Goal: Task Accomplishment & Management: Complete application form

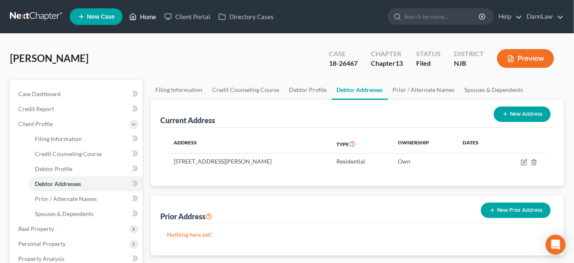
click at [146, 14] on link "Home" at bounding box center [142, 16] width 35 height 15
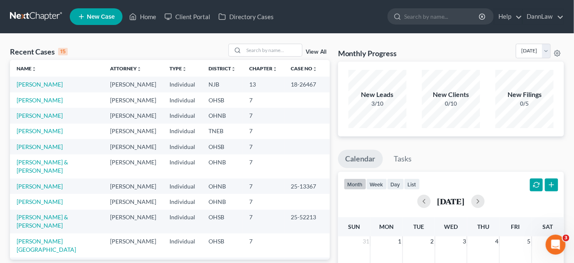
click at [96, 20] on span "New Case" at bounding box center [101, 17] width 28 height 6
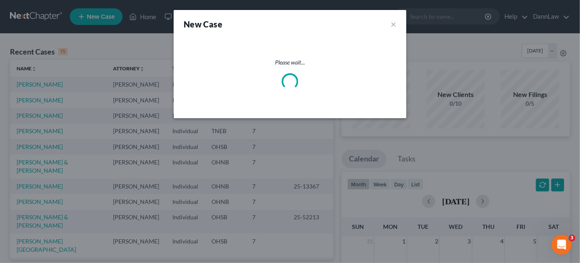
select select "61"
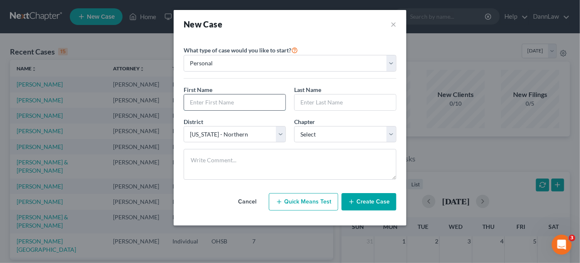
click at [241, 103] on input "text" at bounding box center [234, 102] width 101 height 16
type input "Aaron"
type input "Burchett"
select select "0"
click at [375, 203] on button "Create Case" at bounding box center [369, 201] width 55 height 17
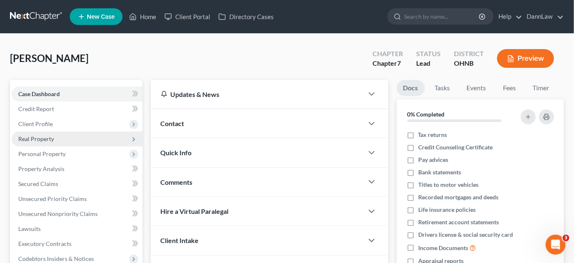
click at [66, 138] on span "Real Property" at bounding box center [77, 138] width 131 height 15
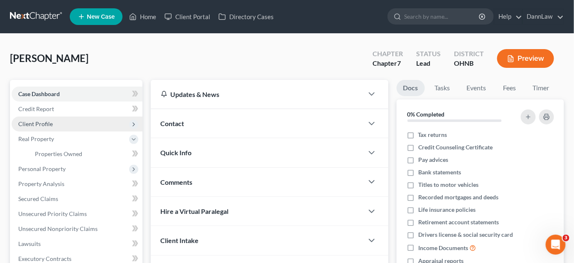
click at [59, 127] on span "Client Profile" at bounding box center [77, 123] width 131 height 15
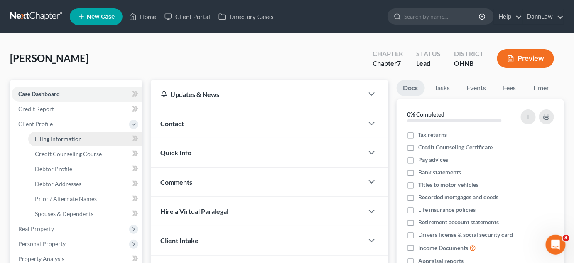
click at [58, 138] on span "Filing Information" at bounding box center [58, 138] width 47 height 7
select select "1"
select select "0"
select select "61"
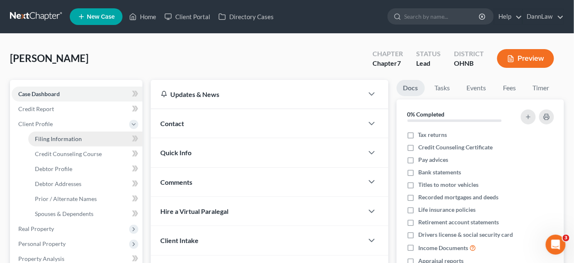
select select "36"
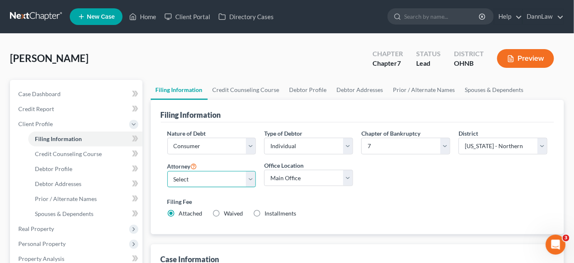
click at [190, 175] on select "Select Brian Flick - OHSB Brian Flick - KYEB Brian Flick - OHNB Marc Dann - OHN…" at bounding box center [211, 179] width 89 height 17
select select "6"
click at [167, 171] on select "Select Brian Flick - OHSB Brian Flick - KYEB Brian Flick - OHNB Marc Dann - OHN…" at bounding box center [211, 179] width 89 height 17
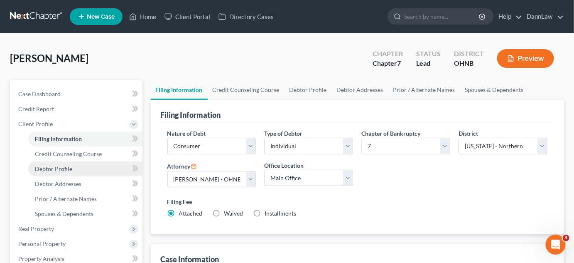
click at [72, 165] on link "Debtor Profile" at bounding box center [85, 168] width 114 height 15
select select "0"
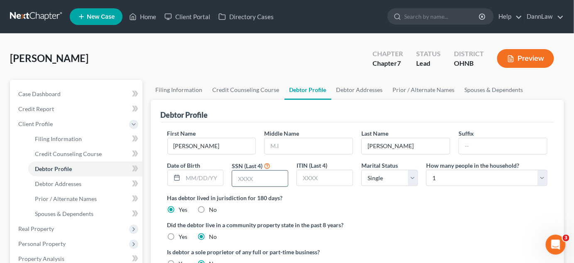
click at [241, 177] on input "text" at bounding box center [260, 178] width 56 height 16
type input "8126"
click at [197, 177] on input "text" at bounding box center [203, 178] width 40 height 16
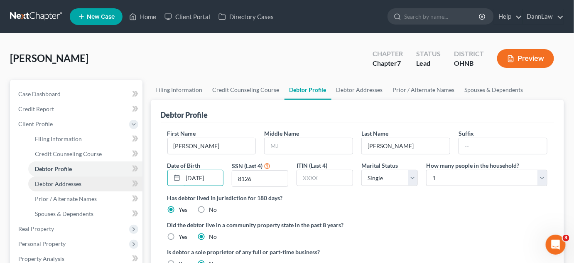
type input "07/03/1999"
click at [103, 184] on link "Debtor Addresses" at bounding box center [85, 183] width 114 height 15
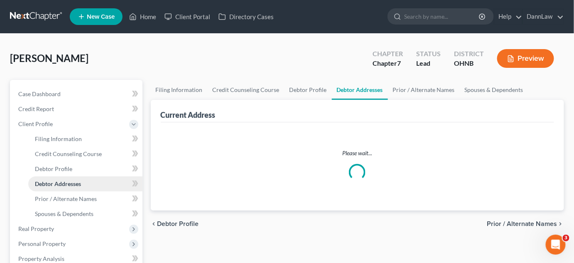
select select "0"
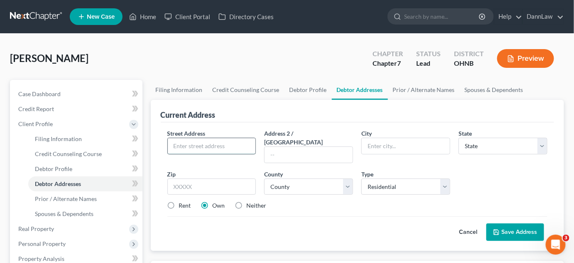
click at [207, 144] on input "text" at bounding box center [212, 146] width 88 height 16
type input "4214 Dawnshire Drive"
type input "Parma"
select select "36"
type input "44134"
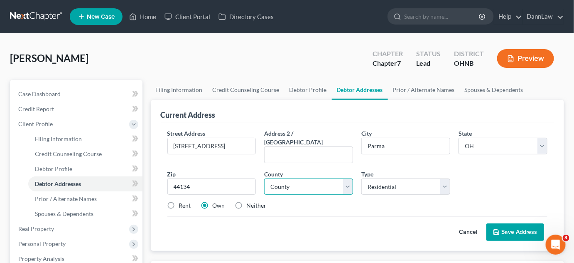
type input "Cleveland"
click at [294, 178] on select "County Adams County Allen County Ashland County Ashtabula County Athens County …" at bounding box center [308, 186] width 89 height 17
select select "17"
click at [264, 178] on select "County Adams County Allen County Ashland County Ashtabula County Athens County …" at bounding box center [308, 186] width 89 height 17
click at [515, 225] on button "Save Address" at bounding box center [516, 231] width 58 height 17
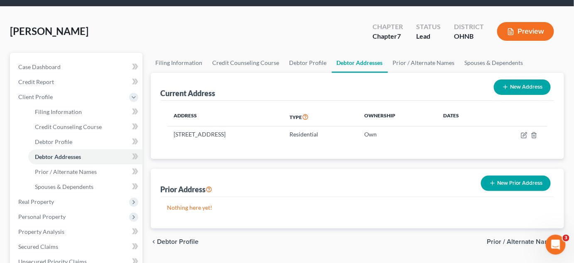
scroll to position [28, 0]
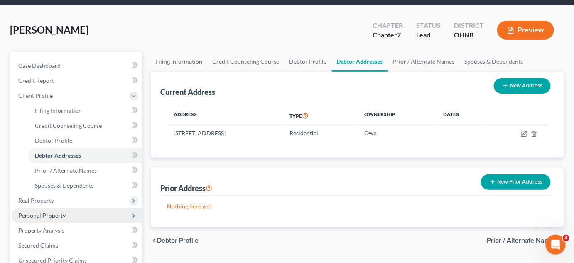
click at [55, 214] on span "Personal Property" at bounding box center [41, 215] width 47 height 7
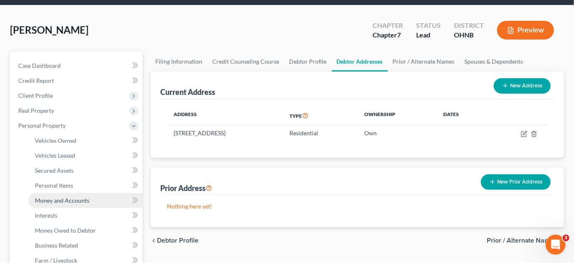
click at [70, 197] on span "Money and Accounts" at bounding box center [62, 200] width 54 height 7
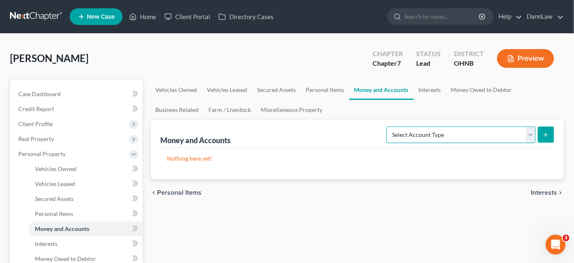
click at [460, 128] on select "Select Account Type Brokerage Cash on Hand Certificates of Deposit Checking Acc…" at bounding box center [462, 134] width 150 height 17
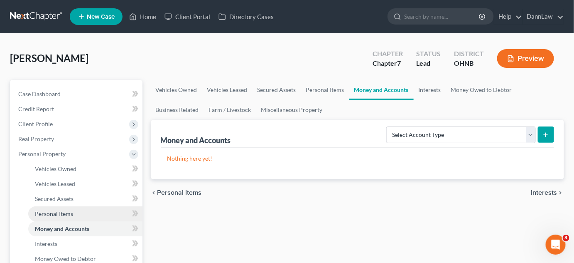
click at [83, 214] on link "Personal Items" at bounding box center [85, 213] width 114 height 15
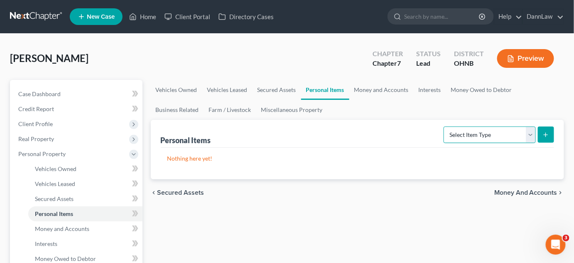
click at [490, 133] on select "Select Item Type Clothing Collectibles Of Value Electronics Firearms Household …" at bounding box center [490, 134] width 92 height 17
select select "household_goods"
click at [445, 126] on select "Select Item Type Clothing Collectibles Of Value Electronics Firearms Household …" at bounding box center [490, 134] width 92 height 17
click at [551, 133] on button "submit" at bounding box center [546, 134] width 16 height 16
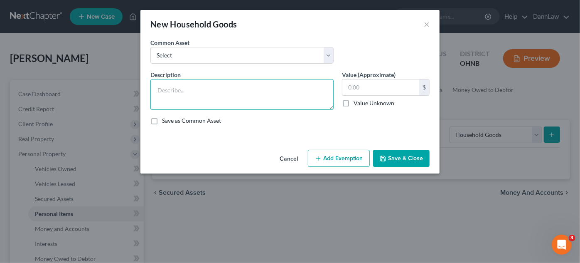
click at [251, 94] on textarea at bounding box center [241, 94] width 183 height 31
type textarea "Bedroom furniture, living room furniture"
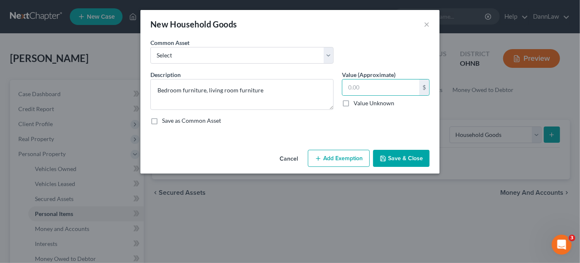
click at [421, 157] on button "Save & Close" at bounding box center [401, 158] width 57 height 17
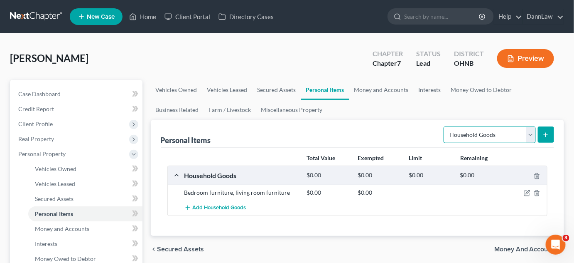
click at [475, 140] on select "Select Item Type Clothing Collectibles Of Value Electronics Firearms Household …" at bounding box center [490, 134] width 92 height 17
select select "clothing"
click at [445, 126] on select "Select Item Type Clothing Collectibles Of Value Electronics Firearms Household …" at bounding box center [490, 134] width 92 height 17
click at [545, 140] on button "submit" at bounding box center [546, 134] width 16 height 16
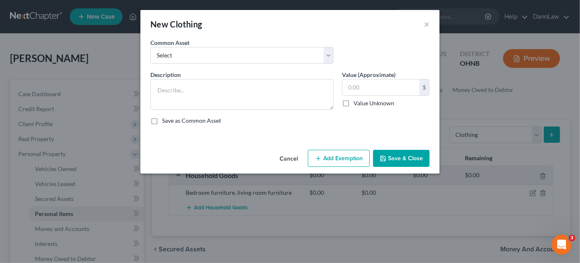
drag, startPoint x: 545, startPoint y: 140, endPoint x: 549, endPoint y: 147, distance: 8.2
click at [549, 147] on div "New Clothing × An exemption set must first be selected from the Filing Informat…" at bounding box center [290, 131] width 580 height 263
click at [321, 95] on textarea at bounding box center [241, 94] width 183 height 31
type textarea "Clothing"
type input "1,000.00"
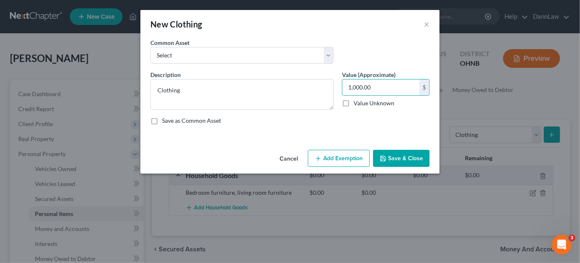
click at [336, 159] on button "Add Exemption" at bounding box center [339, 158] width 62 height 17
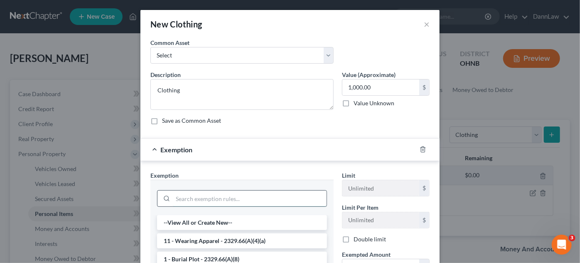
click at [250, 199] on input "search" at bounding box center [250, 198] width 154 height 16
click at [236, 241] on li "11 - Wearing Apparel - 2329.66(A)(4)(a)" at bounding box center [242, 240] width 170 height 15
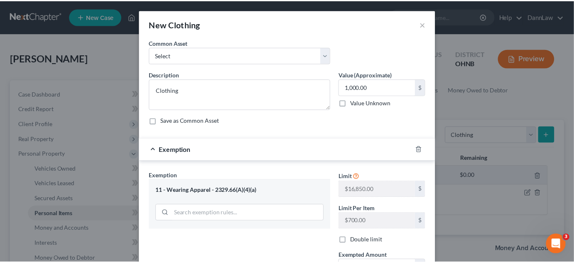
scroll to position [103, 0]
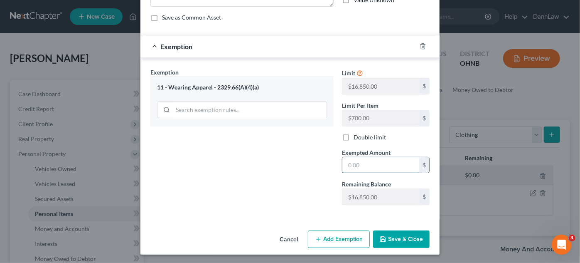
click at [367, 163] on input "text" at bounding box center [380, 165] width 77 height 16
type input "1,000.00"
click at [388, 238] on button "Save & Close" at bounding box center [401, 238] width 57 height 17
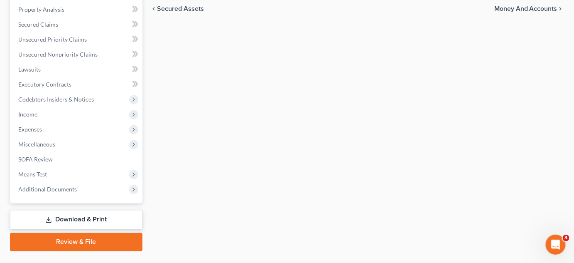
scroll to position [328, 0]
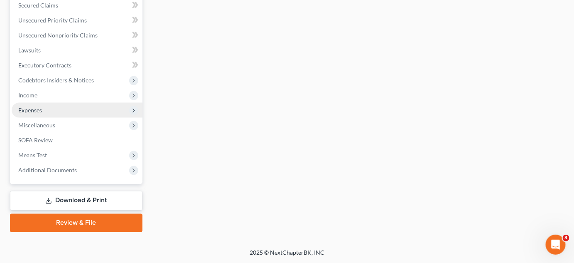
click at [66, 110] on span "Expenses" at bounding box center [77, 110] width 131 height 15
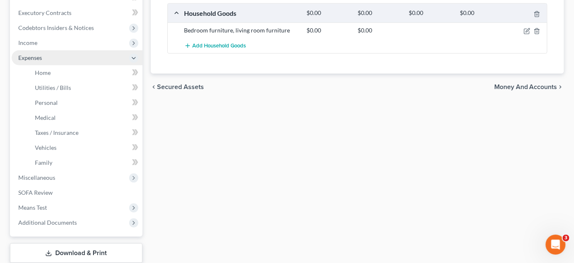
scroll to position [178, 0]
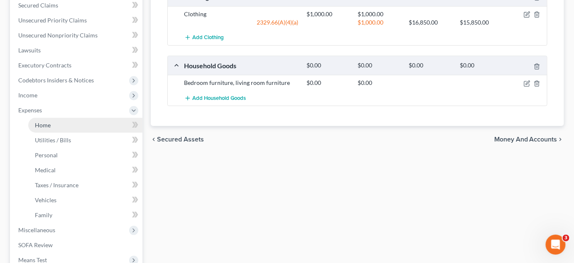
click at [71, 123] on link "Home" at bounding box center [85, 125] width 114 height 15
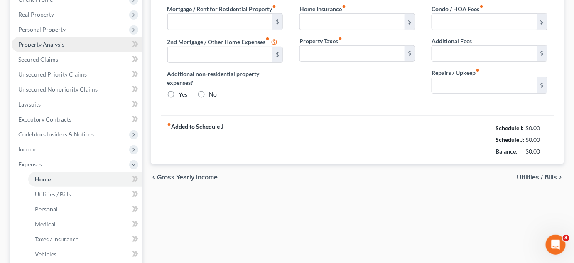
type input "0.00"
radio input "true"
type input "0.00"
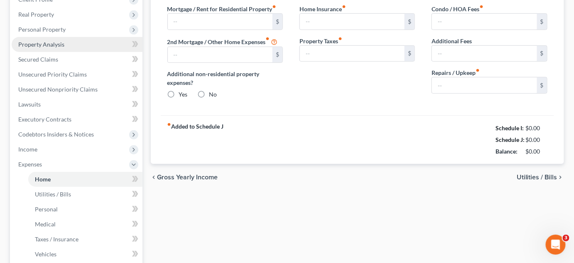
type input "0.00"
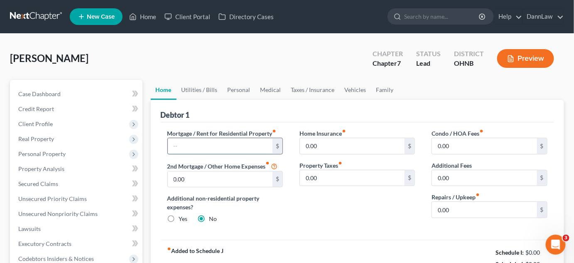
click at [187, 142] on input "text" at bounding box center [220, 146] width 105 height 16
type input "1,826.00"
click at [209, 93] on link "Utilities / Bills" at bounding box center [200, 90] width 46 height 20
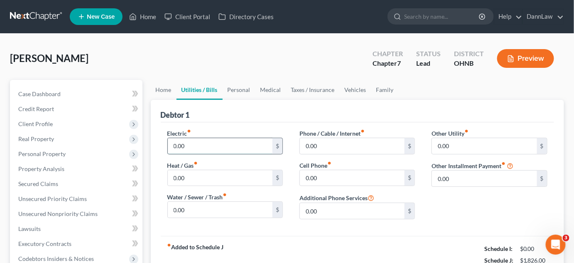
click at [200, 140] on input "0.00" at bounding box center [220, 146] width 105 height 16
type input "226"
click at [256, 204] on input "0.00" at bounding box center [220, 210] width 105 height 16
type input "100"
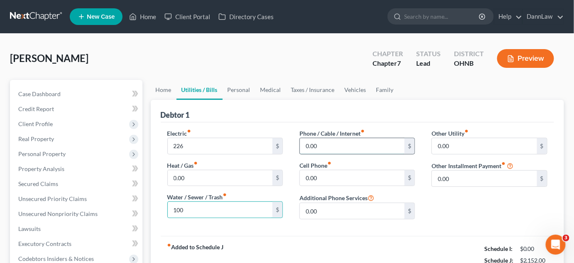
click at [316, 146] on input "0.00" at bounding box center [352, 146] width 105 height 16
type input "215"
click at [242, 86] on link "Personal" at bounding box center [239, 90] width 33 height 20
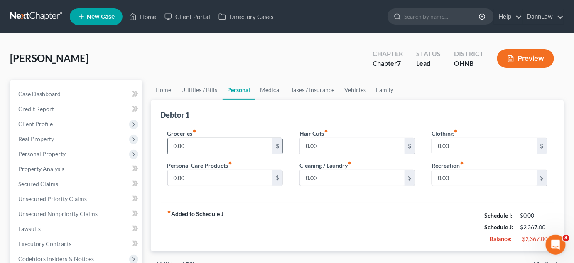
click at [209, 150] on input "0.00" at bounding box center [220, 146] width 105 height 16
type input "800"
click at [345, 182] on input "0.00" at bounding box center [352, 178] width 105 height 16
type input "1"
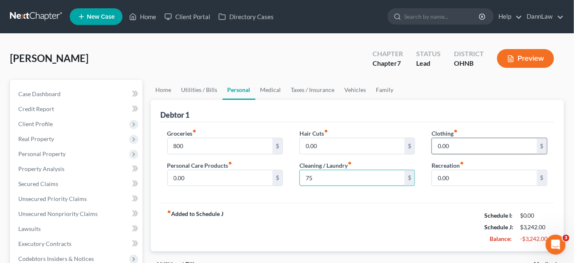
type input "75"
click at [453, 147] on input "0.00" at bounding box center [484, 146] width 105 height 16
type input "75"
click at [259, 173] on input "0.00" at bounding box center [220, 178] width 105 height 16
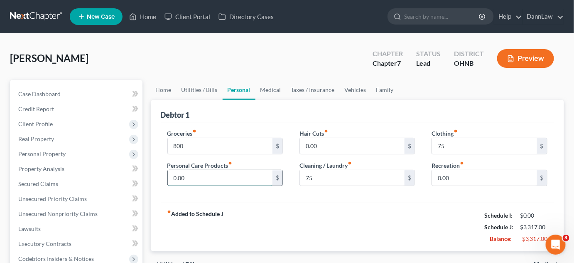
click at [259, 173] on input "0.00" at bounding box center [220, 178] width 105 height 16
type input "150"
click at [192, 234] on strong "fiber_manual_record Added to Schedule J" at bounding box center [195, 226] width 57 height 35
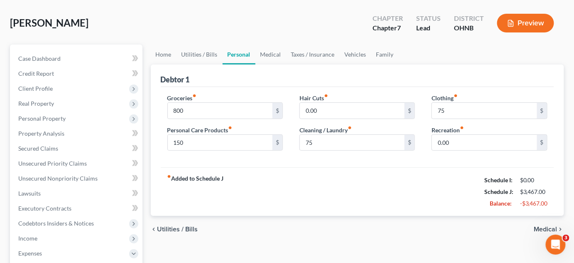
scroll to position [45, 0]
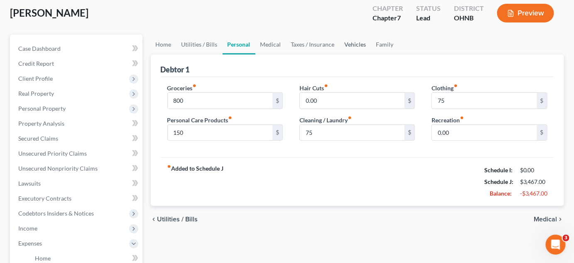
click at [349, 44] on link "Vehicles" at bounding box center [356, 44] width 32 height 20
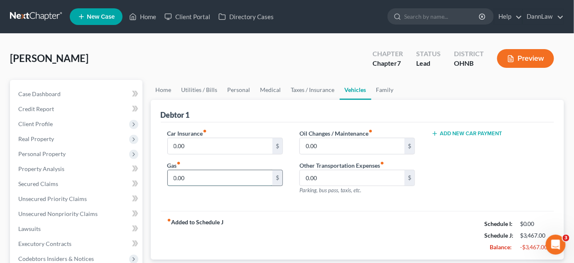
click at [209, 182] on input "0.00" at bounding box center [220, 178] width 105 height 16
type input "280"
click at [239, 149] on input "0.00" at bounding box center [220, 146] width 105 height 16
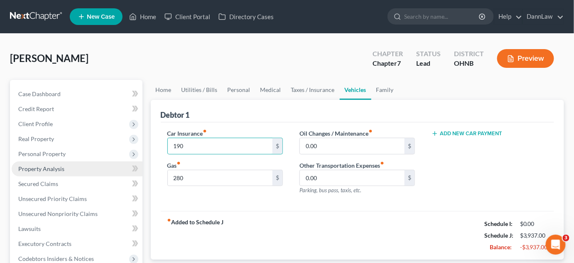
click at [64, 170] on link "Property Analysis" at bounding box center [77, 168] width 131 height 15
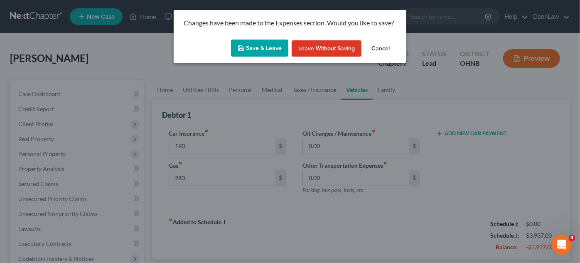
click at [253, 41] on button "Save & Leave" at bounding box center [259, 47] width 57 height 17
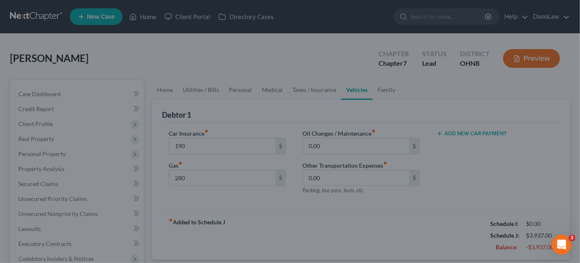
type input "190.00"
type input "280.00"
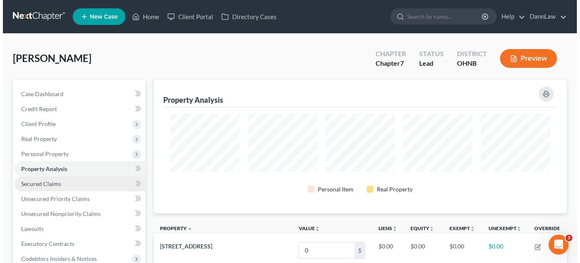
scroll to position [133, 414]
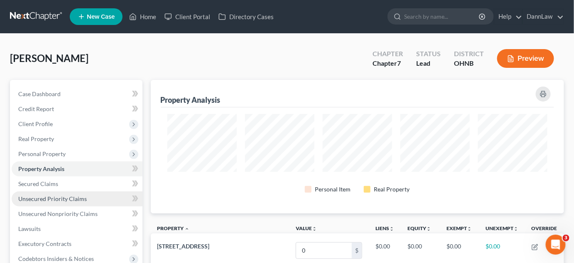
click at [59, 199] on span "Unsecured Priority Claims" at bounding box center [52, 198] width 69 height 7
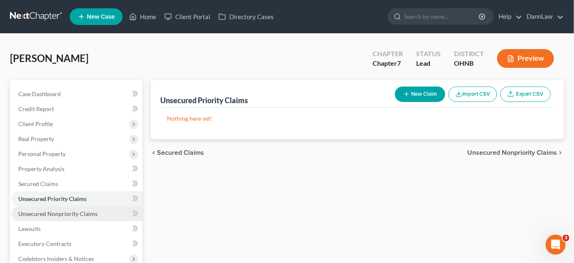
click at [59, 211] on span "Unsecured Nonpriority Claims" at bounding box center [57, 213] width 79 height 7
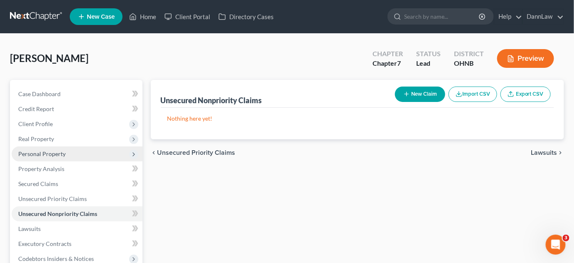
click at [48, 157] on span "Personal Property" at bounding box center [41, 153] width 47 height 7
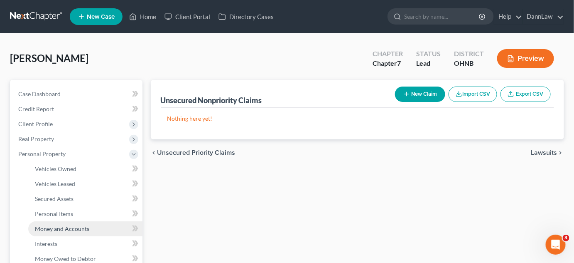
click at [66, 224] on link "Money and Accounts" at bounding box center [85, 228] width 114 height 15
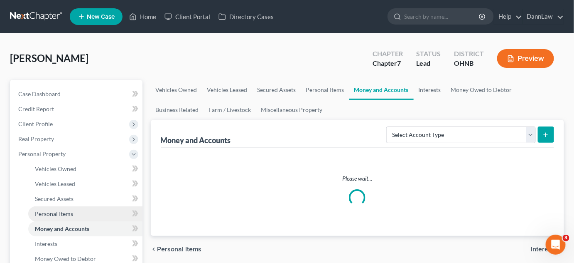
click at [57, 210] on span "Personal Items" at bounding box center [54, 213] width 38 height 7
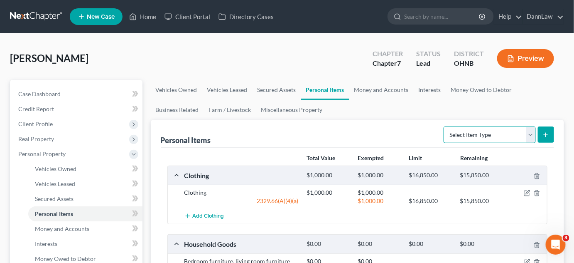
click at [460, 139] on select "Select Item Type Clothing Collectibles Of Value Electronics Firearms Household …" at bounding box center [490, 134] width 92 height 17
select select "electronics"
click at [445, 126] on select "Select Item Type Clothing Collectibles Of Value Electronics Firearms Household …" at bounding box center [490, 134] width 92 height 17
click at [547, 129] on button "submit" at bounding box center [546, 134] width 16 height 16
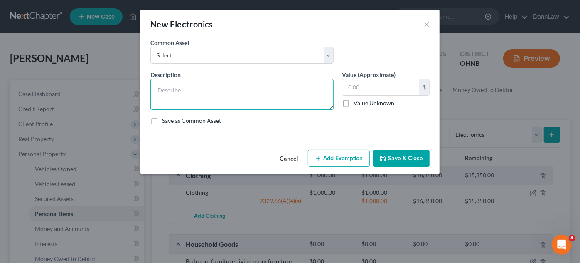
click at [231, 82] on textarea at bounding box center [241, 94] width 183 height 31
type textarea "1"
type textarea "2 TVs, smart phone, 2 laptops"
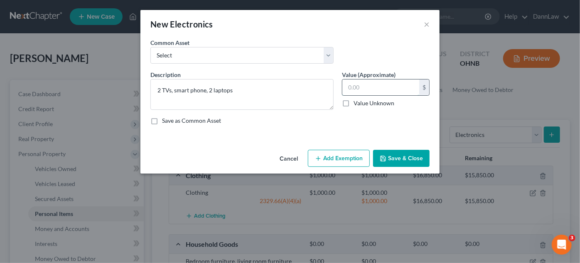
click at [390, 86] on input "text" at bounding box center [380, 87] width 77 height 16
type input "1,500"
click at [342, 157] on button "Add Exemption" at bounding box center [339, 158] width 62 height 17
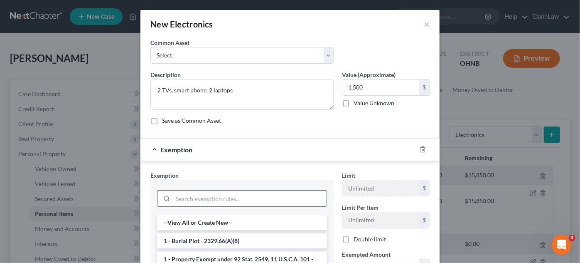
click at [251, 197] on input "search" at bounding box center [250, 198] width 154 height 16
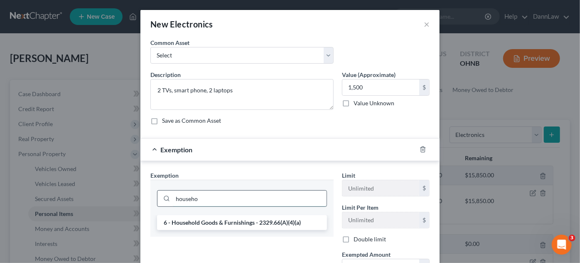
type input "househo"
click at [241, 220] on li "6 - Household Goods & Furnishings - 2329.66(A)(4)(a)" at bounding box center [242, 222] width 170 height 15
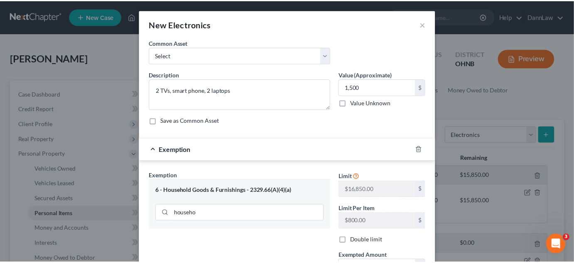
scroll to position [103, 0]
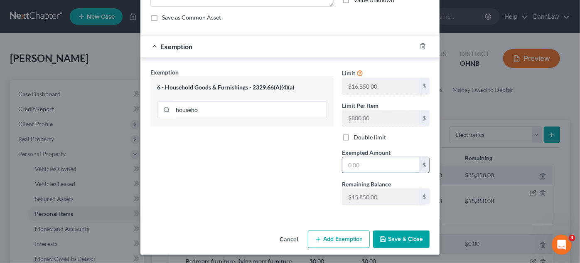
click at [389, 170] on input "text" at bounding box center [380, 165] width 77 height 16
type input "1,500"
click at [397, 240] on button "Save & Close" at bounding box center [401, 238] width 57 height 17
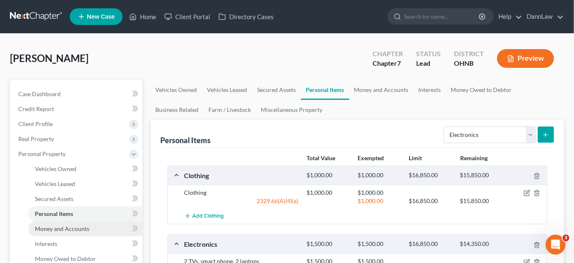
click at [80, 227] on span "Money and Accounts" at bounding box center [62, 228] width 54 height 7
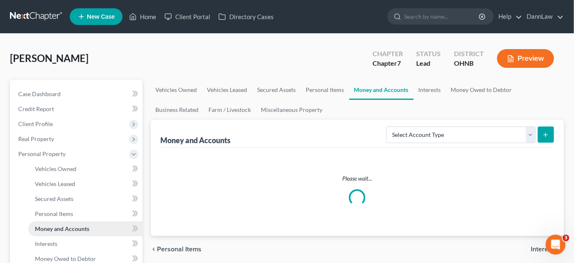
click at [80, 227] on span "Money and Accounts" at bounding box center [62, 228] width 54 height 7
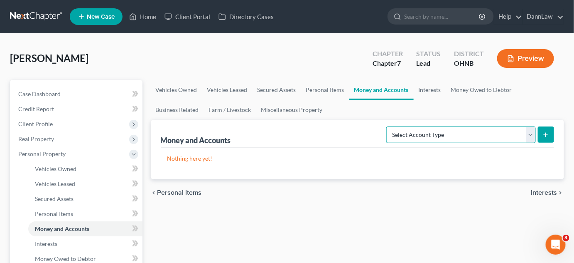
click at [443, 136] on select "Select Account Type Brokerage Cash on Hand Certificates of Deposit Checking Acc…" at bounding box center [462, 134] width 150 height 17
select select "cash_on_hand"
click at [389, 126] on select "Select Account Type Brokerage Cash on Hand Certificates of Deposit Checking Acc…" at bounding box center [462, 134] width 150 height 17
click at [551, 134] on button "submit" at bounding box center [546, 134] width 16 height 16
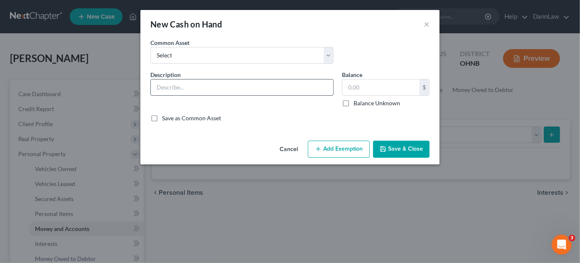
click at [272, 89] on input "text" at bounding box center [242, 87] width 182 height 16
type input "Cash on hand"
click at [381, 150] on icon "button" at bounding box center [383, 148] width 7 height 7
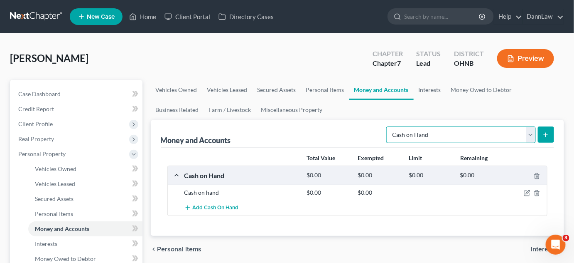
click at [414, 131] on select "Select Account Type Brokerage Cash on Hand Certificates of Deposit Checking Acc…" at bounding box center [462, 134] width 150 height 17
select select "checking"
click at [389, 126] on select "Select Account Type Brokerage Cash on Hand Certificates of Deposit Checking Acc…" at bounding box center [462, 134] width 150 height 17
click at [553, 132] on button "submit" at bounding box center [546, 134] width 16 height 16
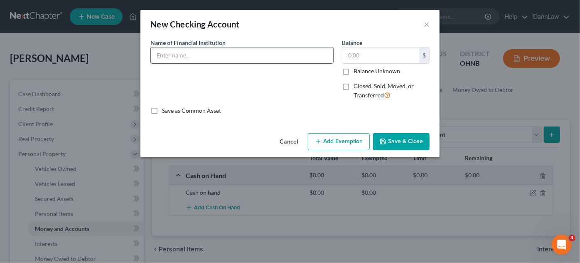
click at [298, 55] on input "text" at bounding box center [242, 55] width 182 height 16
type input "Huntington National Bank"
click at [399, 144] on button "Save & Close" at bounding box center [401, 141] width 57 height 17
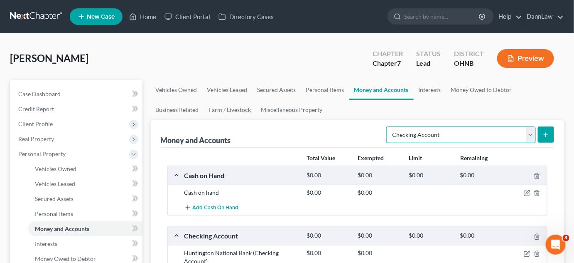
click at [445, 133] on select "Select Account Type Brokerage Cash on Hand Certificates of Deposit Checking Acc…" at bounding box center [462, 134] width 150 height 17
click at [541, 132] on button "submit" at bounding box center [546, 134] width 16 height 16
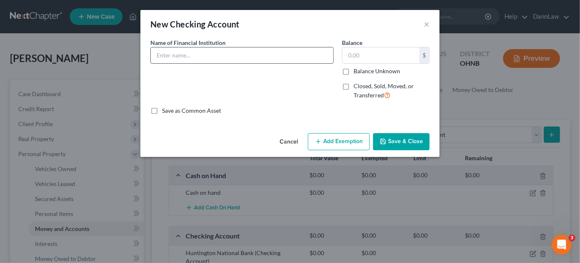
click at [252, 55] on input "text" at bounding box center [242, 55] width 182 height 16
type input "PNC Bank"
click at [404, 145] on button "Save & Close" at bounding box center [401, 141] width 57 height 17
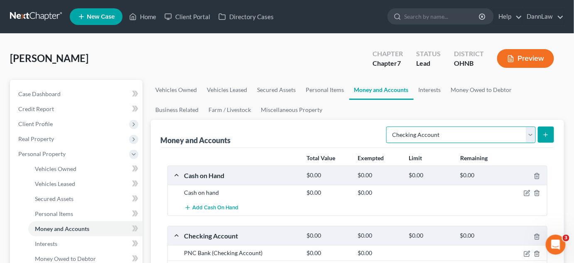
click at [437, 141] on select "Select Account Type Brokerage Cash on Hand Certificates of Deposit Checking Acc…" at bounding box center [462, 134] width 150 height 17
select select "savings"
click at [389, 126] on select "Select Account Type Brokerage Cash on Hand Certificates of Deposit Checking Acc…" at bounding box center [462, 134] width 150 height 17
click at [537, 140] on form "Select Account Type Brokerage Cash on Hand Certificates of Deposit Checking Acc…" at bounding box center [471, 134] width 168 height 17
click at [541, 139] on button "submit" at bounding box center [546, 134] width 16 height 16
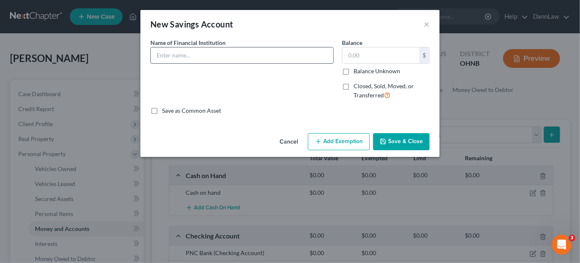
click at [235, 53] on input "text" at bounding box center [242, 55] width 182 height 16
type input "PNC Bank"
click at [414, 143] on button "Save & Close" at bounding box center [401, 141] width 57 height 17
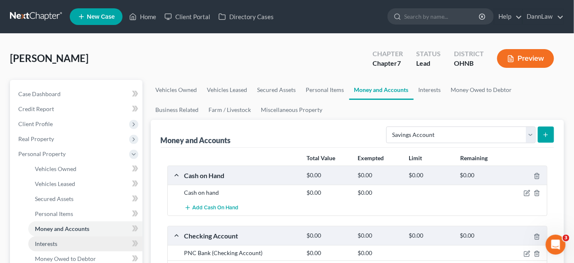
click at [103, 243] on link "Interests" at bounding box center [85, 243] width 114 height 15
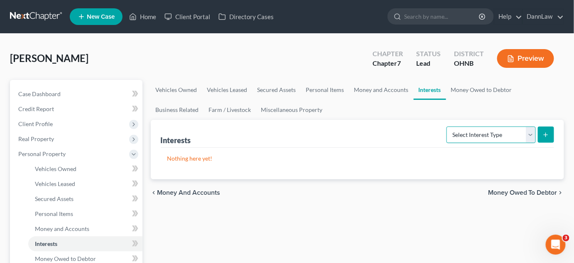
click at [458, 140] on select "Select Interest Type 401K Annuity Bond Education IRA Government Bond Government…" at bounding box center [491, 134] width 89 height 17
select select "term_life_insurance"
click at [448, 126] on select "Select Interest Type 401K Annuity Bond Education IRA Government Bond Government…" at bounding box center [491, 134] width 89 height 17
click at [548, 133] on icon "submit" at bounding box center [546, 134] width 7 height 7
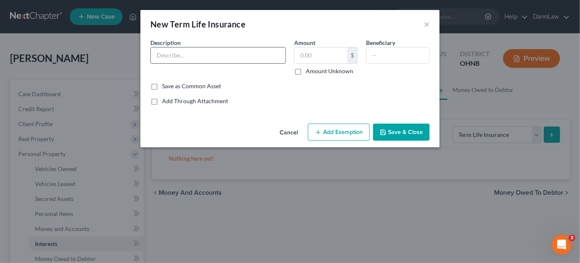
click at [255, 57] on input "text" at bounding box center [218, 55] width 135 height 16
type input "Term Life Insurance through employer"
click at [401, 132] on button "Save & Close" at bounding box center [401, 131] width 57 height 17
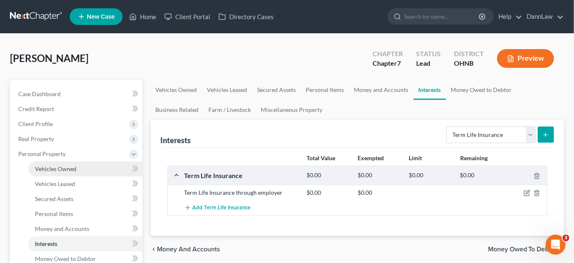
click at [78, 171] on link "Vehicles Owned" at bounding box center [85, 168] width 114 height 15
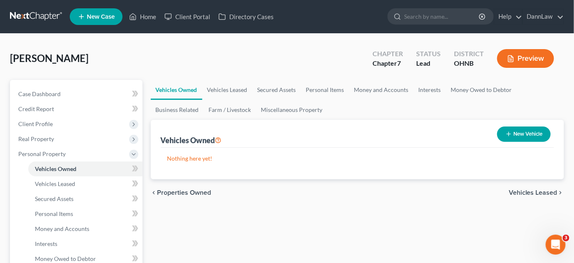
click at [510, 135] on icon "button" at bounding box center [509, 134] width 7 height 7
select select "0"
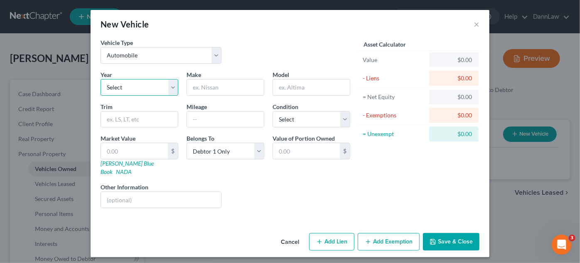
click at [158, 90] on select "Select 2026 2025 2024 2023 2022 2021 2020 2019 2018 2017 2016 2015 2014 2013 20…" at bounding box center [140, 87] width 78 height 17
select select "10"
click at [101, 79] on select "Select 2026 2025 2024 2023 2022 2021 2020 2019 2018 2017 2016 2015 2014 2013 20…" at bounding box center [140, 87] width 78 height 17
click at [256, 84] on input "text" at bounding box center [225, 87] width 77 height 16
type input "Ford"
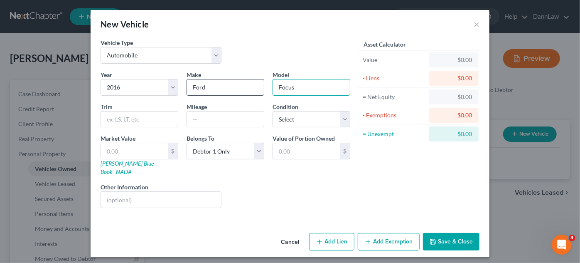
type input "Focus"
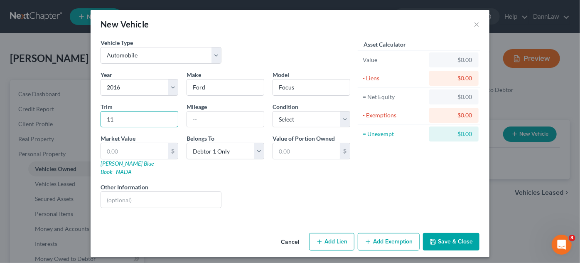
type input "1"
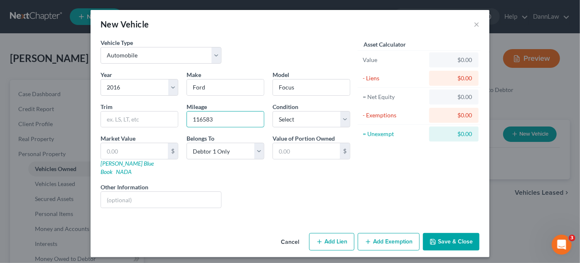
type input "116583"
select select "3"
click at [461, 233] on button "Save & Close" at bounding box center [451, 241] width 57 height 17
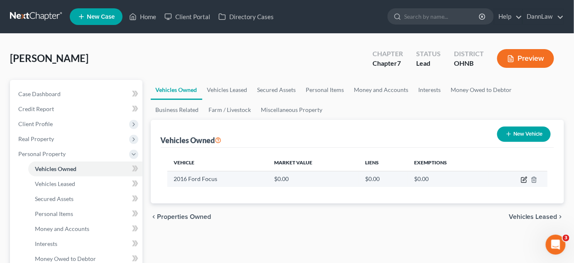
click at [525, 178] on icon "button" at bounding box center [525, 179] width 4 height 4
select select "0"
select select "10"
select select "3"
select select "0"
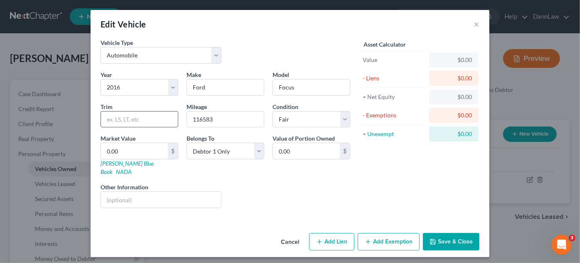
click at [175, 117] on input "text" at bounding box center [139, 119] width 77 height 16
type input "SE"
click at [449, 235] on button "Save & Close" at bounding box center [451, 241] width 57 height 17
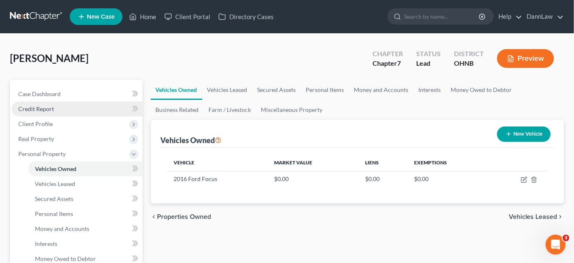
click at [49, 107] on span "Credit Report" at bounding box center [36, 108] width 36 height 7
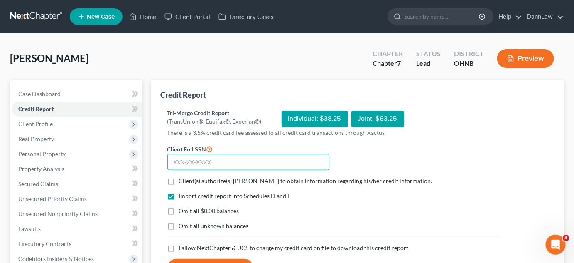
click at [229, 167] on input "text" at bounding box center [248, 162] width 162 height 17
type input "282-04-8216"
click at [179, 178] on label "Client(s) authorize(s) DannLaw to obtain information regarding his/her credit i…" at bounding box center [306, 181] width 254 height 8
click at [182, 178] on input "Client(s) authorize(s) DannLaw to obtain information regarding his/her credit i…" at bounding box center [184, 179] width 5 height 5
checkbox input "true"
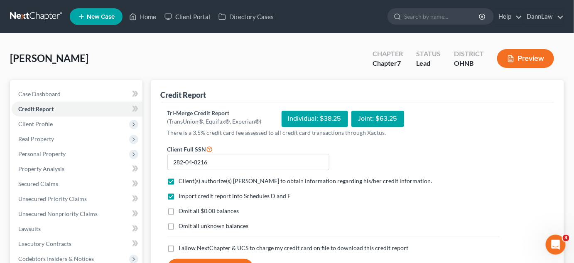
click at [179, 247] on label "I allow NextChapter & UCS to charge my credit card on file to download this cre…" at bounding box center [294, 248] width 230 height 8
click at [182, 247] on input "I allow NextChapter & UCS to charge my credit card on file to download this cre…" at bounding box center [184, 246] width 5 height 5
checkbox input "true"
click at [185, 260] on button "Request Credit Report" at bounding box center [210, 268] width 86 height 18
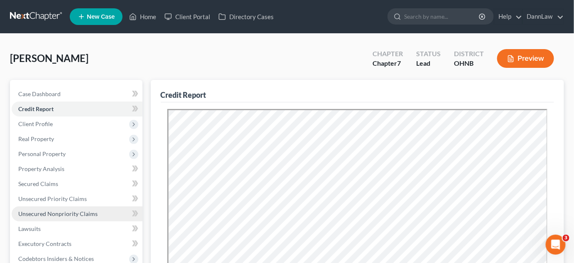
click at [70, 216] on span "Unsecured Nonpriority Claims" at bounding box center [57, 213] width 79 height 7
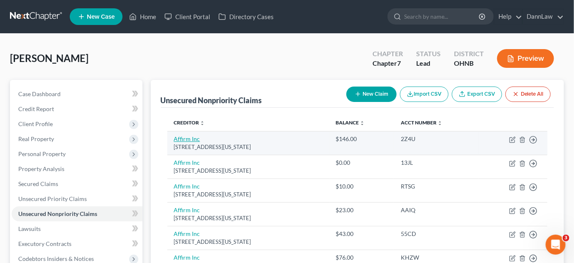
click at [188, 136] on link "Affirm Inc" at bounding box center [187, 138] width 26 height 7
select select "4"
select select "0"
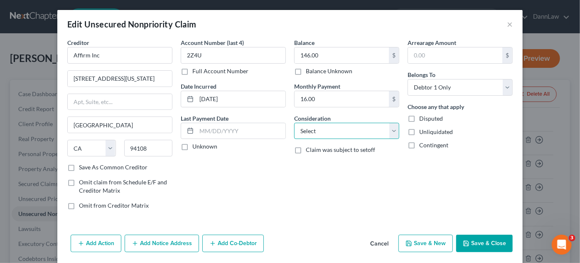
click at [333, 133] on select "Select Cable / Satellite Services Collection Agency Credit Card Debt Debt Couns…" at bounding box center [346, 131] width 105 height 17
select select "10"
click at [294, 123] on select "Select Cable / Satellite Services Collection Agency Credit Card Debt Debt Couns…" at bounding box center [346, 131] width 105 height 17
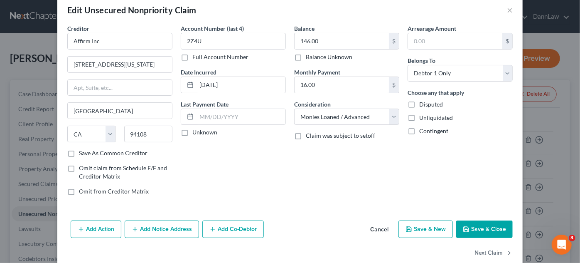
scroll to position [28, 0]
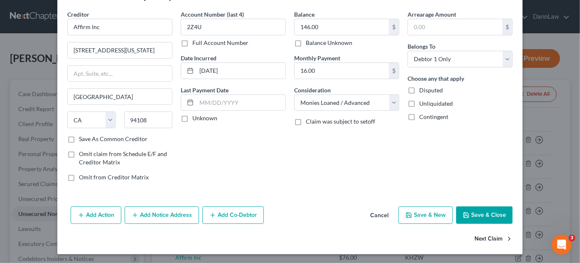
click at [475, 239] on button "Next Claim" at bounding box center [494, 238] width 38 height 17
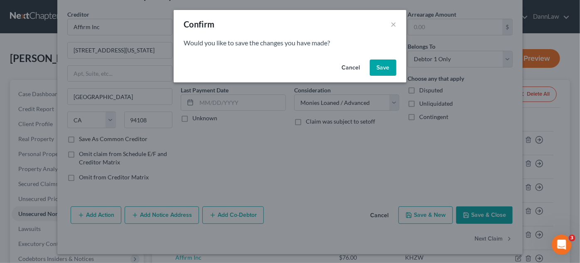
click at [382, 68] on button "Save" at bounding box center [383, 67] width 27 height 17
type input "0"
select select "4"
select select "0"
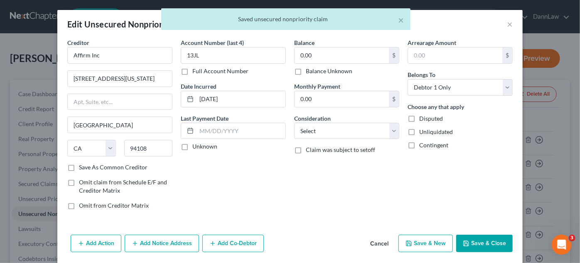
click at [337, 139] on div "Balance 0.00 $ Balance Unknown Balance Undetermined 0.00 $ Balance Unknown Mont…" at bounding box center [346, 127] width 113 height 178
click at [340, 124] on select "Select Cable / Satellite Services Collection Agency Credit Card Debt Debt Couns…" at bounding box center [346, 131] width 105 height 17
select select "10"
click at [294, 123] on select "Select Cable / Satellite Services Collection Agency Credit Card Debt Debt Couns…" at bounding box center [346, 131] width 105 height 17
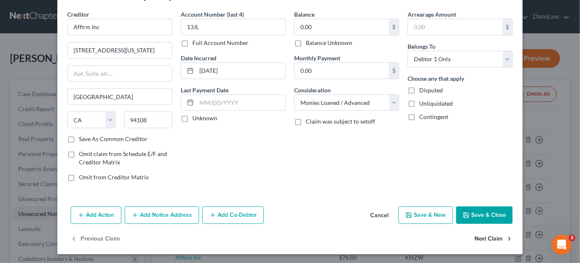
click at [475, 233] on button "Next Claim" at bounding box center [494, 238] width 38 height 17
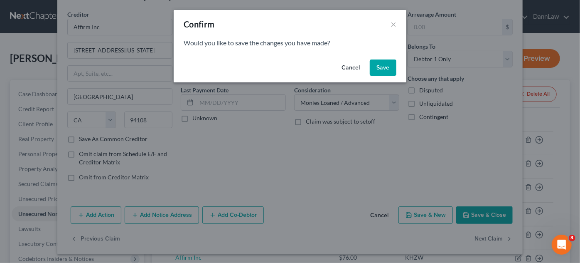
click at [372, 76] on div "Cancel Save" at bounding box center [290, 69] width 233 height 27
click at [377, 72] on button "Save" at bounding box center [383, 67] width 27 height 17
select select "4"
select select "0"
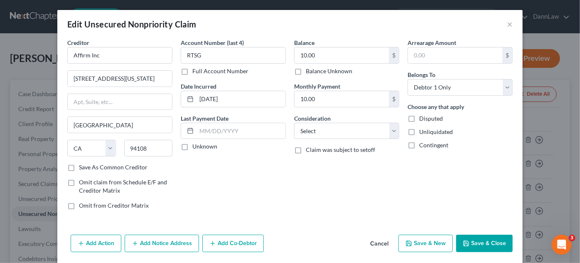
type input "0"
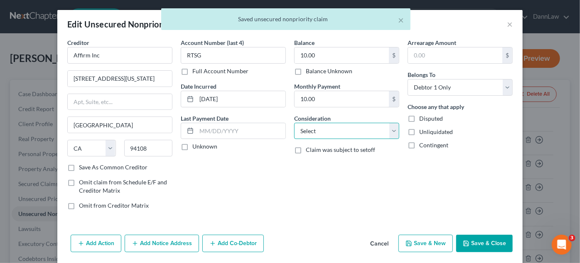
click at [335, 132] on select "Select Cable / Satellite Services Collection Agency Credit Card Debt Debt Couns…" at bounding box center [346, 131] width 105 height 17
select select "10"
click at [294, 123] on select "Select Cable / Satellite Services Collection Agency Credit Card Debt Debt Couns…" at bounding box center [346, 131] width 105 height 17
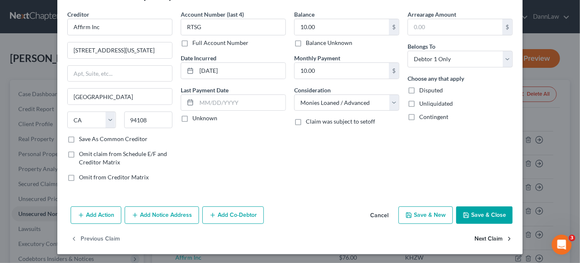
click at [486, 235] on button "Next Claim" at bounding box center [494, 238] width 38 height 17
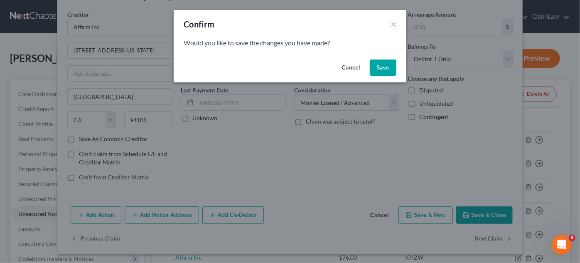
click at [383, 68] on button "Save" at bounding box center [383, 67] width 27 height 17
type input "0"
select select "4"
select select "0"
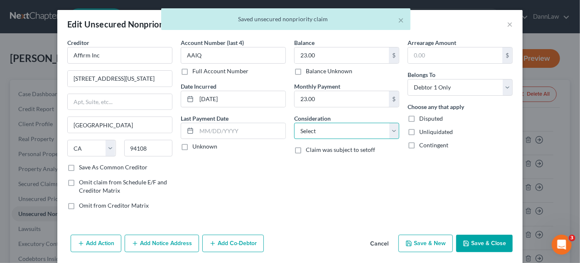
click at [332, 128] on select "Select Cable / Satellite Services Collection Agency Credit Card Debt Debt Couns…" at bounding box center [346, 131] width 105 height 17
select select "10"
click at [294, 123] on select "Select Cable / Satellite Services Collection Agency Credit Card Debt Debt Couns…" at bounding box center [346, 131] width 105 height 17
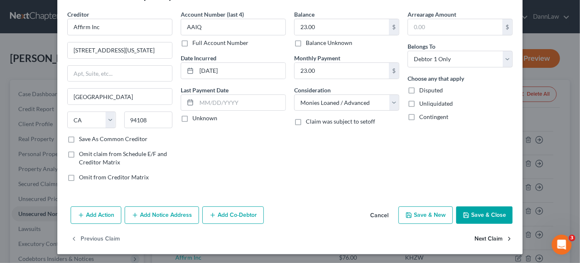
click at [481, 235] on button "Next Claim" at bounding box center [494, 238] width 38 height 17
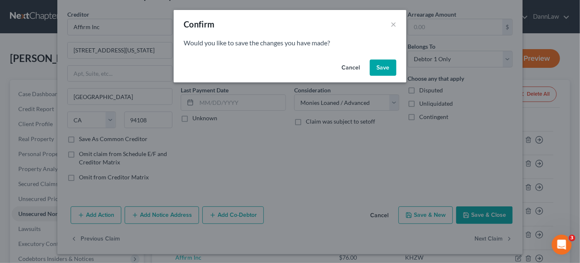
click at [381, 68] on button "Save" at bounding box center [383, 67] width 27 height 17
select select "4"
select select "0"
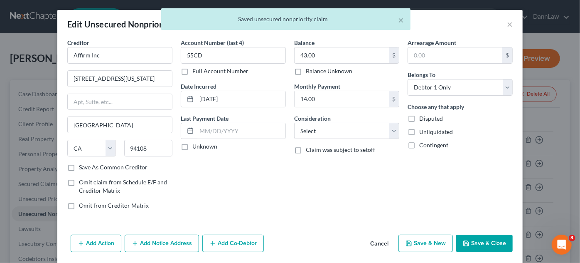
type input "0"
click at [333, 128] on select "Select Cable / Satellite Services Collection Agency Credit Card Debt Debt Couns…" at bounding box center [346, 131] width 105 height 17
select select "10"
click at [294, 123] on select "Select Cable / Satellite Services Collection Agency Credit Card Debt Debt Couns…" at bounding box center [346, 131] width 105 height 17
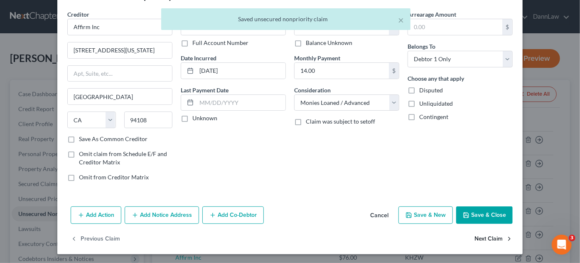
click at [480, 235] on button "Next Claim" at bounding box center [494, 238] width 38 height 17
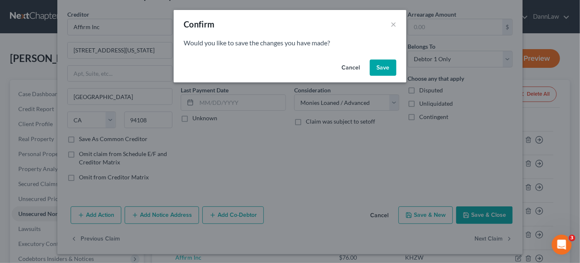
click at [383, 67] on button "Save" at bounding box center [383, 67] width 27 height 17
select select "4"
select select "0"
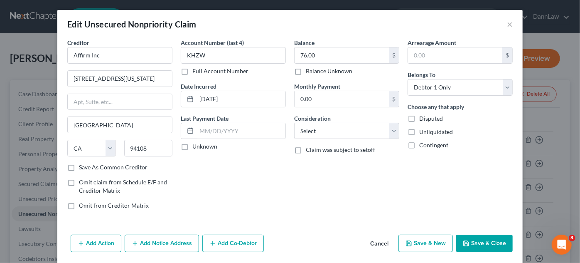
type input "0"
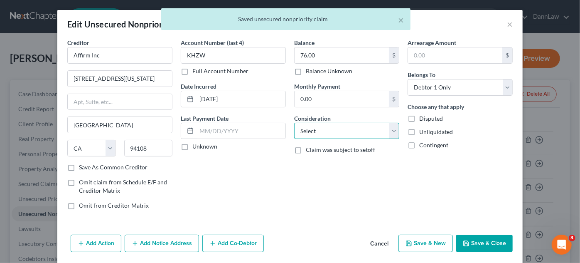
click at [337, 130] on select "Select Cable / Satellite Services Collection Agency Credit Card Debt Debt Couns…" at bounding box center [346, 131] width 105 height 17
click at [294, 123] on select "Select Cable / Satellite Services Collection Agency Credit Card Debt Debt Couns…" at bounding box center [346, 131] width 105 height 17
click at [330, 62] on input "76.00" at bounding box center [342, 55] width 94 height 16
click at [323, 129] on select "Select Cable / Satellite Services Collection Agency Credit Card Debt Debt Couns…" at bounding box center [346, 131] width 105 height 17
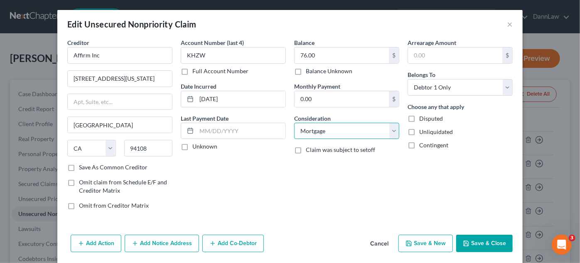
select select "10"
click at [294, 123] on select "Select Cable / Satellite Services Collection Agency Credit Card Debt Debt Couns…" at bounding box center [346, 131] width 105 height 17
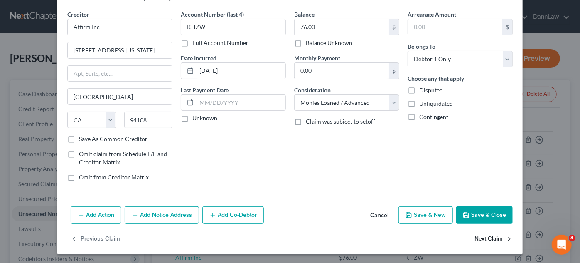
click at [492, 237] on button "Next Claim" at bounding box center [494, 238] width 38 height 17
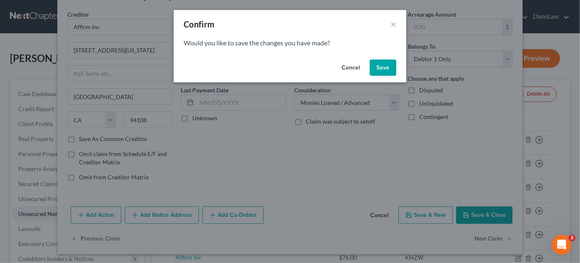
click at [378, 66] on button "Save" at bounding box center [383, 67] width 27 height 17
select select "4"
select select "0"
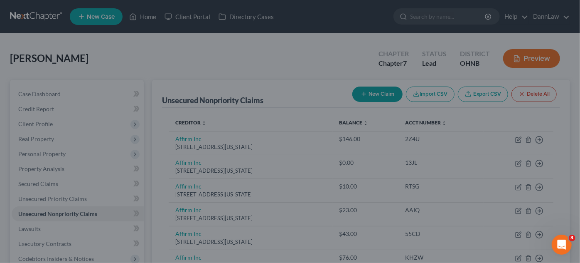
type input "0"
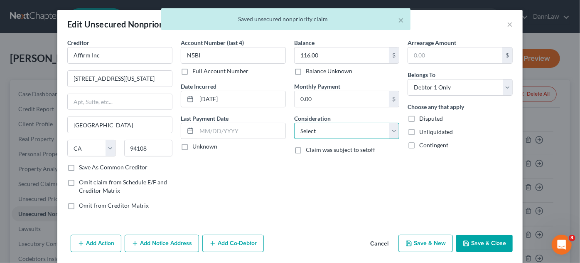
click at [352, 131] on select "Select Cable / Satellite Services Collection Agency Credit Card Debt Debt Couns…" at bounding box center [346, 131] width 105 height 17
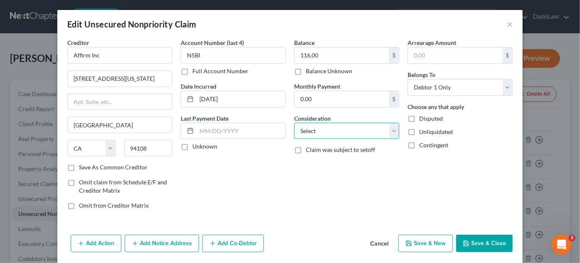
select select "10"
click at [294, 123] on select "Select Cable / Satellite Services Collection Agency Credit Card Debt Debt Couns…" at bounding box center [346, 131] width 105 height 17
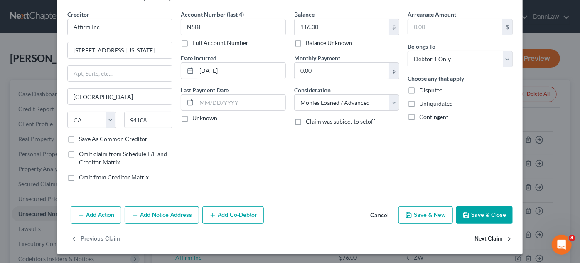
click at [490, 236] on button "Next Claim" at bounding box center [494, 238] width 38 height 17
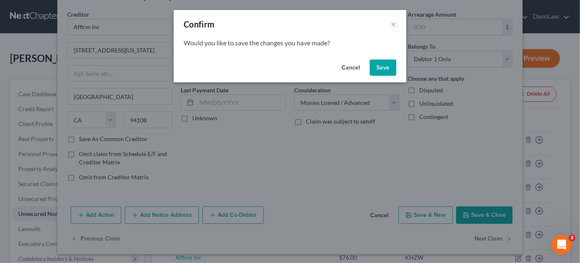
click at [380, 73] on button "Save" at bounding box center [383, 67] width 27 height 17
select select "14"
select select "0"
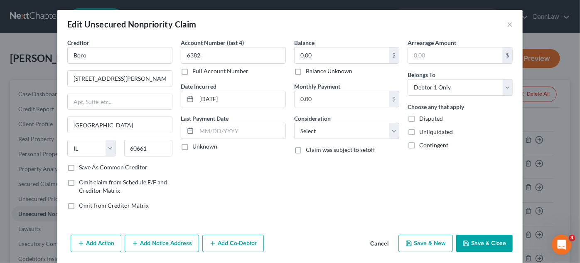
type input "0"
click at [332, 129] on select "Select Cable / Satellite Services Collection Agency Credit Card Debt Debt Couns…" at bounding box center [346, 131] width 105 height 17
select select "10"
click at [294, 123] on select "Select Cable / Satellite Services Collection Agency Credit Card Debt Debt Couns…" at bounding box center [346, 131] width 105 height 17
click at [467, 240] on icon "button" at bounding box center [466, 243] width 7 height 7
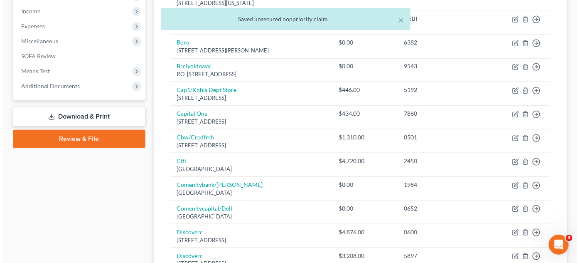
scroll to position [244, 0]
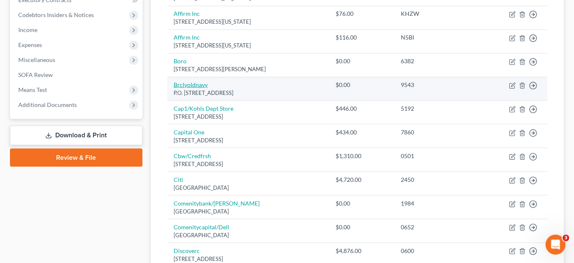
click at [194, 84] on link "Brclyoldnavy" at bounding box center [191, 84] width 34 height 7
select select "7"
select select "2"
select select "0"
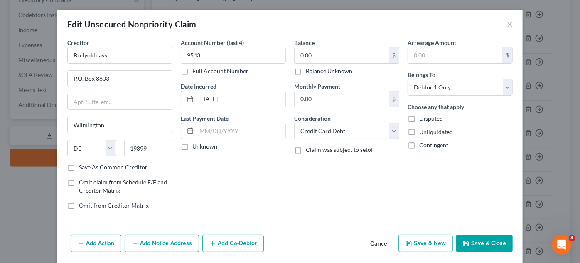
scroll to position [28, 0]
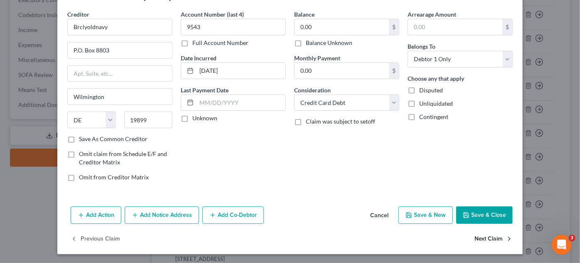
click at [490, 239] on button "Next Claim" at bounding box center [494, 238] width 38 height 17
select select "46"
select select "2"
select select "0"
click at [483, 237] on button "Next Claim" at bounding box center [494, 238] width 38 height 17
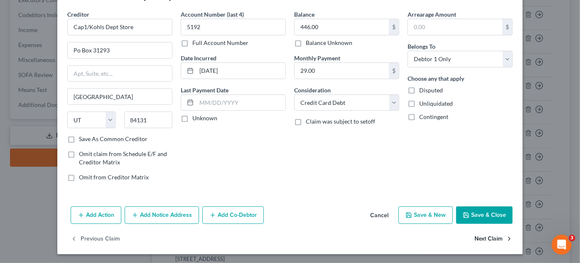
select select "46"
select select "2"
select select "0"
click at [488, 240] on button "Next Claim" at bounding box center [494, 238] width 38 height 17
select select "7"
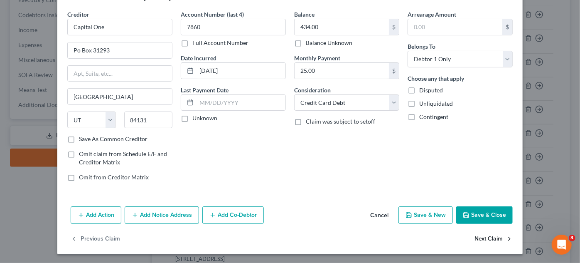
select select "2"
select select "0"
click at [492, 238] on button "Next Claim" at bounding box center [494, 238] width 38 height 17
select select "43"
select select "0"
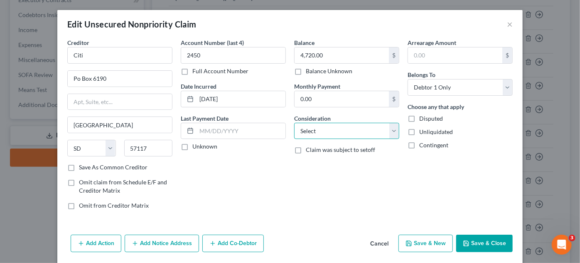
click at [356, 126] on select "Select Cable / Satellite Services Collection Agency Credit Card Debt Debt Couns…" at bounding box center [346, 131] width 105 height 17
select select "2"
click at [294, 123] on select "Select Cable / Satellite Services Collection Agency Credit Card Debt Debt Couns…" at bounding box center [346, 131] width 105 height 17
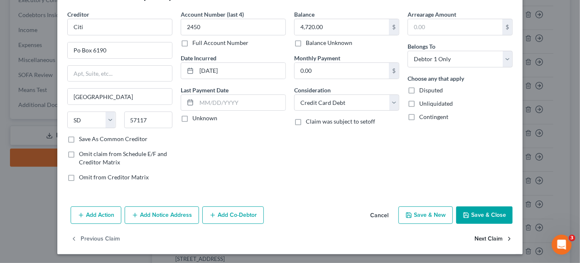
click at [491, 238] on button "Next Claim" at bounding box center [494, 238] width 38 height 17
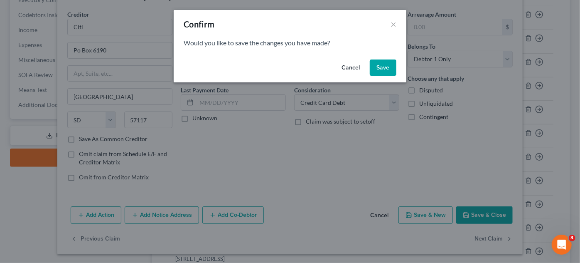
click at [382, 68] on button "Save" at bounding box center [383, 67] width 27 height 17
select select "36"
select select "2"
select select "0"
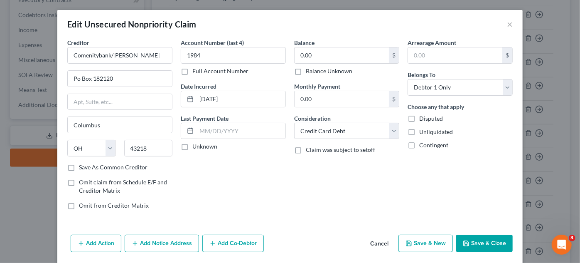
type input "0"
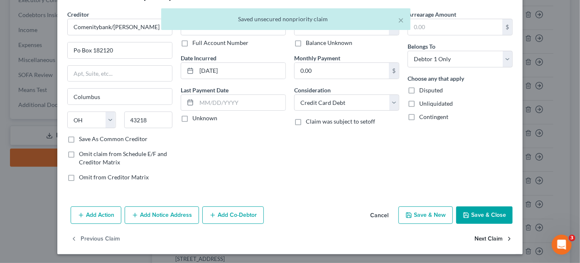
click at [475, 233] on button "Next Claim" at bounding box center [494, 238] width 38 height 17
select select "36"
select select "2"
select select "0"
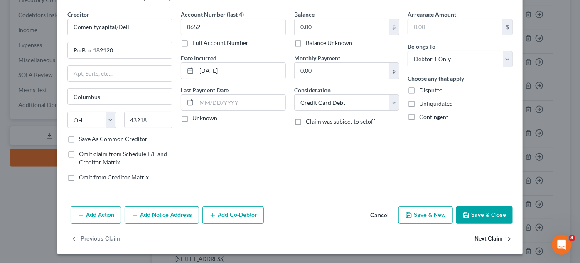
click at [492, 236] on button "Next Claim" at bounding box center [494, 238] width 38 height 17
select select "46"
select select "2"
select select "0"
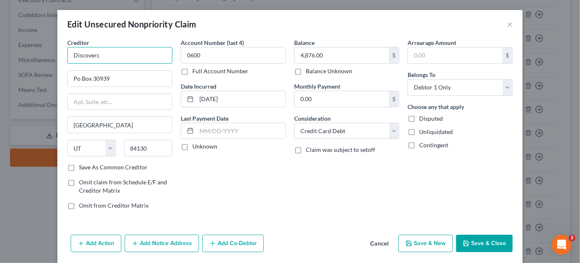
click at [110, 52] on input "Discoverc" at bounding box center [119, 55] width 105 height 17
type input "Discover Card"
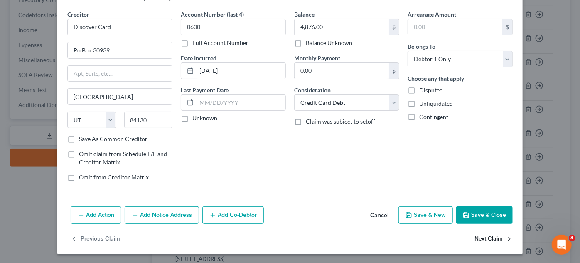
click at [484, 236] on button "Next Claim" at bounding box center [494, 238] width 38 height 17
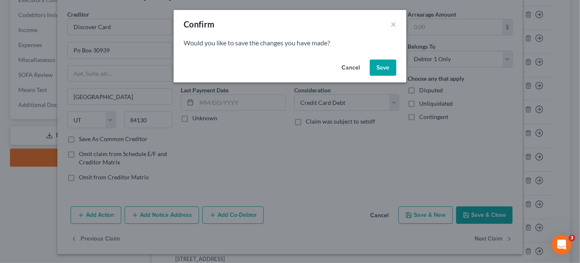
click at [387, 65] on button "Save" at bounding box center [383, 67] width 27 height 17
select select "46"
select select "2"
select select "0"
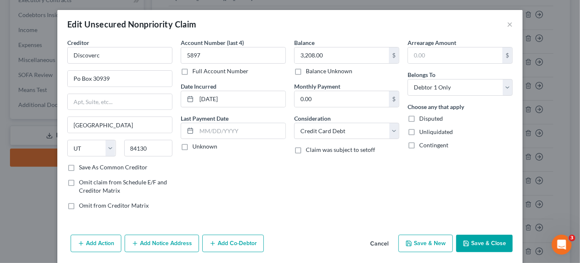
type input "0"
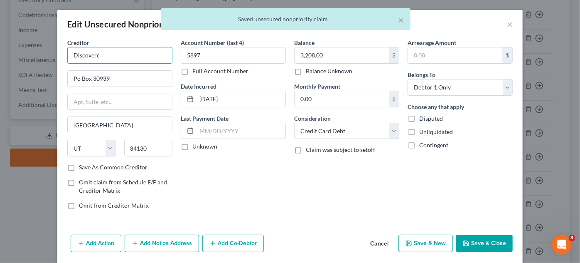
click at [122, 54] on input "Discoverc" at bounding box center [119, 55] width 105 height 17
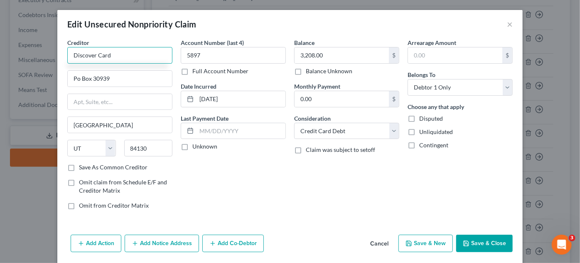
type input "Discover Card"
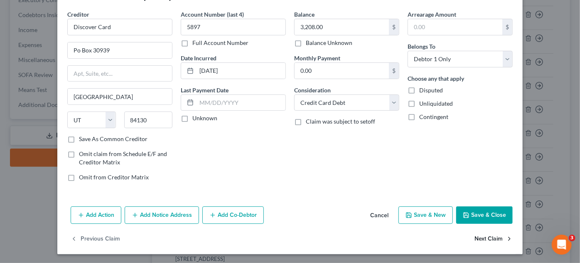
click at [494, 236] on button "Next Claim" at bounding box center [494, 238] width 38 height 17
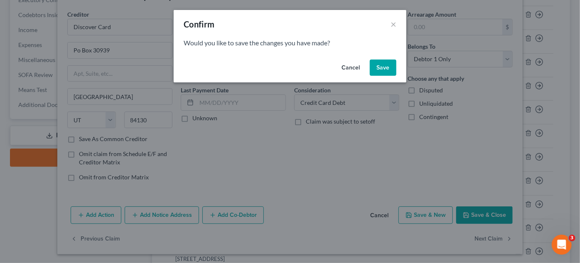
click at [387, 75] on button "Save" at bounding box center [383, 67] width 27 height 17
select select "45"
select select "17"
select select "0"
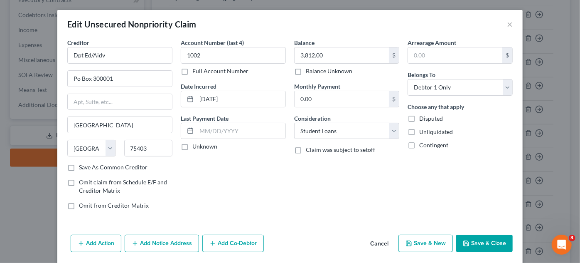
type input "0"
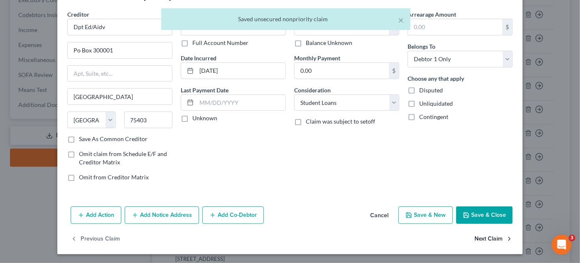
click at [493, 236] on button "Next Claim" at bounding box center [494, 238] width 38 height 17
select select "45"
select select "17"
select select "0"
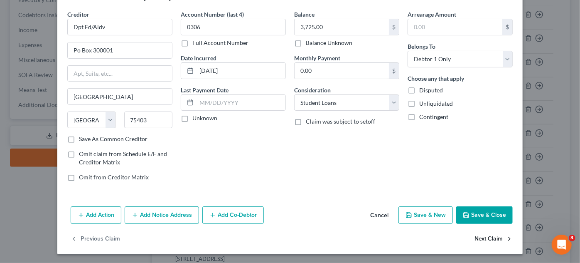
click at [476, 240] on button "Next Claim" at bounding box center [494, 238] width 38 height 17
select select "45"
select select "17"
select select "0"
click at [492, 237] on button "Next Claim" at bounding box center [494, 238] width 38 height 17
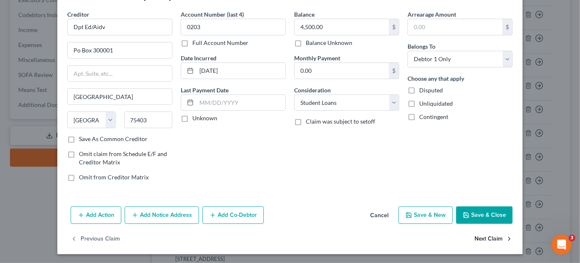
select select "45"
select select "17"
select select "0"
click at [491, 237] on button "Next Claim" at bounding box center [494, 238] width 38 height 17
select select "45"
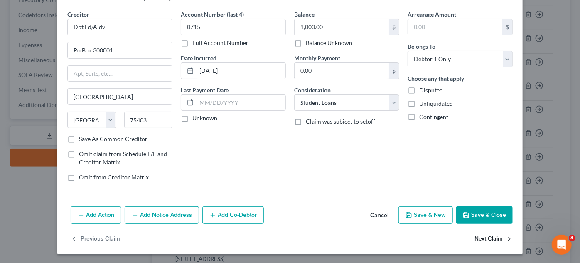
select select "17"
select select "0"
click at [495, 239] on button "Next Claim" at bounding box center [494, 238] width 38 height 17
select select "45"
select select "17"
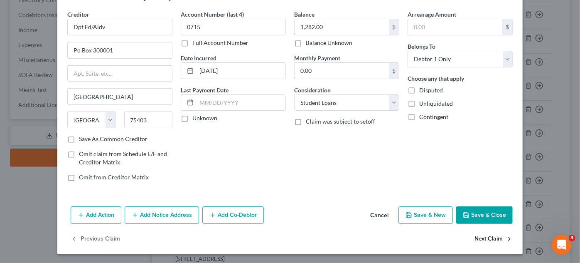
select select "0"
click at [489, 239] on button "Next Claim" at bounding box center [494, 238] width 38 height 17
select select "45"
select select "17"
select select "0"
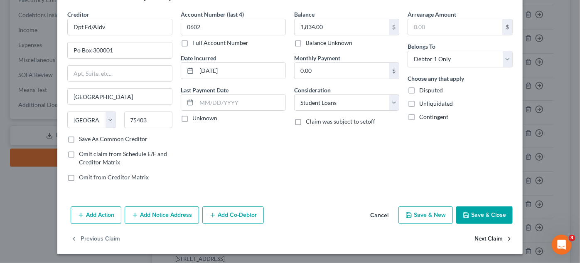
click at [483, 238] on button "Next Claim" at bounding box center [494, 238] width 38 height 17
select select "45"
select select "17"
select select "0"
click at [492, 240] on button "Next Claim" at bounding box center [494, 238] width 38 height 17
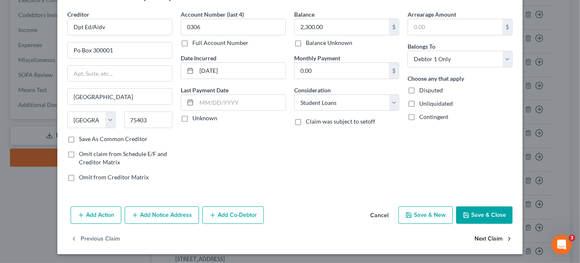
select select "45"
select select "17"
select select "0"
click at [490, 239] on button "Next Claim" at bounding box center [494, 238] width 38 height 17
select select "45"
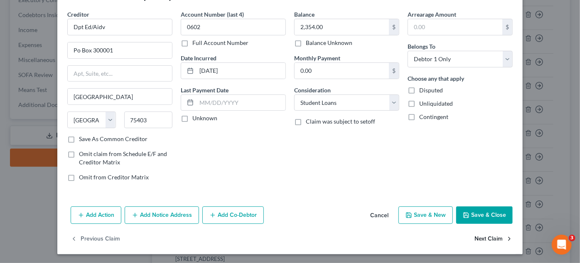
select select "17"
select select "0"
click at [493, 237] on button "Next Claim" at bounding box center [494, 238] width 38 height 17
select select "36"
select select "2"
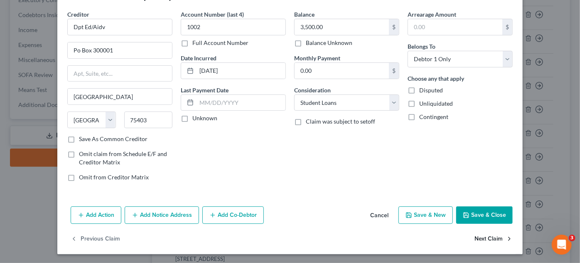
select select "0"
click at [484, 236] on button "Next Claim" at bounding box center [494, 238] width 38 height 17
select select "24"
select select "0"
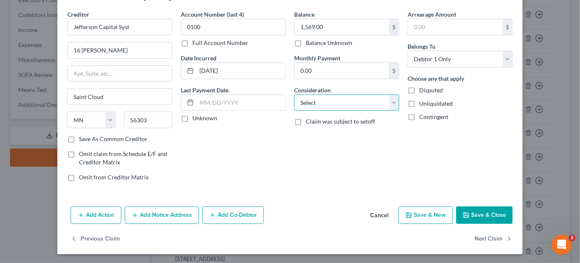
click at [353, 101] on select "Select Cable / Satellite Services Collection Agency Credit Card Debt Debt Couns…" at bounding box center [346, 102] width 105 height 17
select select "1"
click at [294, 94] on select "Select Cable / Satellite Services Collection Agency Credit Card Debt Debt Couns…" at bounding box center [346, 102] width 105 height 17
click at [490, 236] on button "Next Claim" at bounding box center [494, 238] width 38 height 17
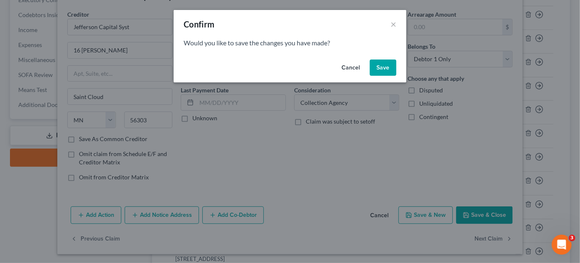
click at [385, 70] on button "Save" at bounding box center [383, 67] width 27 height 17
select select "44"
select select "1"
select select "0"
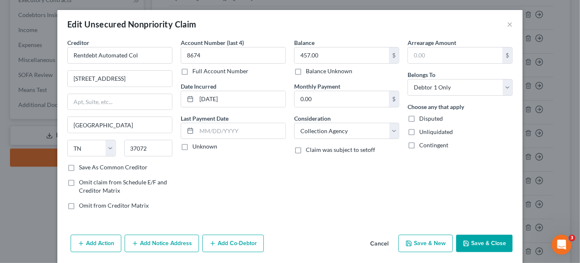
type input "0"
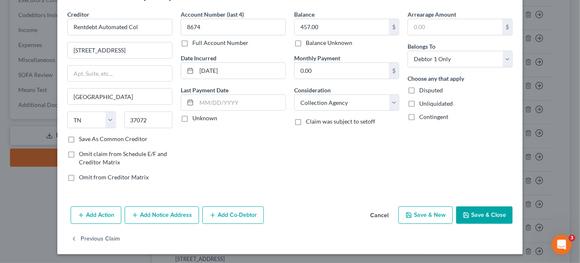
click at [470, 215] on button "Save & Close" at bounding box center [484, 214] width 57 height 17
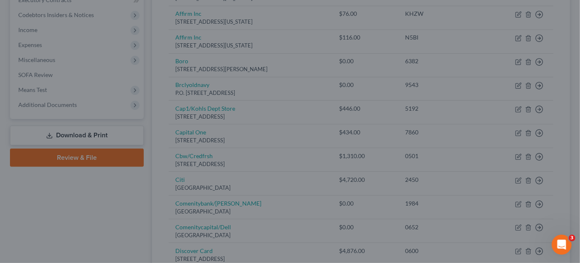
type input "0"
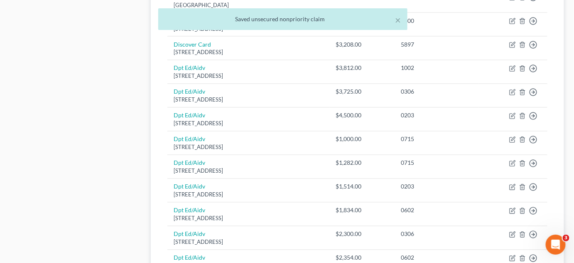
scroll to position [693, 0]
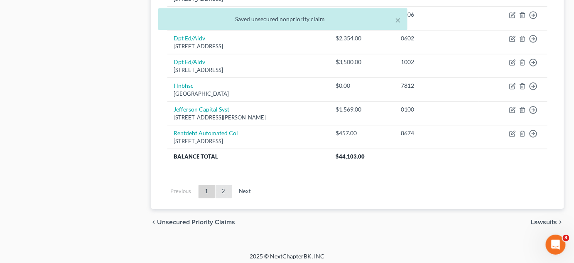
click at [222, 189] on link "2" at bounding box center [224, 191] width 17 height 13
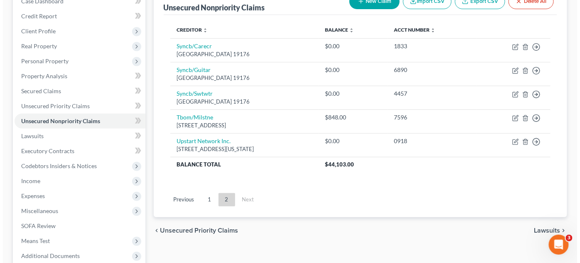
scroll to position [47, 0]
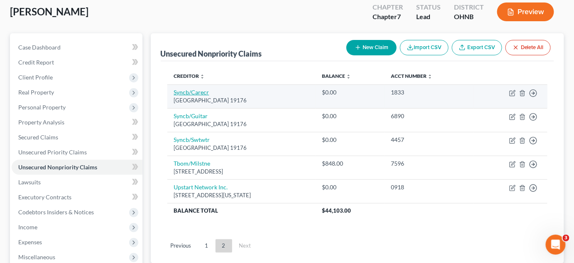
click at [198, 89] on link "Syncb/Carecr" at bounding box center [191, 92] width 35 height 7
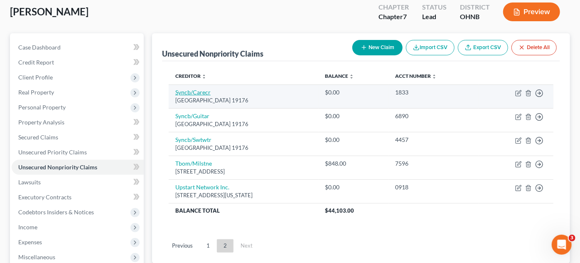
select select "39"
select select "2"
select select "0"
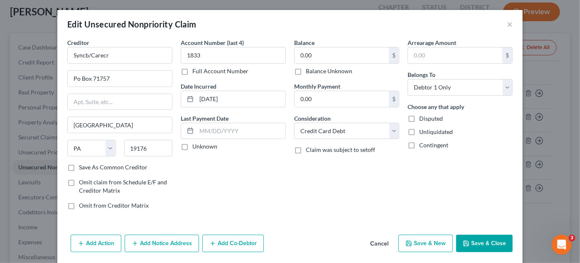
scroll to position [28, 0]
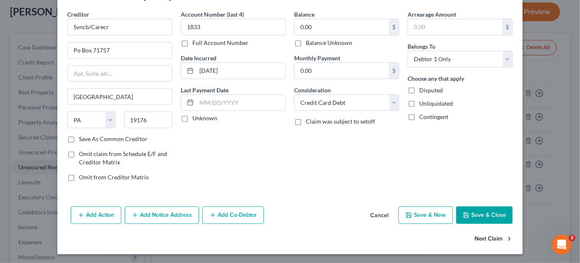
click at [493, 238] on button "Next Claim" at bounding box center [494, 238] width 38 height 17
select select "39"
select select "2"
select select "0"
click at [493, 238] on button "Next Claim" at bounding box center [494, 238] width 38 height 17
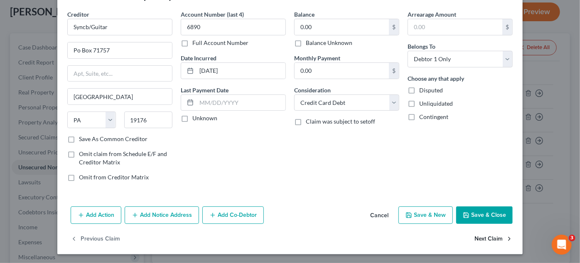
select select "39"
select select "2"
select select "0"
click at [491, 240] on button "Next Claim" at bounding box center [494, 238] width 38 height 17
select select "38"
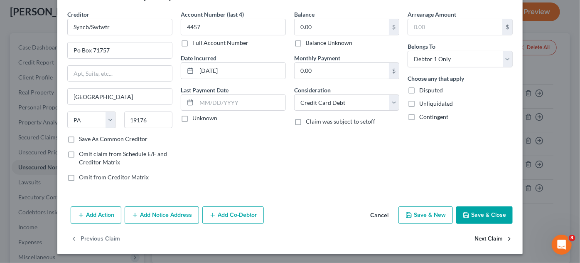
select select "2"
select select "0"
click at [492, 239] on button "Next Claim" at bounding box center [494, 238] width 38 height 17
select select "4"
select select "0"
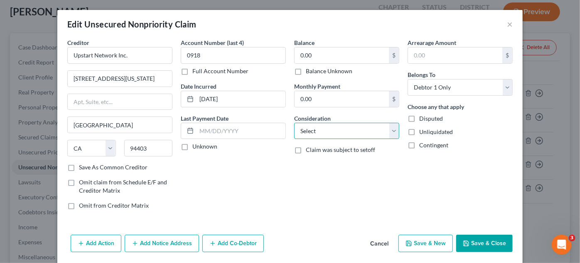
click at [347, 133] on select "Select Cable / Satellite Services Collection Agency Credit Card Debt Debt Couns…" at bounding box center [346, 131] width 105 height 17
select select "10"
click at [294, 123] on select "Select Cable / Satellite Services Collection Agency Credit Card Debt Debt Couns…" at bounding box center [346, 131] width 105 height 17
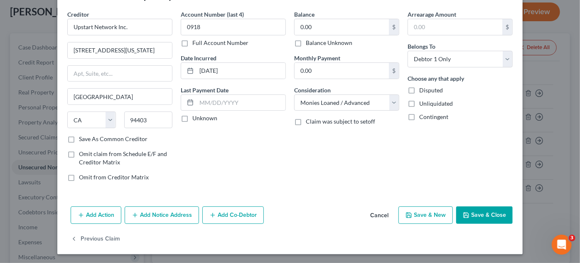
click at [469, 209] on button "Save & Close" at bounding box center [484, 214] width 57 height 17
type input "0"
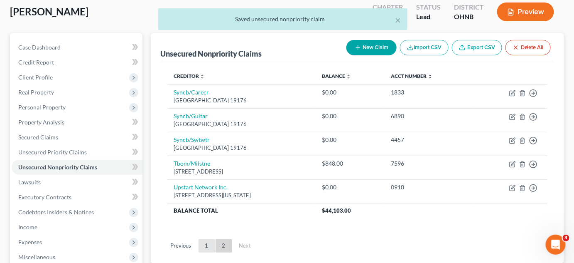
click at [207, 244] on link "1" at bounding box center [207, 245] width 17 height 13
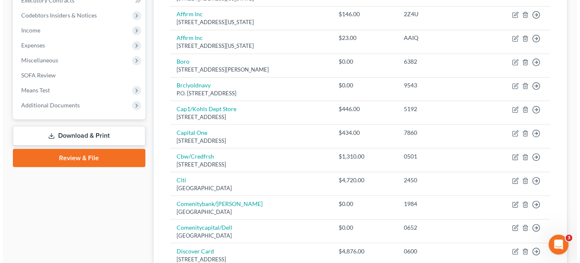
scroll to position [13, 0]
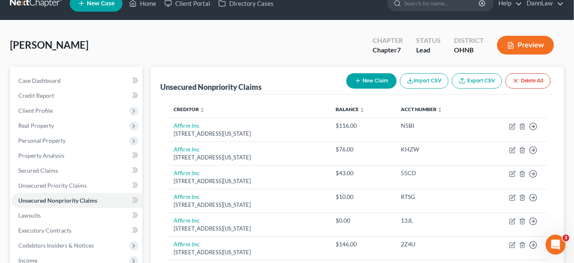
click at [380, 77] on button "New Claim" at bounding box center [372, 80] width 50 height 15
select select "0"
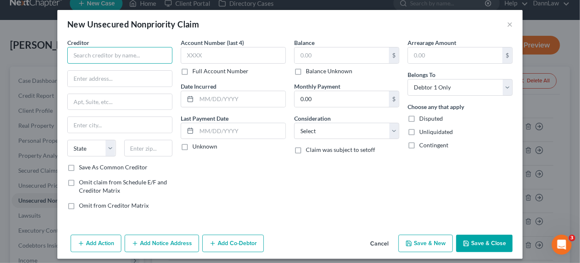
click at [156, 56] on input "text" at bounding box center [119, 55] width 105 height 17
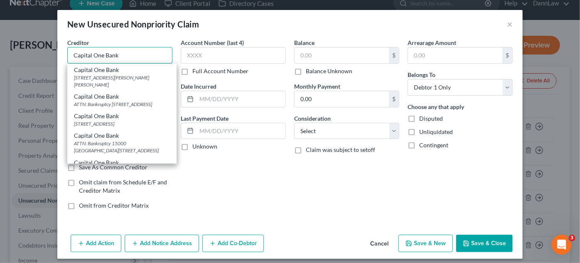
type input "Capital One Bank"
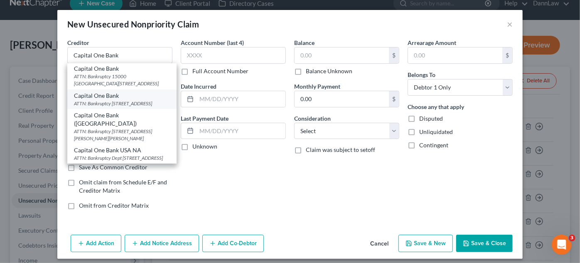
click at [150, 100] on div "ATTN: Bankruptcy [STREET_ADDRESS]" at bounding box center [122, 103] width 96 height 7
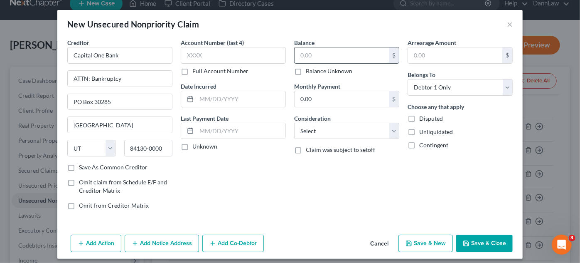
click at [341, 59] on input "text" at bounding box center [342, 55] width 94 height 16
click at [176, 242] on button "Add Notice Address" at bounding box center [162, 242] width 74 height 17
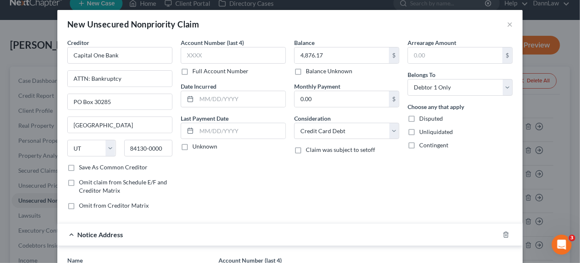
scroll to position [182, 0]
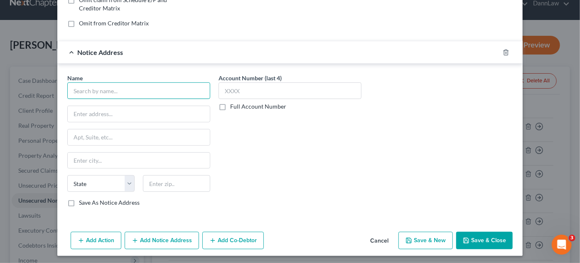
click at [202, 89] on input "text" at bounding box center [138, 90] width 143 height 17
click at [171, 87] on input "text" at bounding box center [138, 90] width 143 height 17
click at [172, 86] on input "Weltman Wein" at bounding box center [138, 90] width 143 height 17
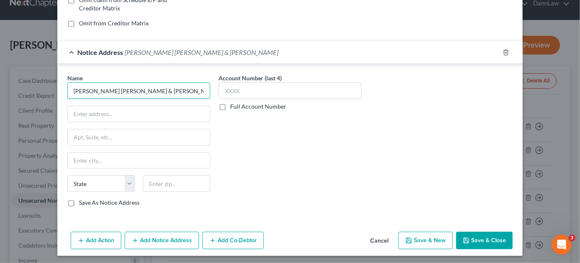
click at [146, 89] on input "Weltman Weinberg & Reis" at bounding box center [138, 90] width 143 height 17
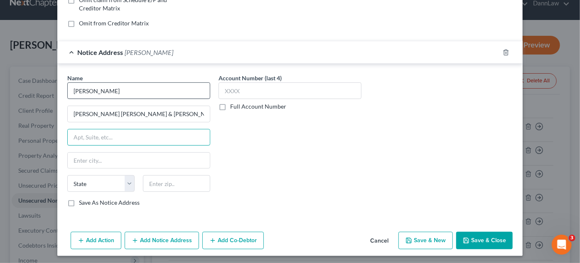
paste input "965 Keynote Circle"
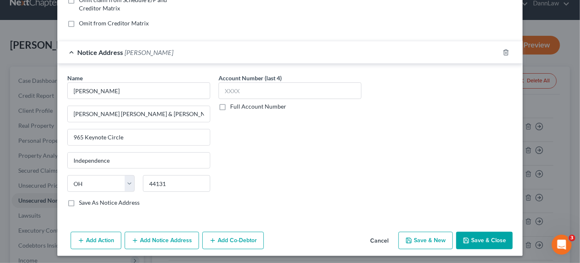
click at [102, 238] on button "Add Action" at bounding box center [96, 239] width 51 height 17
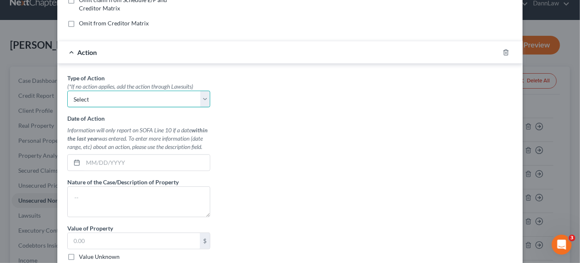
click at [150, 96] on select "Select Repossession Garnishment Foreclosure Personal Injury Attached, Seized, O…" at bounding box center [138, 99] width 143 height 17
click at [67, 91] on select "Select Repossession Garnishment Foreclosure Personal Injury Attached, Seized, O…" at bounding box center [138, 99] width 143 height 17
click at [136, 163] on input "text" at bounding box center [146, 163] width 127 height 16
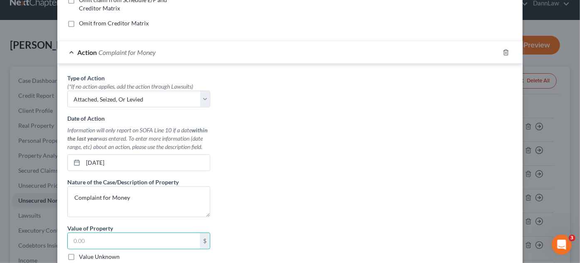
click at [79, 252] on label "Value Unknown" at bounding box center [99, 256] width 41 height 8
click at [82, 252] on input "Value Unknown" at bounding box center [84, 254] width 5 height 5
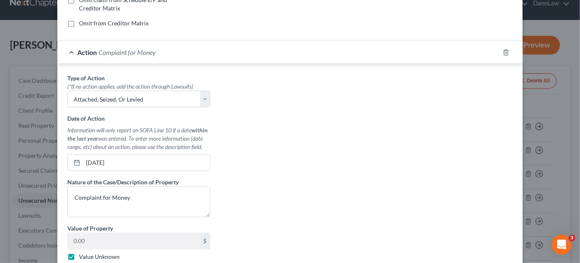
click at [101, 221] on div "Type of Action * (*If no action applies, add the action through Lawsuits) Selec…" at bounding box center [138, 178] width 151 height 208
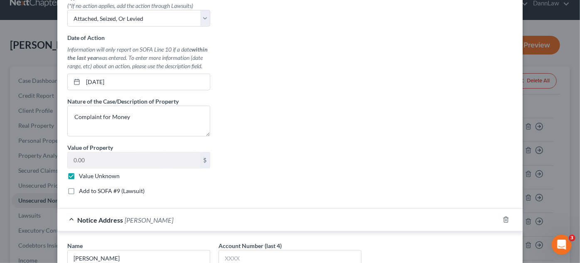
scroll to position [288, 0]
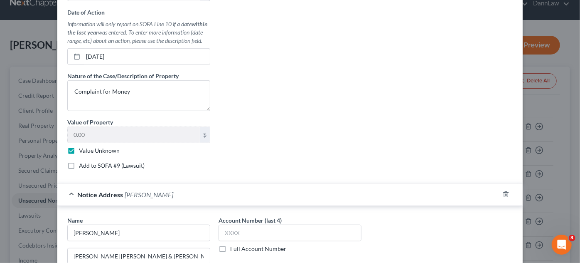
click at [79, 164] on label "Add to SOFA #9 (Lawsuit)" at bounding box center [112, 165] width 66 height 8
click at [82, 164] on input "Add to SOFA #9 (Lawsuit)" at bounding box center [84, 163] width 5 height 5
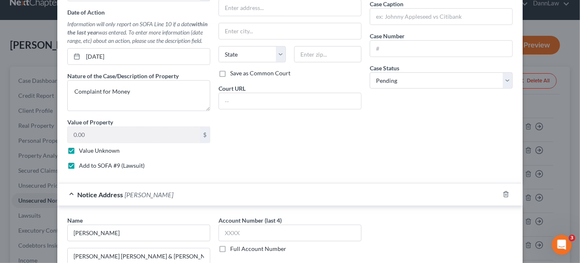
scroll to position [58, 0]
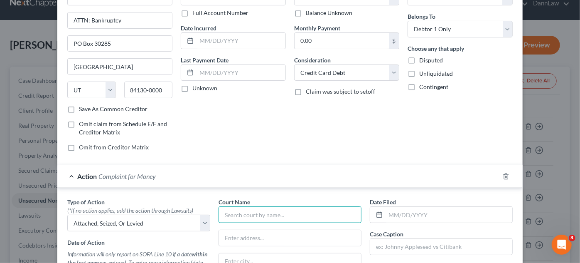
click at [308, 214] on input "text" at bounding box center [290, 214] width 143 height 17
click at [227, 212] on input "Brea Municipal Court" at bounding box center [290, 214] width 143 height 17
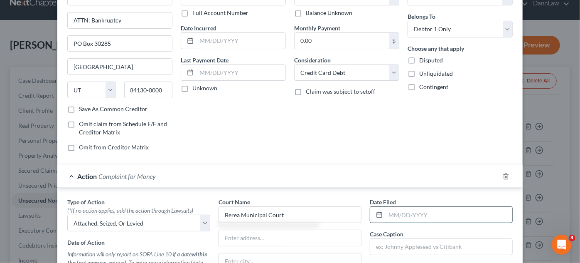
click at [398, 214] on input "text" at bounding box center [449, 215] width 127 height 16
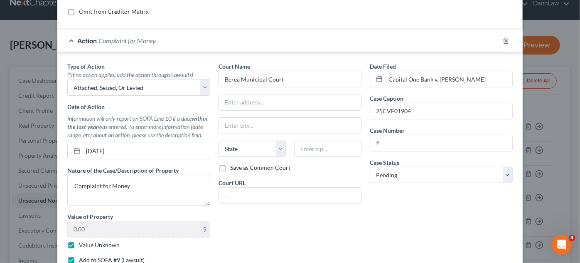
scroll to position [190, 0]
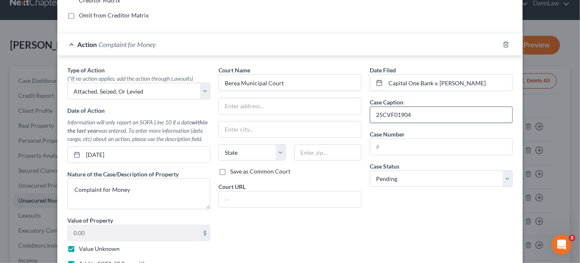
click at [389, 111] on input "25CVF01904" at bounding box center [441, 115] width 142 height 16
click at [409, 146] on input "text" at bounding box center [441, 147] width 142 height 16
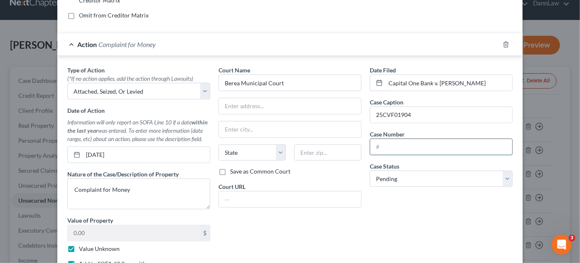
paste input "25CVF01904"
click at [421, 84] on input "Capital One Bank v. [PERSON_NAME]" at bounding box center [449, 83] width 127 height 16
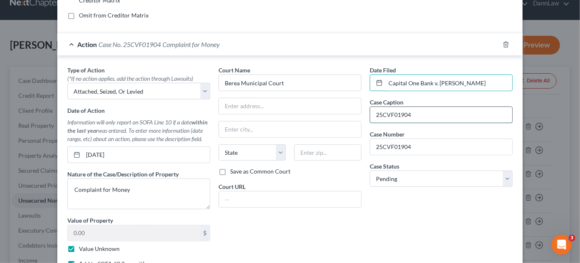
click at [426, 117] on input "25CVF01904" at bounding box center [441, 115] width 142 height 16
paste input "Capital One Bank v. [PERSON_NAME]"
click at [446, 82] on input "Capital One Bank v. [PERSON_NAME]" at bounding box center [449, 83] width 127 height 16
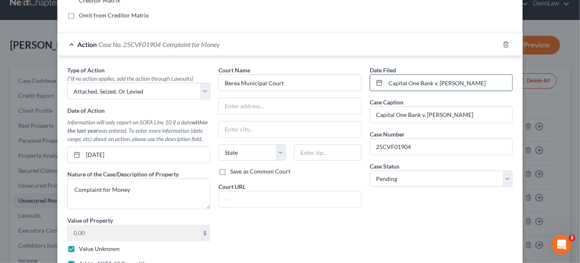
click at [446, 82] on input "Capital One Bank v. [PERSON_NAME]" at bounding box center [449, 83] width 127 height 16
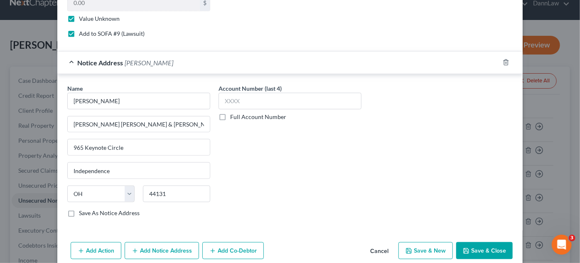
click at [492, 244] on button "Save & Close" at bounding box center [484, 250] width 57 height 17
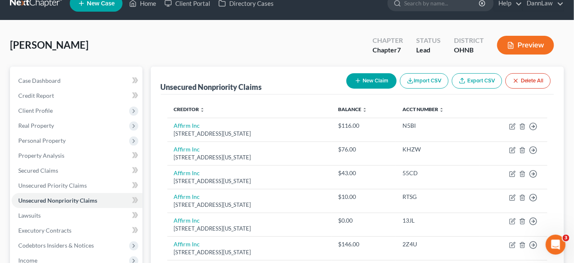
click at [386, 79] on button "New Claim" at bounding box center [372, 80] width 50 height 15
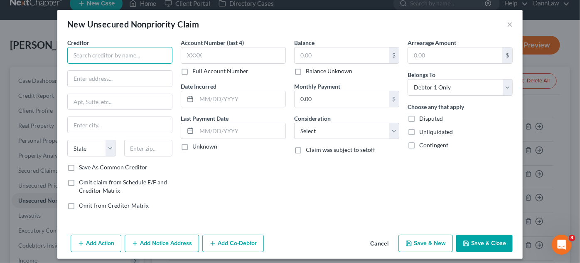
click at [140, 55] on input "text" at bounding box center [119, 55] width 105 height 17
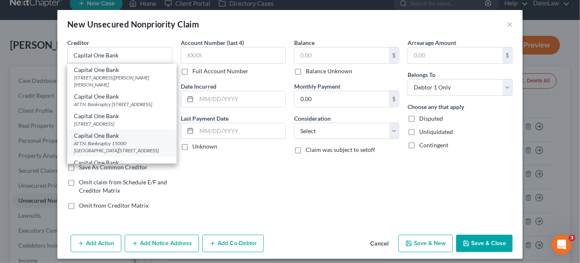
click at [150, 140] on div "Capital One Bank" at bounding box center [122, 135] width 96 height 8
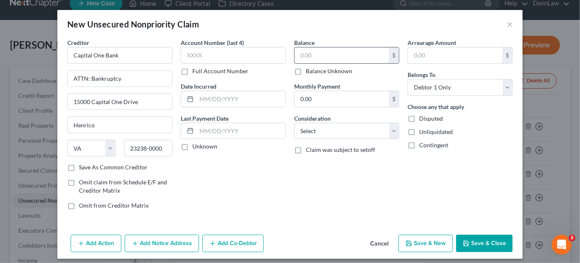
click at [331, 56] on input "text" at bounding box center [342, 55] width 94 height 16
click at [331, 130] on select "Select Cable / Satellite Services Collection Agency Credit Card Debt Debt Couns…" at bounding box center [346, 131] width 105 height 17
click at [294, 123] on select "Select Cable / Satellite Services Collection Agency Credit Card Debt Debt Couns…" at bounding box center [346, 131] width 105 height 17
drag, startPoint x: 155, startPoint y: 237, endPoint x: 150, endPoint y: 239, distance: 5.0
click at [150, 239] on button "Add Notice Address" at bounding box center [162, 242] width 74 height 17
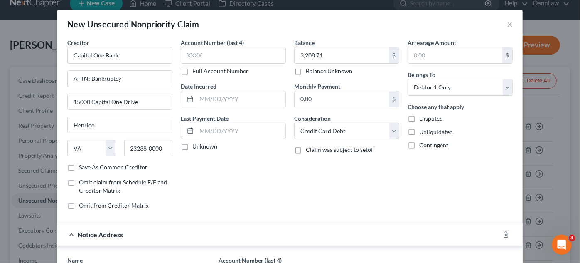
scroll to position [182, 0]
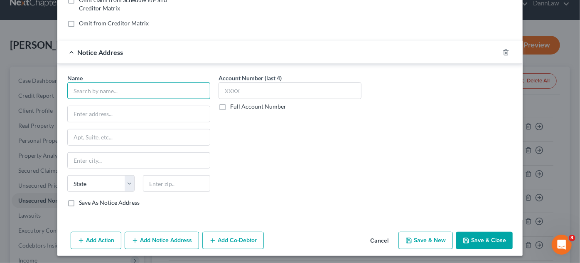
click at [190, 91] on input "text" at bounding box center [138, 90] width 143 height 17
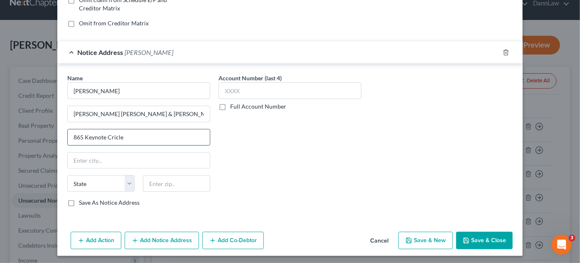
click at [117, 134] on input "865 Keynote Cricle" at bounding box center [139, 137] width 142 height 16
click at [117, 134] on input "865 Keynote Circle" at bounding box center [139, 137] width 142 height 16
click at [114, 158] on input "Clevelan" at bounding box center [139, 161] width 142 height 16
click at [94, 240] on button "Add Action" at bounding box center [96, 239] width 51 height 17
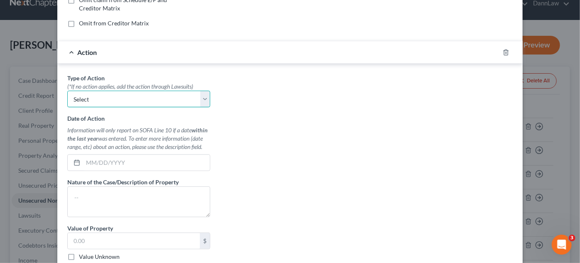
click at [176, 96] on select "Select Repossession Garnishment Foreclosure Personal Injury Attached, Seized, O…" at bounding box center [138, 99] width 143 height 17
click at [67, 91] on select "Select Repossession Garnishment Foreclosure Personal Injury Attached, Seized, O…" at bounding box center [138, 99] width 143 height 17
click at [138, 160] on input "text" at bounding box center [146, 163] width 127 height 16
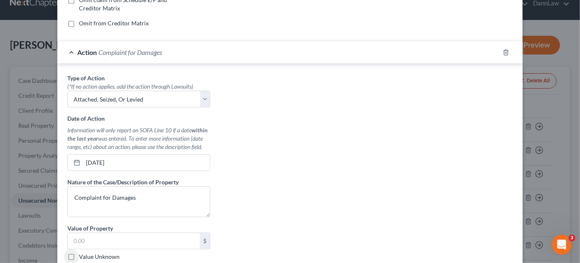
click at [79, 253] on label "Value Unknown" at bounding box center [99, 256] width 41 height 8
click at [82, 253] on input "Value Unknown" at bounding box center [84, 254] width 5 height 5
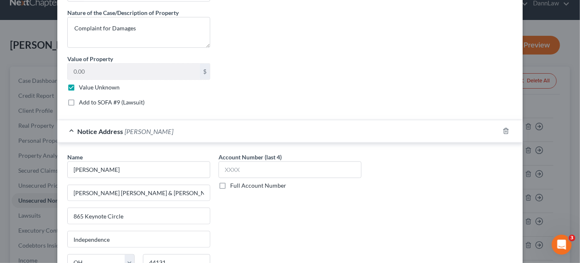
scroll to position [349, 0]
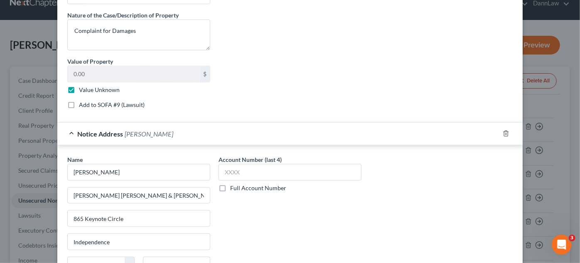
click at [79, 104] on label "Add to SOFA #9 (Lawsuit)" at bounding box center [112, 105] width 66 height 8
click at [82, 104] on input "Add to SOFA #9 (Lawsuit)" at bounding box center [84, 103] width 5 height 5
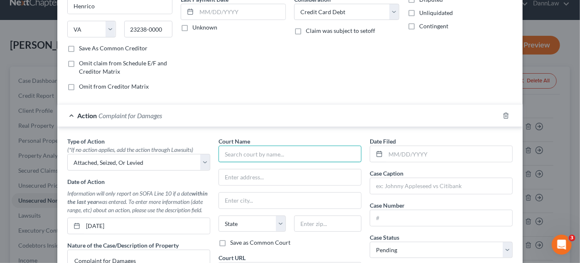
click at [303, 152] on input "text" at bounding box center [290, 153] width 143 height 17
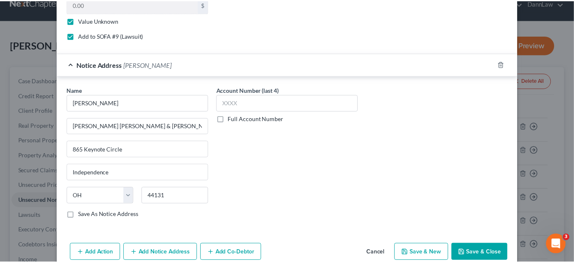
scroll to position [429, 0]
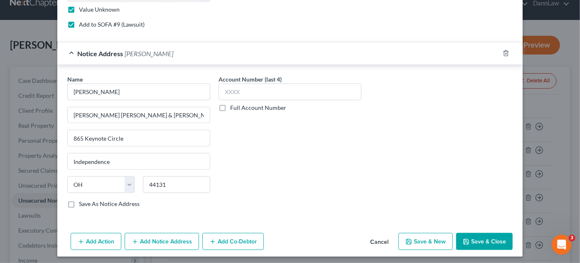
click at [476, 237] on button "Save & Close" at bounding box center [484, 241] width 57 height 17
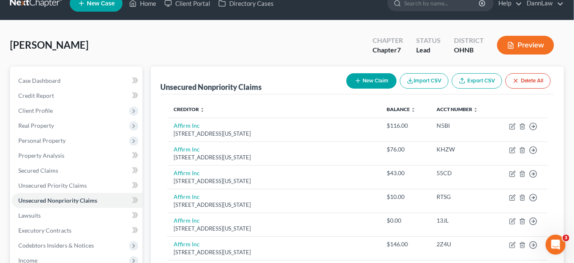
scroll to position [243, 0]
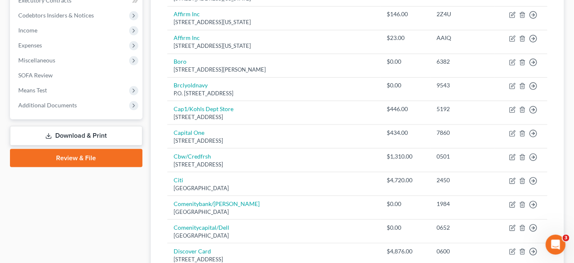
drag, startPoint x: 574, startPoint y: 115, endPoint x: 568, endPoint y: 101, distance: 14.7
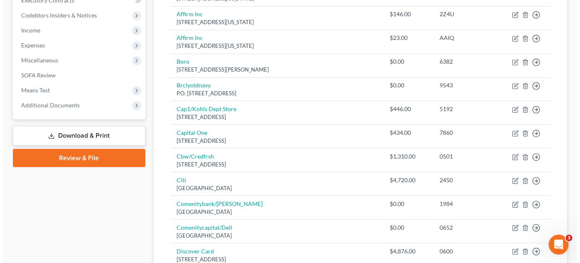
scroll to position [0, 0]
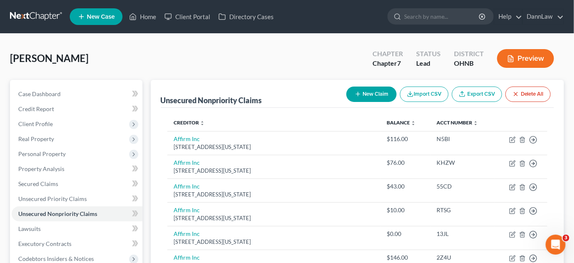
click at [374, 93] on button "New Claim" at bounding box center [372, 93] width 50 height 15
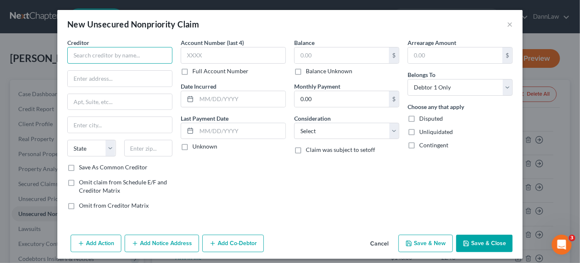
click at [129, 58] on input "text" at bounding box center [119, 55] width 105 height 17
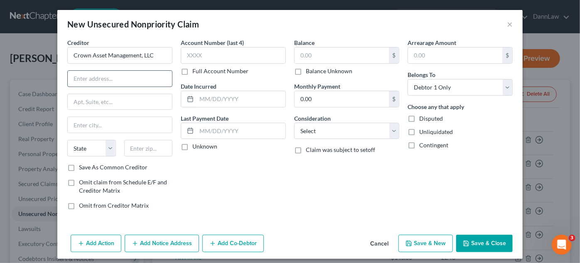
paste input "[STREET_ADDRESS]"
click at [103, 126] on input "text" at bounding box center [120, 125] width 104 height 16
paste input "Duluth"
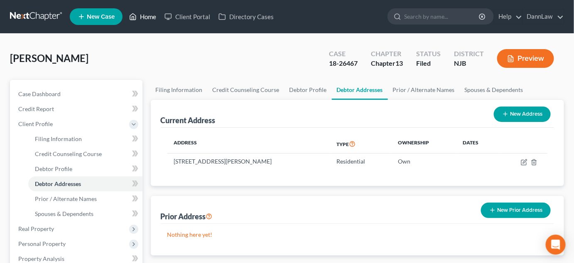
click at [151, 14] on link "Home" at bounding box center [142, 16] width 35 height 15
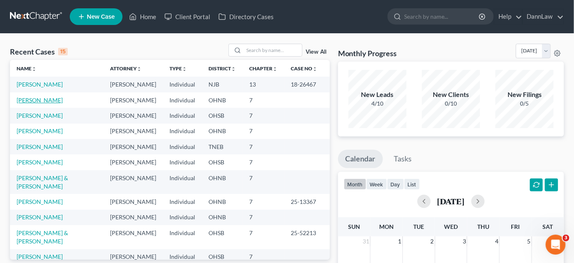
click at [43, 101] on link "[PERSON_NAME]" at bounding box center [40, 99] width 46 height 7
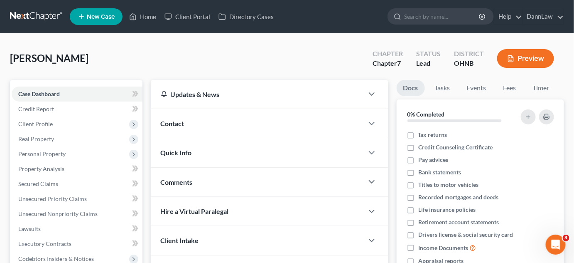
scroll to position [178, 0]
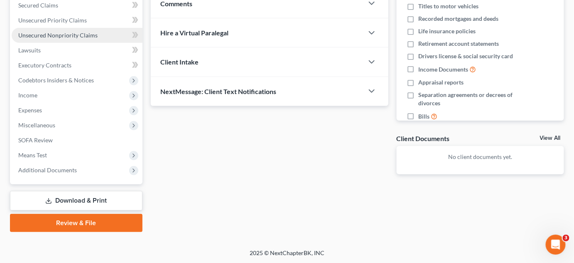
click at [69, 35] on span "Unsecured Nonpriority Claims" at bounding box center [57, 35] width 79 height 7
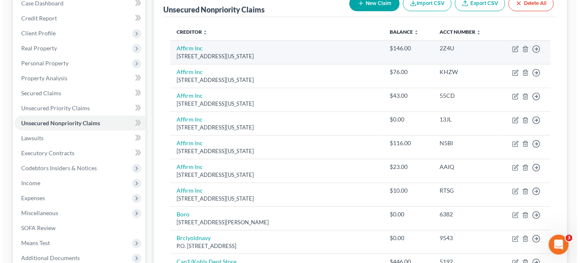
scroll to position [30, 0]
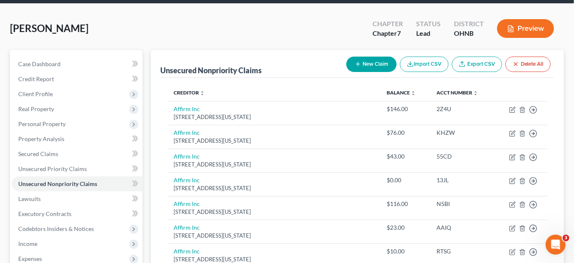
click at [370, 66] on button "New Claim" at bounding box center [372, 64] width 50 height 15
select select "0"
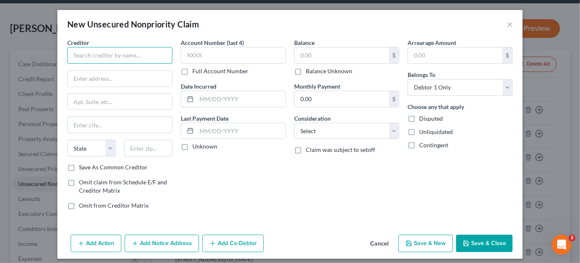
click at [151, 53] on input "text" at bounding box center [119, 55] width 105 height 17
type input "Crown Asset Management, LLC"
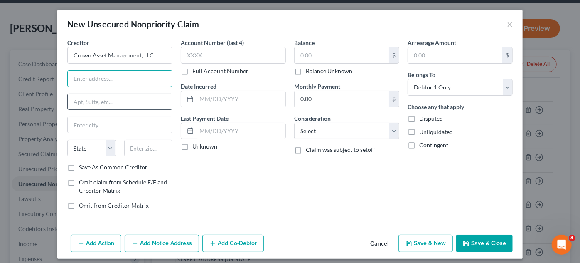
paste input "[STREET_ADDRESS]"
type input "[STREET_ADDRESS]"
click at [83, 94] on input "text" at bounding box center [120, 102] width 104 height 16
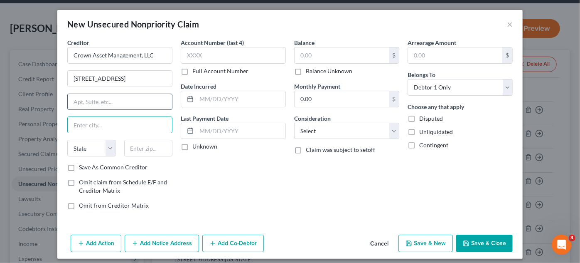
click at [83, 94] on input "text" at bounding box center [120, 102] width 104 height 16
type input "Suite 725"
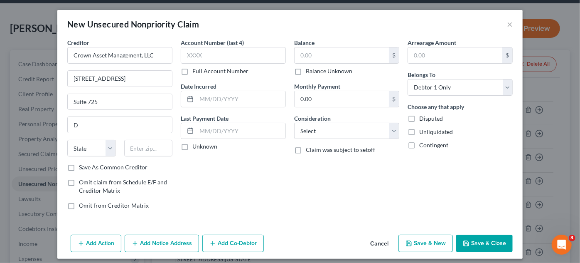
click at [105, 115] on div "Creditor * Crown Asset Management, LLC [STREET_ADDRESS][GEOGRAPHIC_DATA][US_STA…" at bounding box center [119, 100] width 105 height 125
click at [106, 121] on input "D" at bounding box center [120, 125] width 104 height 16
paste input "uluth"
type input "Duluth"
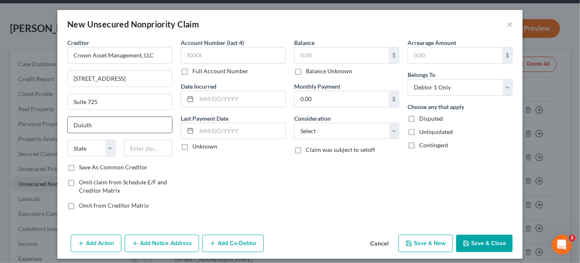
click at [106, 123] on input "Duluth" at bounding box center [120, 125] width 104 height 16
select select "10"
paste input "30096"
type input "30096"
click at [337, 127] on select "Select Cable / Satellite Services Collection Agency Credit Card Debt Debt Couns…" at bounding box center [346, 131] width 105 height 17
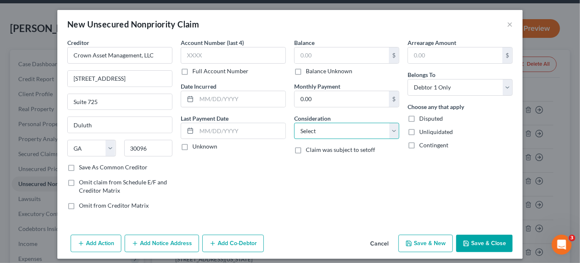
select select "2"
click at [294, 123] on select "Select Cable / Satellite Services Collection Agency Credit Card Debt Debt Couns…" at bounding box center [346, 131] width 105 height 17
click at [339, 57] on input "text" at bounding box center [342, 55] width 94 height 16
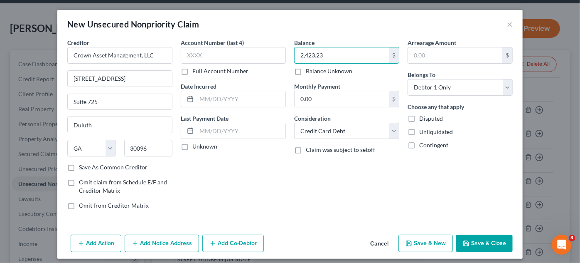
type input "2,423.23"
click at [154, 240] on button "Add Notice Address" at bounding box center [162, 242] width 74 height 17
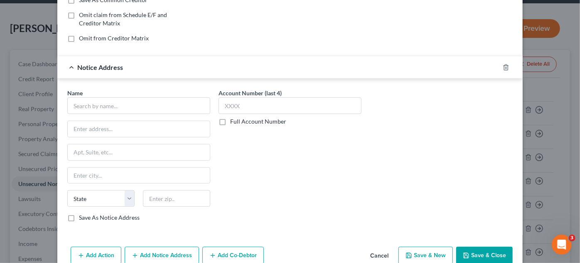
scroll to position [182, 0]
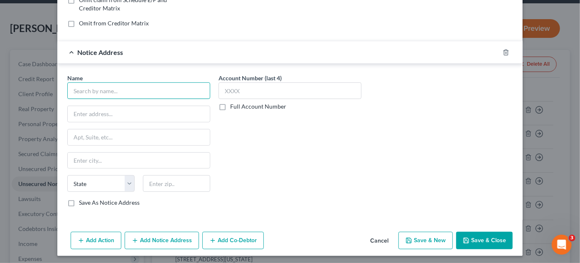
click at [149, 89] on input "text" at bounding box center [138, 90] width 143 height 17
click at [148, 86] on input "Levy & Associates" at bounding box center [138, 90] width 143 height 17
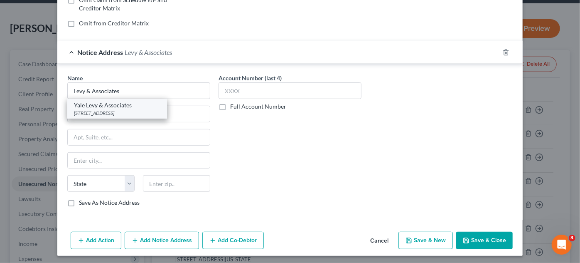
click at [137, 109] on div "[STREET_ADDRESS]" at bounding box center [117, 112] width 86 height 7
type input "Yale Levy & Associates"
type input "[STREET_ADDRESS]"
type input "Columbus"
select select "36"
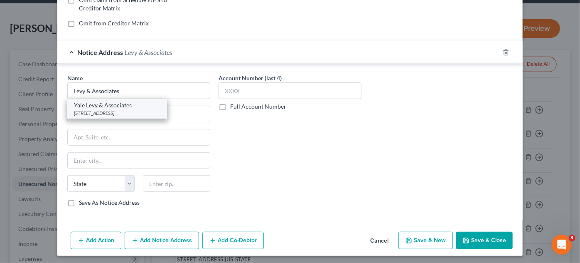
type input "43220-0000"
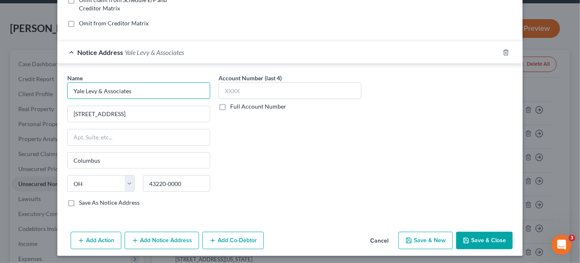
drag, startPoint x: 82, startPoint y: 88, endPoint x: 0, endPoint y: 107, distance: 84.1
click at [0, 107] on div "New Unsecured Nonpriority Claim × Creditor * Crown Asset Management, LLC [STREE…" at bounding box center [290, 131] width 580 height 263
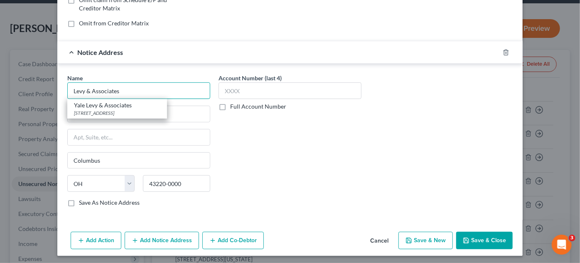
type input "Levy & Associates"
click at [296, 182] on div "Account Number (last 4) Full Account Number" at bounding box center [289, 144] width 151 height 140
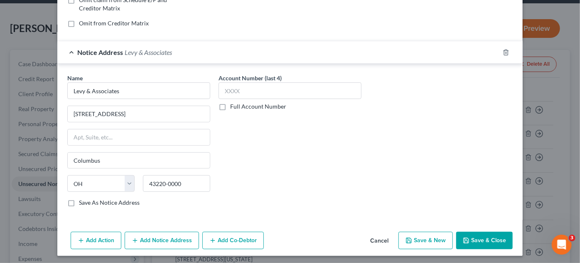
click at [90, 239] on button "Add Action" at bounding box center [96, 239] width 51 height 17
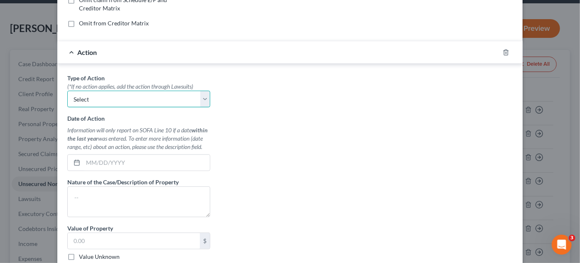
click at [96, 99] on select "Select Repossession Garnishment Foreclosure Personal Injury Attached, Seized, O…" at bounding box center [138, 99] width 143 height 17
select select "4"
click at [67, 91] on select "Select Repossession Garnishment Foreclosure Personal Injury Attached, Seized, O…" at bounding box center [138, 99] width 143 height 17
click at [99, 161] on input "text" at bounding box center [146, 163] width 127 height 16
type input "[DATE]"
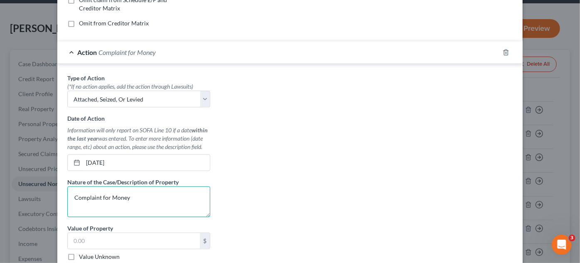
type textarea "Complaint for Money"
click at [79, 253] on label "Value Unknown" at bounding box center [99, 256] width 41 height 8
click at [82, 253] on input "Value Unknown" at bounding box center [84, 254] width 5 height 5
checkbox input "true"
type input "0.00"
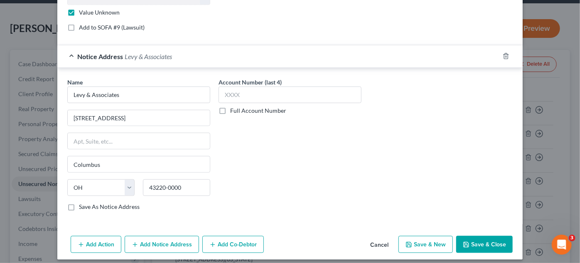
scroll to position [427, 0]
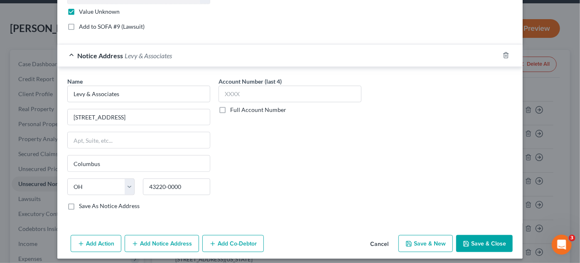
click at [79, 25] on label "Add to SOFA #9 (Lawsuit)" at bounding box center [112, 26] width 66 height 8
click at [82, 25] on input "Add to SOFA #9 (Lawsuit)" at bounding box center [84, 24] width 5 height 5
checkbox input "true"
select select "0"
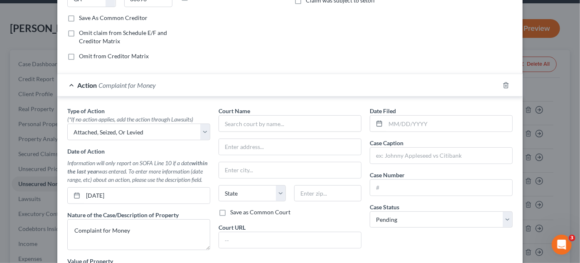
scroll to position [148, 0]
click at [303, 118] on input "text" at bounding box center [290, 124] width 143 height 17
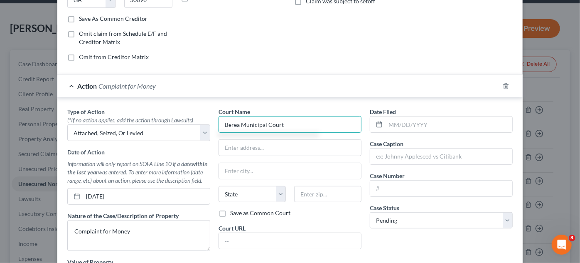
type input "Berea Municipal Court"
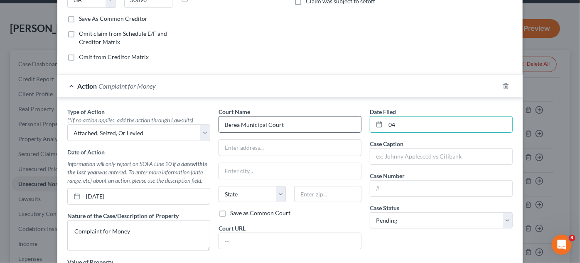
type input "0"
type input "[DATE]"
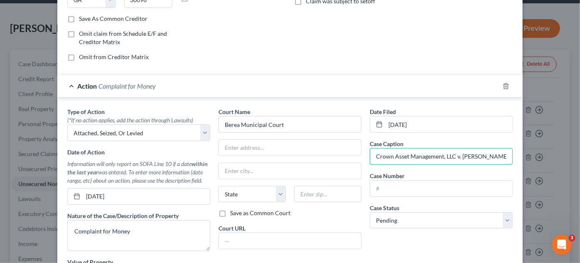
type input "Crown Asset Management, LLC v. [PERSON_NAME]"
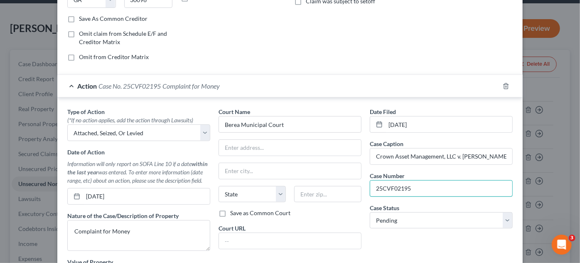
type input "25CVF02195"
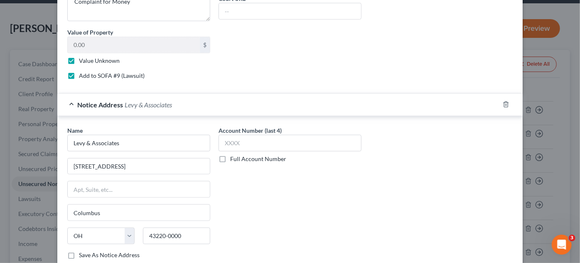
scroll to position [429, 0]
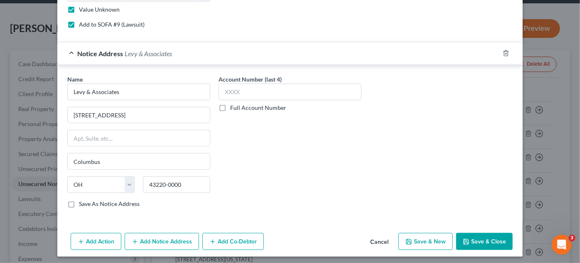
click at [496, 236] on button "Save & Close" at bounding box center [484, 241] width 57 height 17
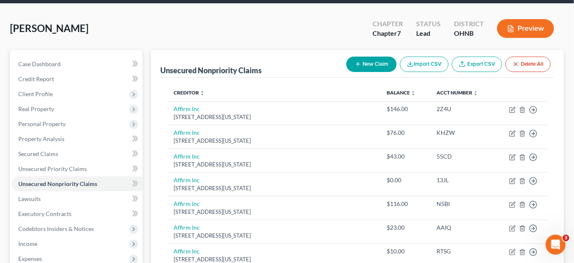
click at [371, 71] on button "New Claim" at bounding box center [372, 64] width 50 height 15
select select "0"
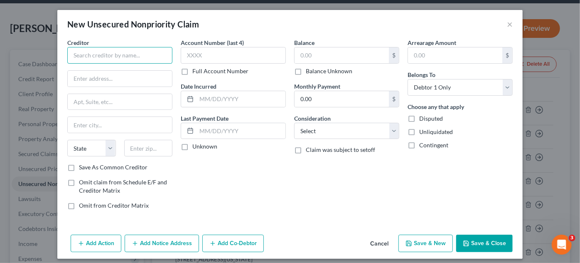
click at [144, 62] on input "text" at bounding box center [119, 55] width 105 height 17
type input "Crown Asset Management, LLC"
click at [144, 57] on input "Crown Asset Management, LLC" at bounding box center [119, 55] width 105 height 17
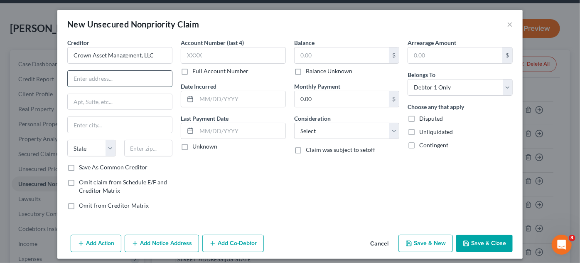
paste input "30096"
click at [115, 78] on input "30096" at bounding box center [120, 79] width 104 height 16
type input "3"
click at [116, 76] on input "text" at bounding box center [120, 79] width 104 height 16
paste input "[STREET_ADDRESS]"
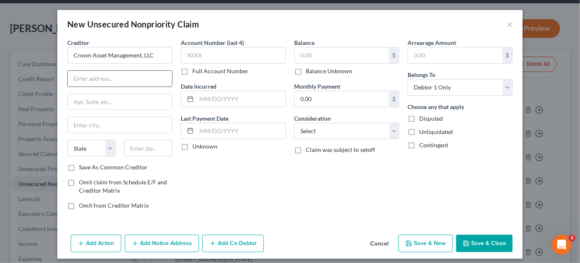
type input "[STREET_ADDRESS]"
type input "Suite 725"
type input "Duluth"
type input "30096"
select select "10"
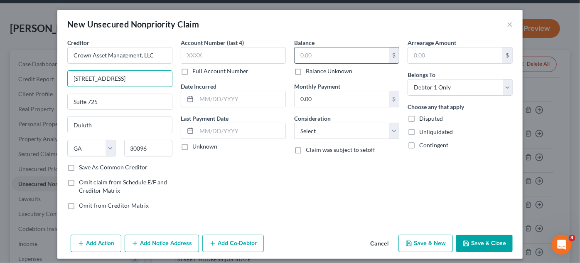
type input "[STREET_ADDRESS]"
click at [326, 54] on input "text" at bounding box center [342, 55] width 94 height 16
type input "9,974.10"
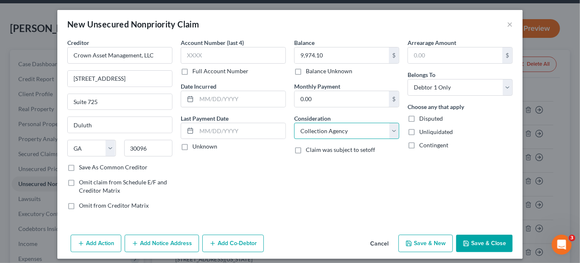
select select "2"
click at [144, 244] on button "Add Notice Address" at bounding box center [162, 242] width 74 height 17
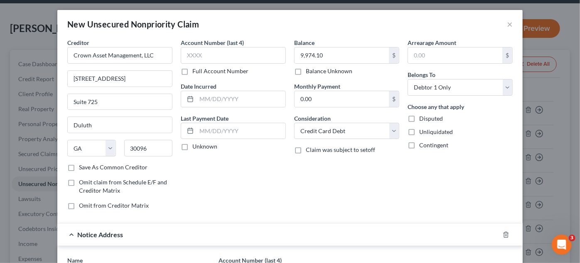
scroll to position [182, 0]
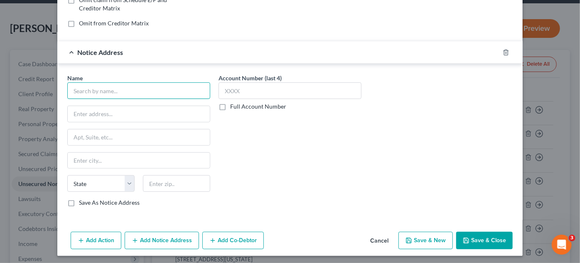
click at [182, 96] on input "text" at bounding box center [138, 90] width 143 height 17
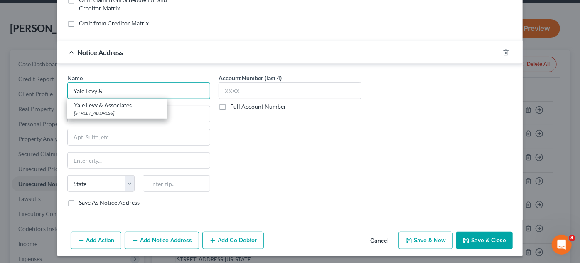
type input "Yale Levy & Associates"
type input "[STREET_ADDRESS]"
type input "Columbus"
select select "36"
type input "43220-0000"
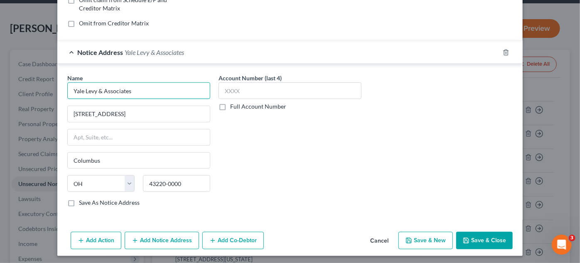
click at [72, 92] on input "Yale Levy & Associates" at bounding box center [138, 90] width 143 height 17
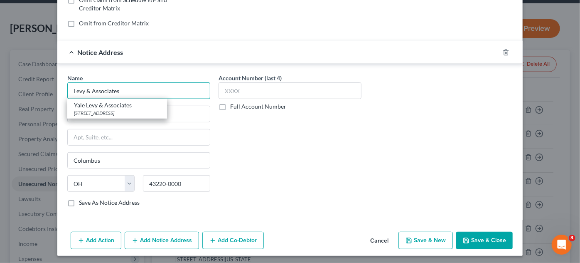
type input "Levy & Associates"
click at [95, 233] on button "Add Action" at bounding box center [96, 239] width 51 height 17
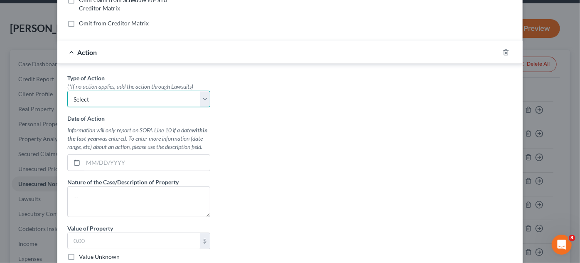
click at [134, 98] on select "Select Repossession Garnishment Foreclosure Personal Injury Attached, Seized, O…" at bounding box center [138, 99] width 143 height 17
select select "4"
click at [67, 91] on select "Select Repossession Garnishment Foreclosure Personal Injury Attached, Seized, O…" at bounding box center [138, 99] width 143 height 17
click at [167, 160] on input "text" at bounding box center [146, 163] width 127 height 16
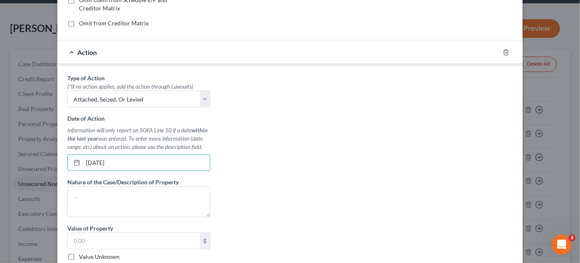
type input "[DATE]"
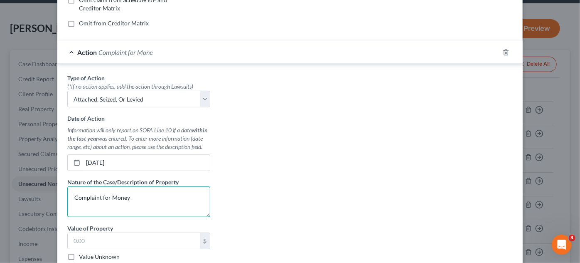
type textarea "Complaint for Money"
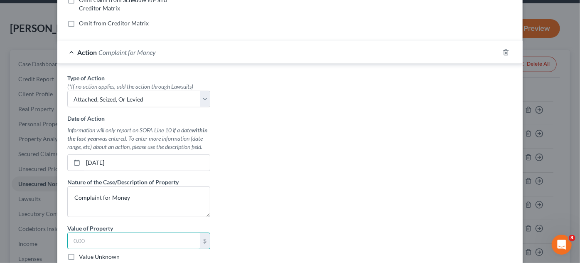
click at [79, 252] on label "Value Unknown" at bounding box center [99, 256] width 41 height 8
click at [82, 252] on input "Value Unknown" at bounding box center [84, 254] width 5 height 5
checkbox input "true"
type input "0.00"
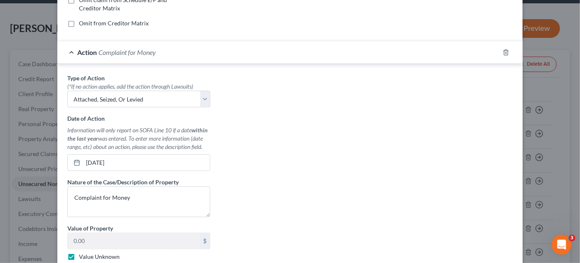
scroll to position [412, 0]
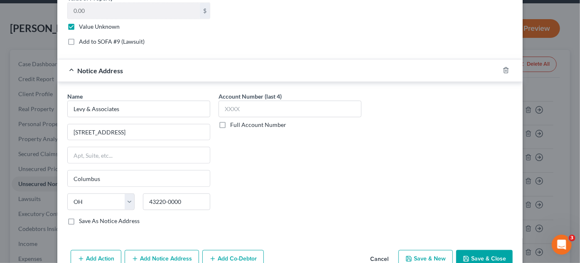
click at [79, 41] on label "Add to SOFA #9 (Lawsuit)" at bounding box center [112, 41] width 66 height 8
click at [82, 41] on input "Add to SOFA #9 (Lawsuit)" at bounding box center [84, 39] width 5 height 5
checkbox input "true"
select select "0"
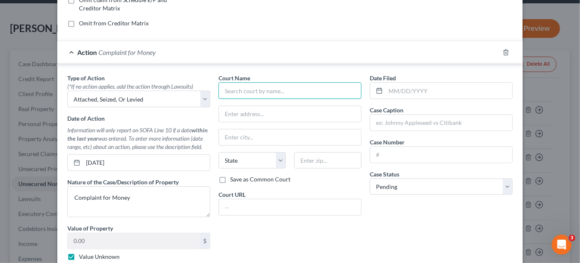
click at [271, 91] on input "text" at bounding box center [290, 90] width 143 height 17
type input "[PERSON_NAME]"
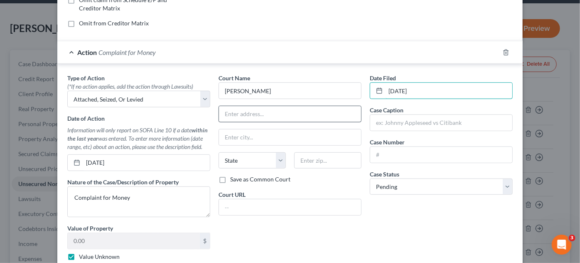
type input "[DATE]"
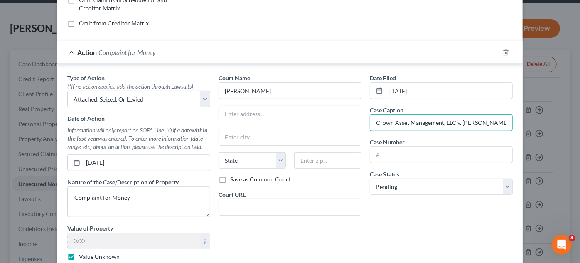
type input "Crown Asset Management, LLC v. [PERSON_NAME]"
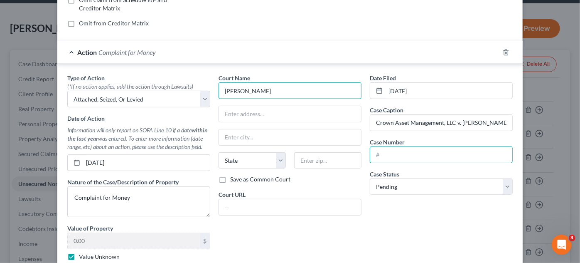
click at [294, 90] on input "[PERSON_NAME]" at bounding box center [290, 90] width 143 height 17
type input "[PERSON_NAME] Court"
click at [389, 151] on input "text" at bounding box center [441, 155] width 142 height 16
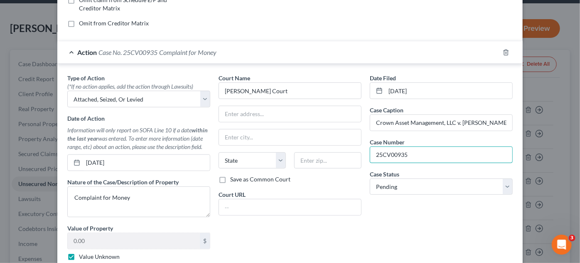
type input "25CV00935"
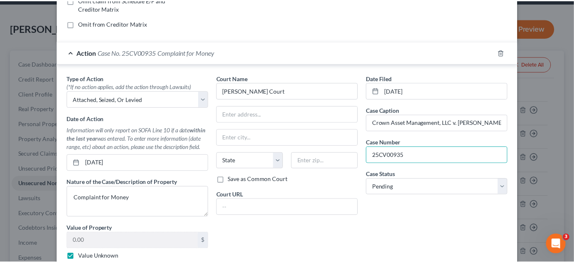
scroll to position [412, 0]
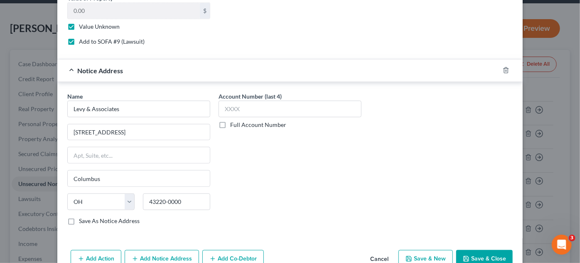
click at [489, 255] on button "Save & Close" at bounding box center [484, 258] width 57 height 17
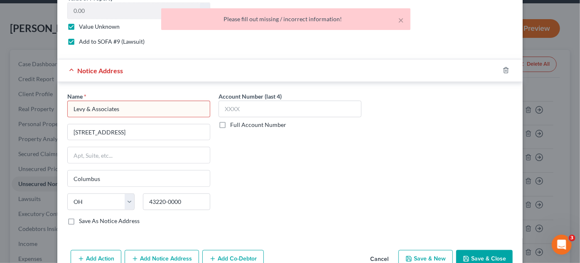
click at [127, 101] on input "Levy & Associates" at bounding box center [138, 109] width 143 height 17
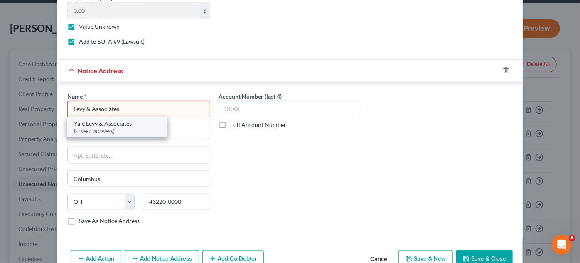
click at [121, 122] on div "Yale Levy & Associates" at bounding box center [117, 123] width 86 height 8
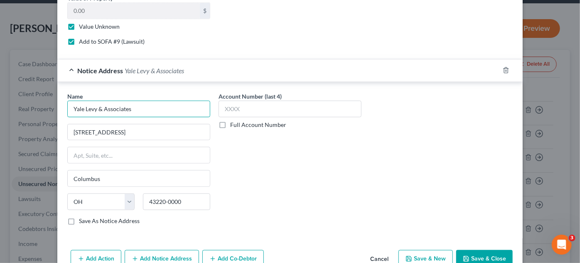
click at [80, 108] on input "Yale Levy & Associates" at bounding box center [138, 109] width 143 height 17
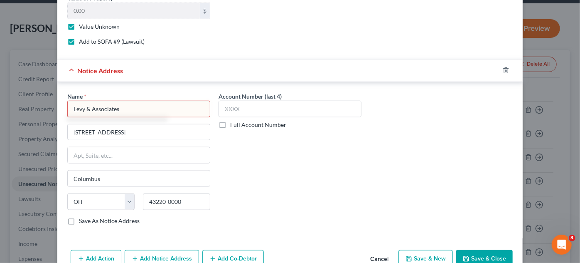
click at [296, 178] on div "Account Number (last 4) Full Account Number" at bounding box center [289, 162] width 151 height 140
click at [474, 252] on button "Save & Close" at bounding box center [484, 258] width 57 height 17
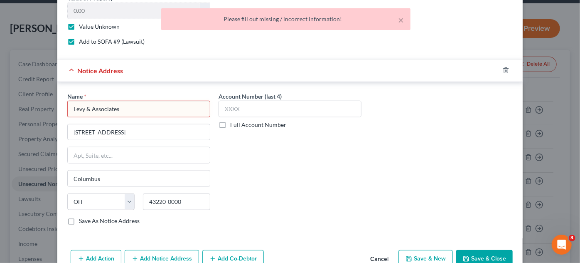
click at [118, 107] on input "Levy & Associates" at bounding box center [138, 109] width 143 height 17
click at [118, 107] on input "Le" at bounding box center [138, 109] width 143 height 17
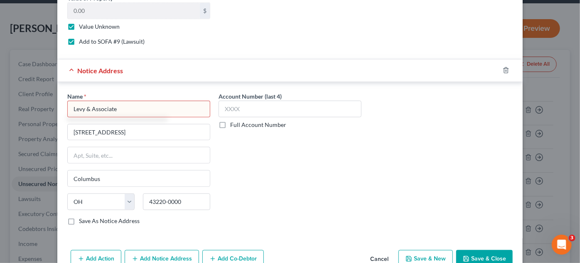
type input "Levy & Associates"
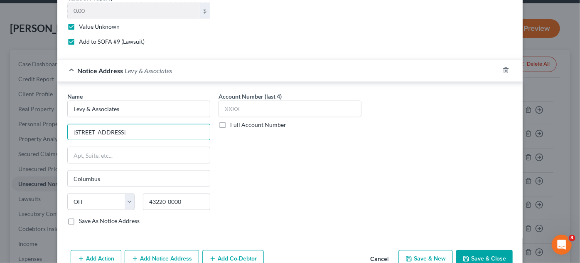
click at [483, 250] on button "Save & Close" at bounding box center [484, 258] width 57 height 17
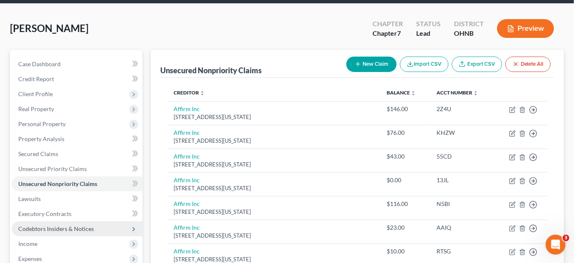
click at [93, 223] on span "Codebtors Insiders & Notices" at bounding box center [77, 228] width 131 height 15
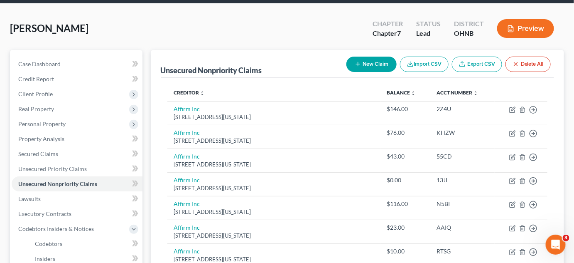
click at [146, 21] on div "[PERSON_NAME] Upgraded Chapter Chapter 7 Status Lead District [GEOGRAPHIC_DATA]…" at bounding box center [287, 32] width 554 height 36
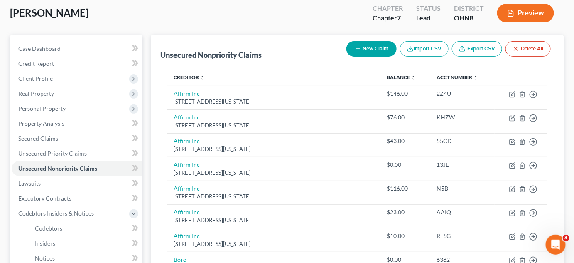
scroll to position [91, 0]
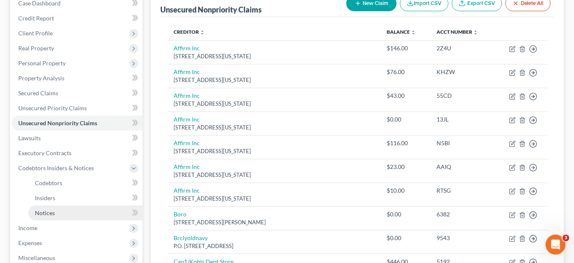
click at [59, 208] on link "Notices" at bounding box center [85, 212] width 114 height 15
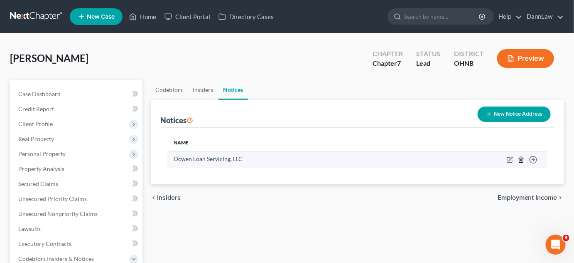
click at [523, 159] on icon "button" at bounding box center [522, 159] width 4 height 5
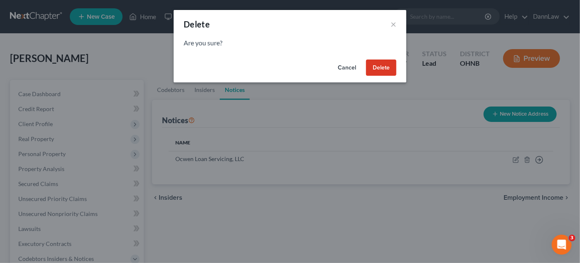
click at [378, 66] on button "Delete" at bounding box center [381, 67] width 30 height 17
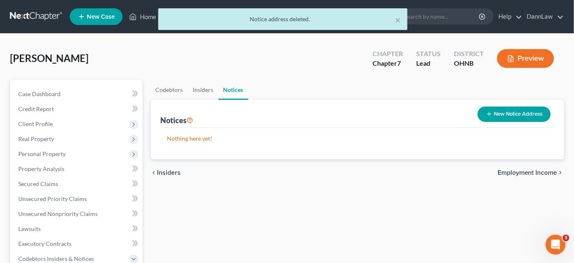
scroll to position [223, 0]
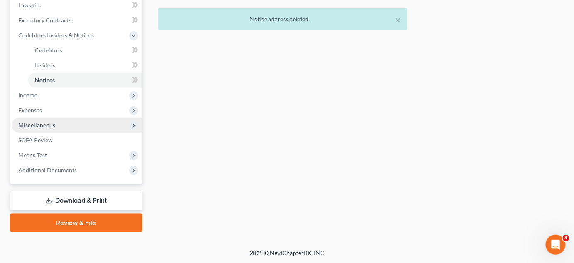
click at [28, 129] on span "Miscellaneous" at bounding box center [77, 125] width 131 height 15
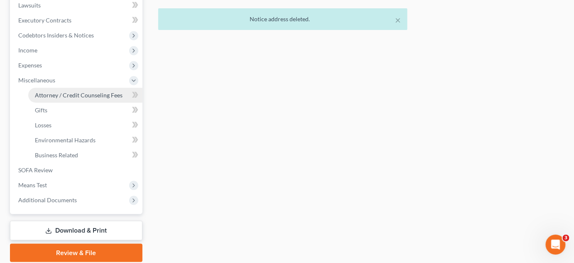
click at [64, 96] on span "Attorney / Credit Counseling Fees" at bounding box center [79, 94] width 88 height 7
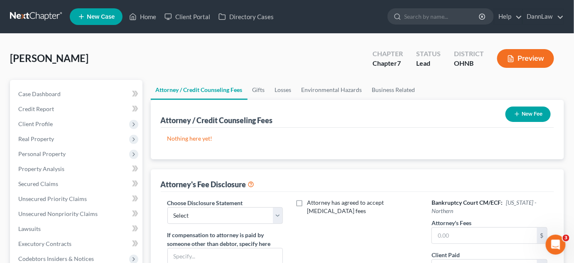
click at [520, 107] on button "New Fee" at bounding box center [528, 113] width 45 height 15
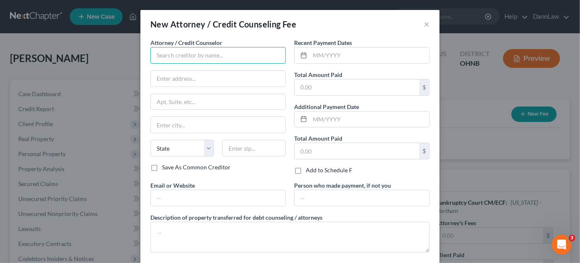
click at [246, 53] on input "text" at bounding box center [217, 55] width 135 height 17
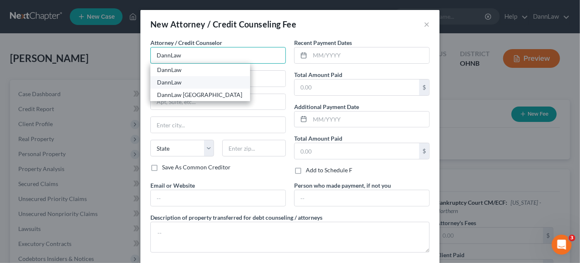
type input "DannLaw"
click at [158, 81] on div "DannLaw" at bounding box center [200, 82] width 86 height 8
type input "[STREET_ADDRESS]"
type input "Lakewood"
select select "36"
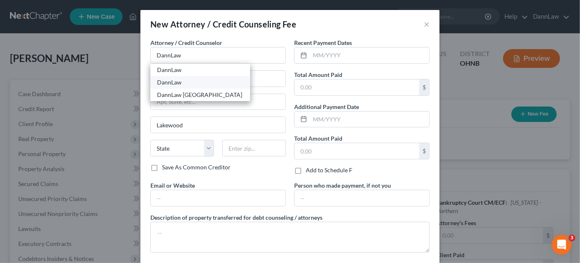
type input "44107"
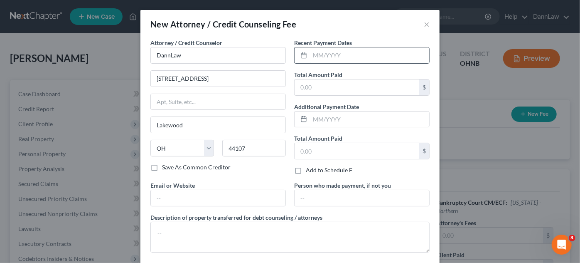
click at [326, 49] on input "text" at bounding box center [369, 55] width 119 height 16
type input "09/2025"
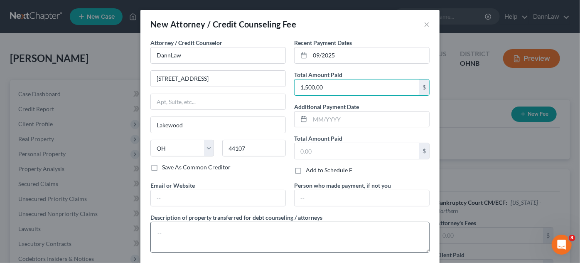
type input "1,500.00"
click at [281, 233] on textarea at bounding box center [289, 237] width 279 height 31
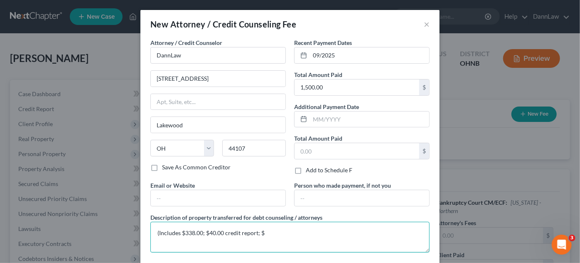
click at [223, 239] on textarea "(Includes $338.00; $40.00 credit report; $" at bounding box center [289, 237] width 279 height 31
click at [268, 231] on textarea "(Includes $338.00; $40.00 credit report; $" at bounding box center [289, 237] width 279 height 31
type textarea "(Includes $338.00; $40.00 credit report; $1122.00 attorney fees)"
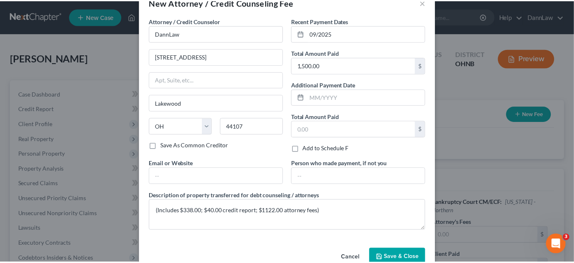
scroll to position [40, 0]
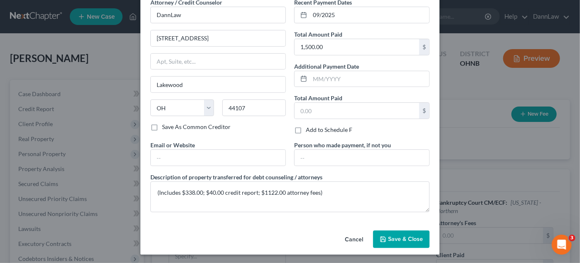
click at [404, 238] on span "Save & Close" at bounding box center [405, 238] width 35 height 7
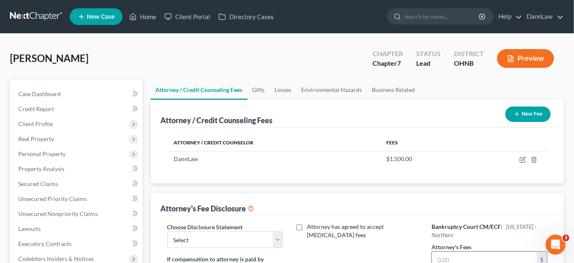
click at [455, 251] on input "text" at bounding box center [484, 259] width 105 height 16
click at [455, 251] on input "1122" at bounding box center [484, 259] width 105 height 16
type input "1,122"
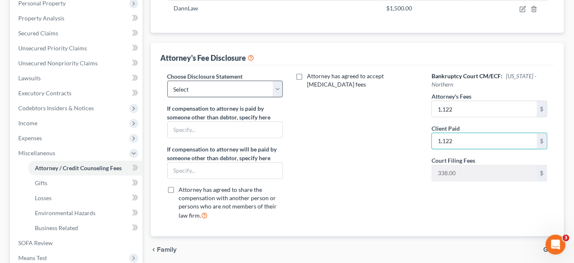
type input "1,122"
click at [226, 86] on select "Select Chapter 7 Disclosure Northern District of [US_STATE] OPT-OUT HOURLY [MED…" at bounding box center [225, 89] width 116 height 17
select select "0"
click at [167, 81] on select "Select Chapter 7 Disclosure Northern District of [US_STATE] OPT-OUT HOURLY [MED…" at bounding box center [225, 89] width 116 height 17
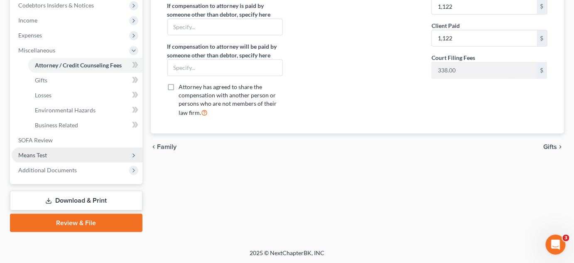
click at [52, 154] on span "Means Test" at bounding box center [77, 155] width 131 height 15
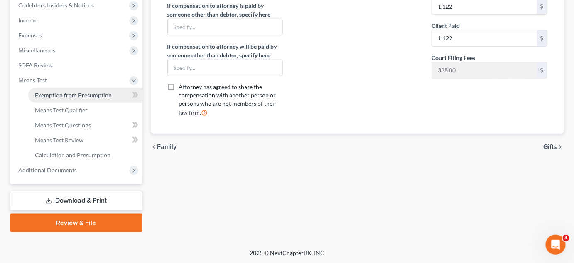
click at [81, 100] on link "Exemption from Presumption" at bounding box center [85, 95] width 114 height 15
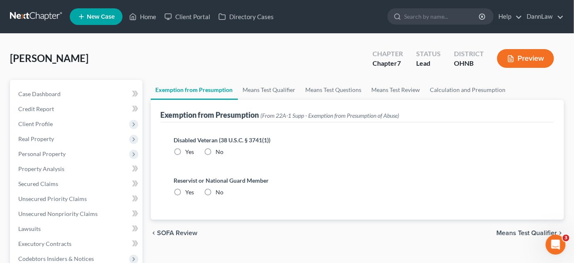
click at [216, 148] on label "No" at bounding box center [220, 152] width 8 height 8
click at [219, 148] on input "No" at bounding box center [221, 150] width 5 height 5
radio input "true"
click at [216, 152] on label "No" at bounding box center [220, 152] width 8 height 8
click at [219, 152] on input "No" at bounding box center [221, 150] width 5 height 5
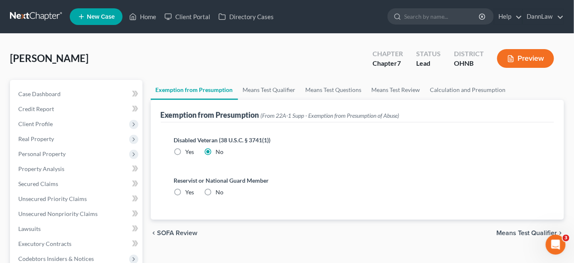
click at [216, 190] on label "No" at bounding box center [220, 192] width 8 height 8
click at [219, 190] on input "No" at bounding box center [221, 190] width 5 height 5
radio input "true"
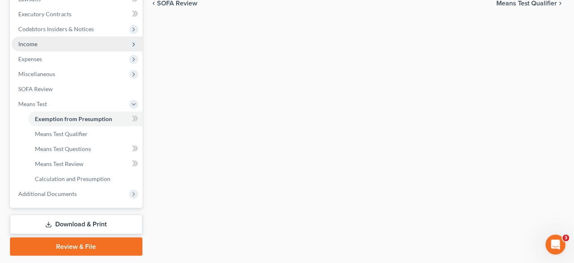
click at [38, 46] on span "Income" at bounding box center [77, 44] width 131 height 15
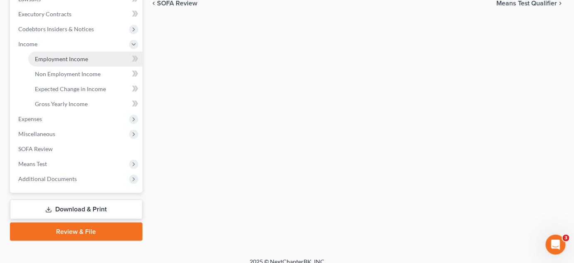
click at [75, 62] on link "Employment Income" at bounding box center [85, 59] width 114 height 15
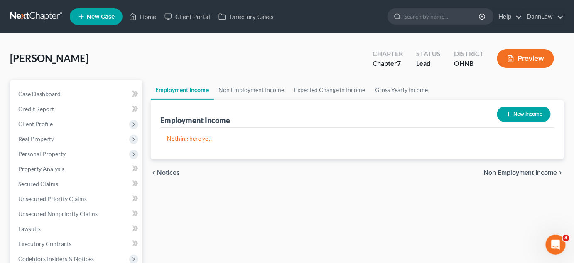
click at [522, 113] on button "New Income" at bounding box center [524, 113] width 54 height 15
select select "0"
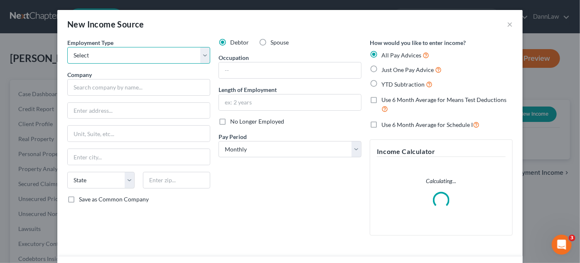
click at [171, 57] on select "Select Full or [DEMOGRAPHIC_DATA] Employment Self Employment" at bounding box center [138, 55] width 143 height 17
select select "0"
click at [67, 47] on select "Select Full or [DEMOGRAPHIC_DATA] Employment Self Employment" at bounding box center [138, 55] width 143 height 17
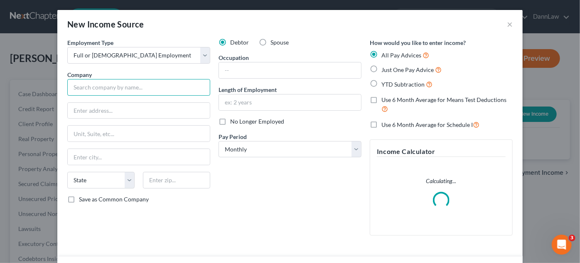
click at [151, 86] on input "text" at bounding box center [138, 87] width 143 height 17
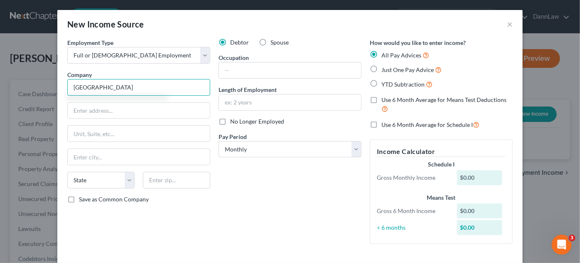
type input "[GEOGRAPHIC_DATA]"
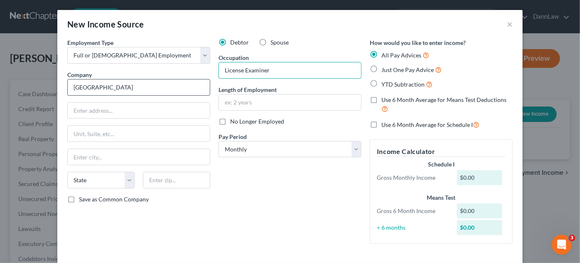
type input "License Examiner"
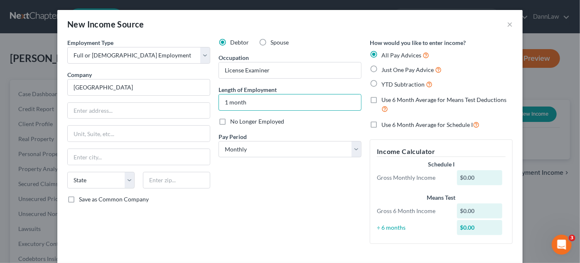
type input "1 month"
click at [334, 147] on select "Select Monthly Twice Monthly Every Other Week Weekly" at bounding box center [290, 149] width 143 height 17
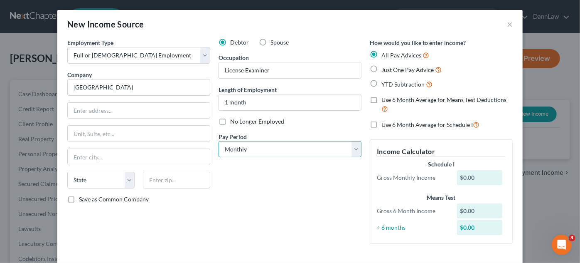
select select "2"
click at [219, 141] on select "Select Monthly Twice Monthly Every Other Week Weekly" at bounding box center [290, 149] width 143 height 17
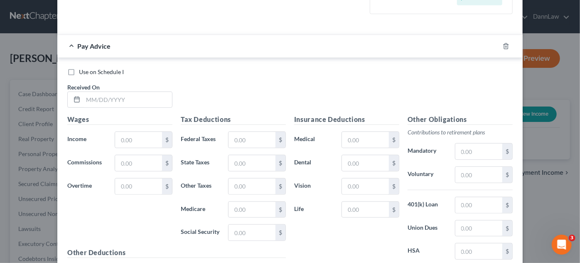
click at [502, 49] on div at bounding box center [511, 45] width 23 height 13
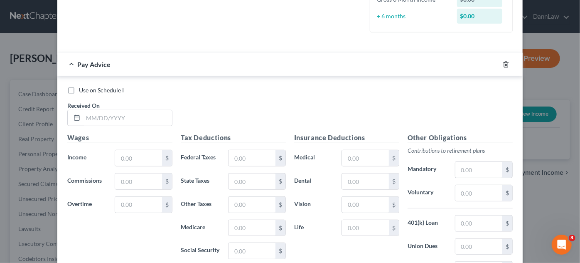
click at [504, 66] on icon "button" at bounding box center [506, 64] width 4 height 5
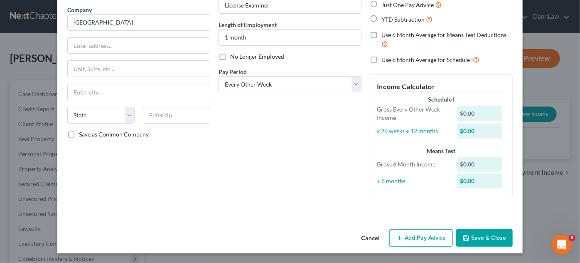
click at [484, 241] on button "Save & Close" at bounding box center [484, 237] width 57 height 17
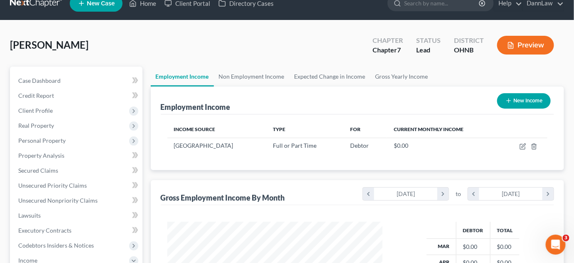
scroll to position [0, 0]
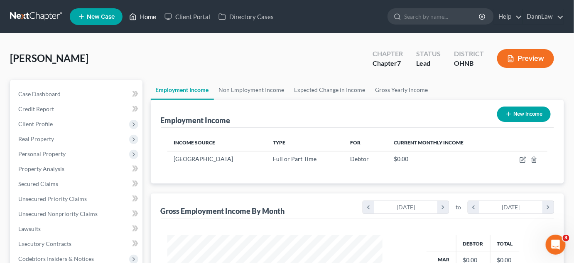
click at [158, 15] on link "Home" at bounding box center [142, 16] width 35 height 15
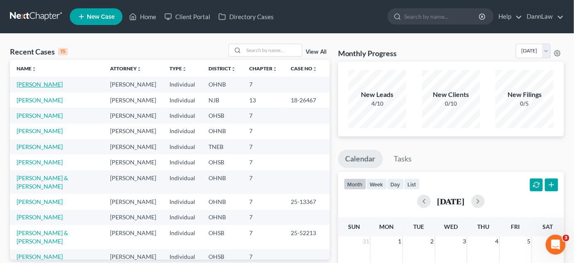
click at [33, 86] on link "[PERSON_NAME]" at bounding box center [40, 84] width 46 height 7
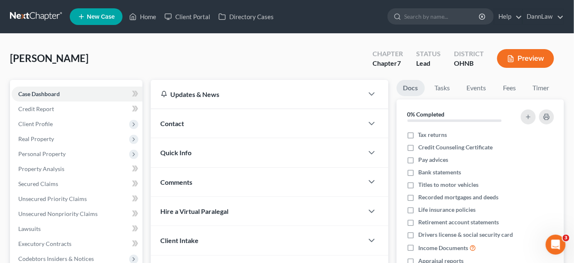
click at [174, 45] on div "[PERSON_NAME] Upgraded Chapter Chapter 7 Status Lead District [GEOGRAPHIC_DATA]…" at bounding box center [287, 62] width 554 height 36
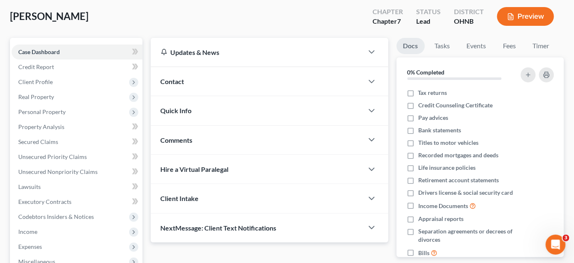
scroll to position [75, 0]
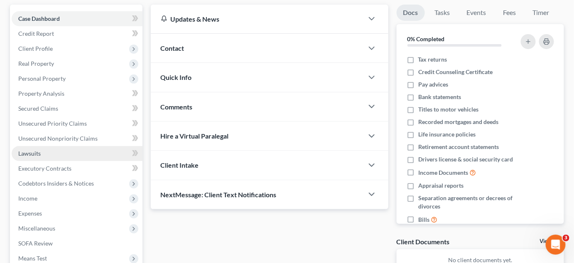
click at [54, 152] on link "Lawsuits" at bounding box center [77, 153] width 131 height 15
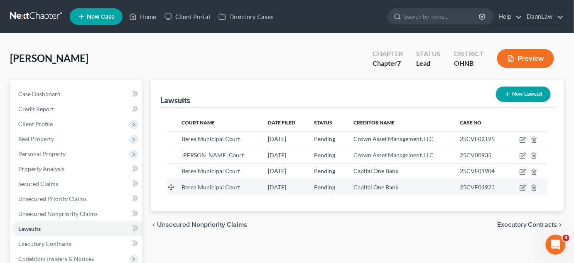
click at [366, 187] on span "Capital One Bank" at bounding box center [376, 186] width 45 height 7
click at [522, 187] on icon "button" at bounding box center [524, 187] width 4 height 4
select select "0"
select select "3"
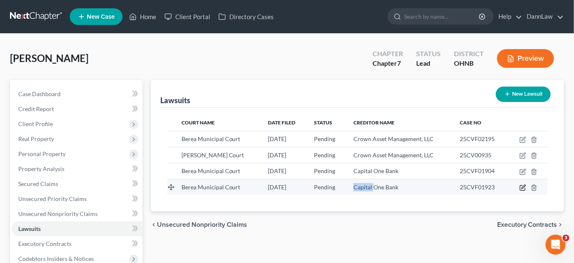
select select "48"
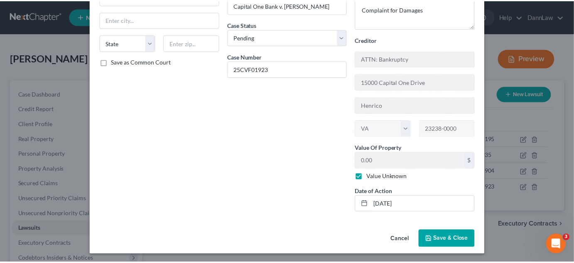
scroll to position [70, 0]
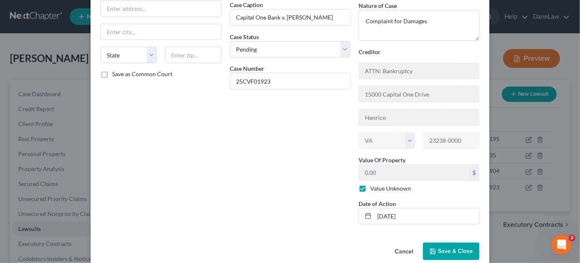
click at [400, 250] on button "Cancel" at bounding box center [404, 251] width 32 height 17
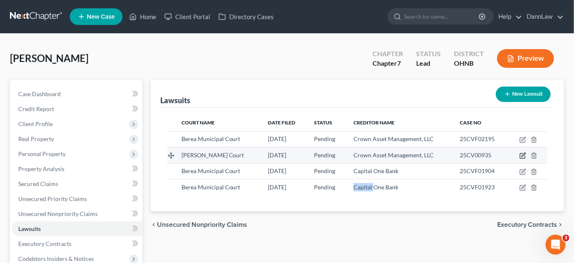
click at [523, 156] on icon "button" at bounding box center [523, 155] width 7 height 7
select select "0"
select select "3"
select select "10"
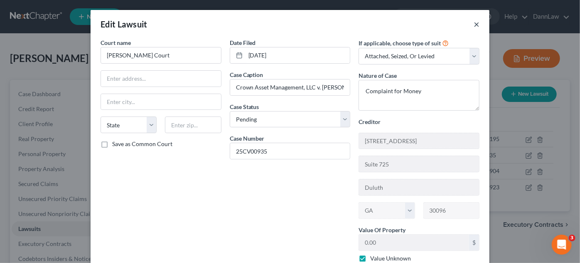
click at [475, 25] on button "×" at bounding box center [477, 24] width 6 height 10
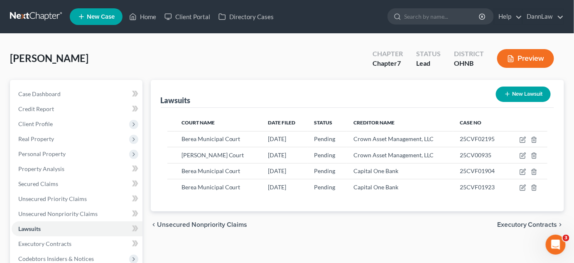
drag, startPoint x: 182, startPoint y: 231, endPoint x: 181, endPoint y: 209, distance: 22.5
click at [182, 231] on div "chevron_left Unsecured Nonpriority Claims Executory Contracts chevron_right" at bounding box center [358, 224] width 414 height 27
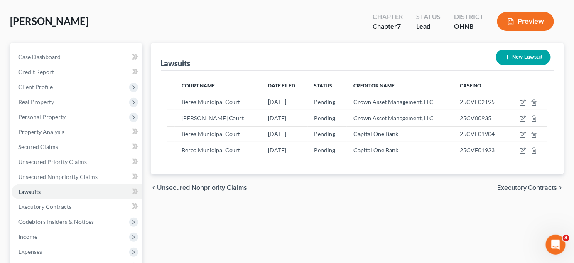
scroll to position [60, 0]
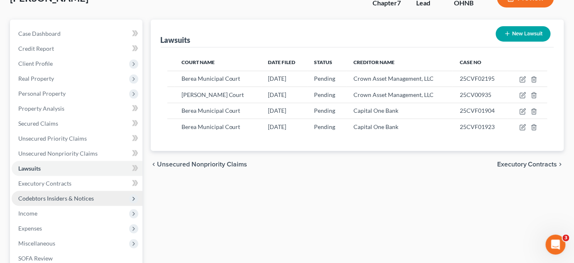
click at [88, 200] on span "Codebtors Insiders & Notices" at bounding box center [56, 198] width 76 height 7
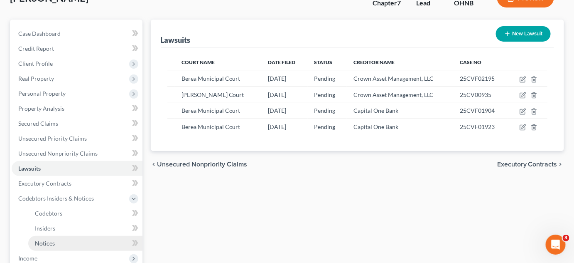
click at [71, 242] on link "Notices" at bounding box center [85, 243] width 114 height 15
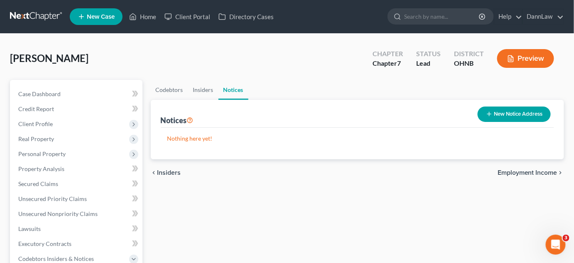
click at [237, 214] on div "Codebtors Insiders Notices Notices New Notice Address Nothing here yet! Name ch…" at bounding box center [358, 267] width 422 height 375
click at [55, 199] on span "Unsecured Priority Claims" at bounding box center [52, 198] width 69 height 7
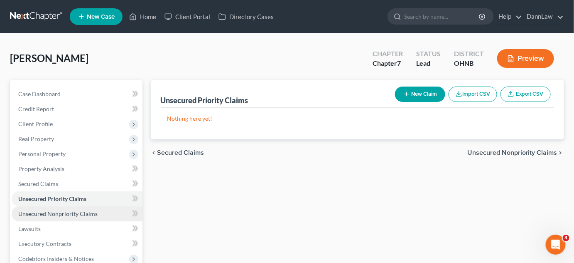
click at [80, 212] on span "Unsecured Nonpriority Claims" at bounding box center [57, 213] width 79 height 7
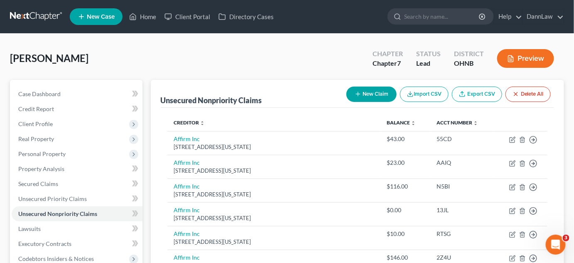
click at [235, 84] on div "Unsecured Nonpriority Claims New Claim Import CSV Export CSV Delete All" at bounding box center [358, 94] width 394 height 28
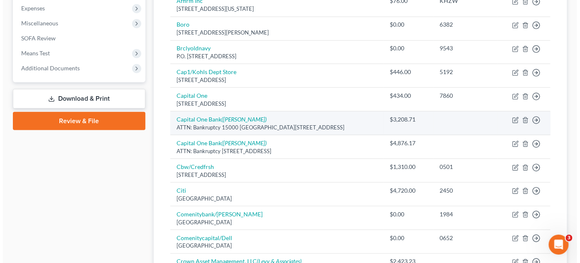
scroll to position [317, 0]
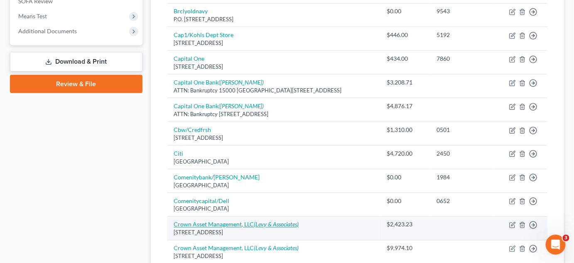
click at [216, 223] on link "Crown Asset Management, LLC (Levy & Associates)" at bounding box center [236, 224] width 125 height 7
select select "10"
select select "2"
select select "0"
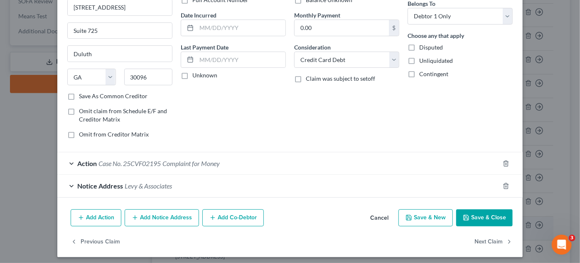
scroll to position [74, 0]
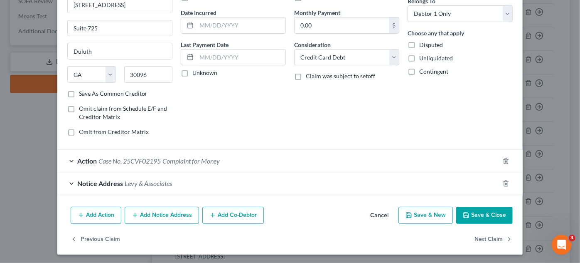
click at [155, 185] on span "Levy & Associates" at bounding box center [148, 183] width 47 height 8
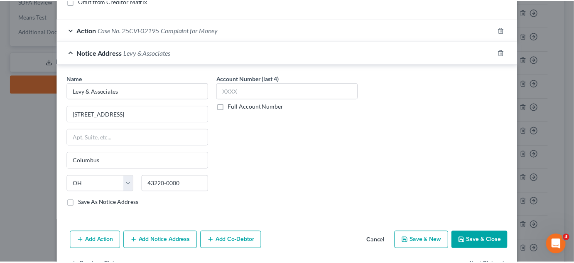
scroll to position [209, 0]
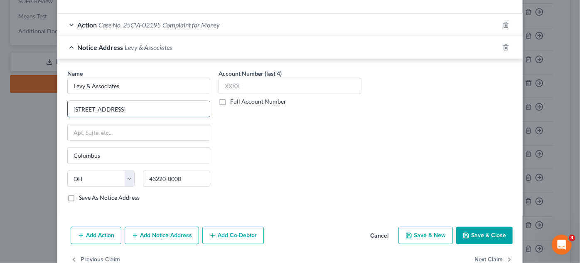
click at [140, 104] on input "[STREET_ADDRESS]" at bounding box center [139, 109] width 142 height 16
paste input "P.O. Box 182423"
type input "P.O. Box 182423"
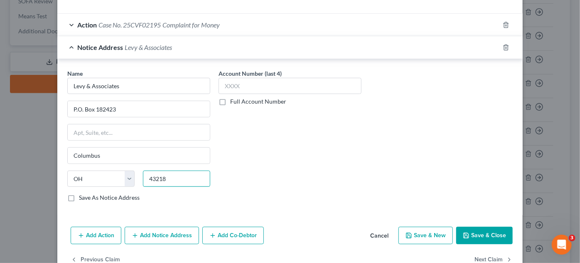
type input "43218"
click at [493, 231] on button "Save & Close" at bounding box center [484, 235] width 57 height 17
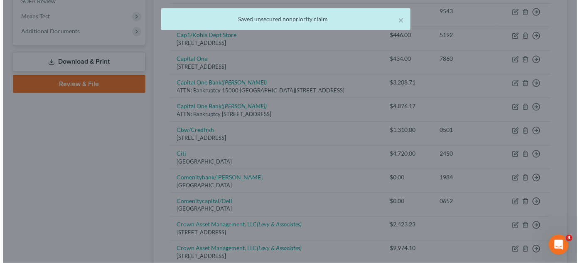
scroll to position [0, 0]
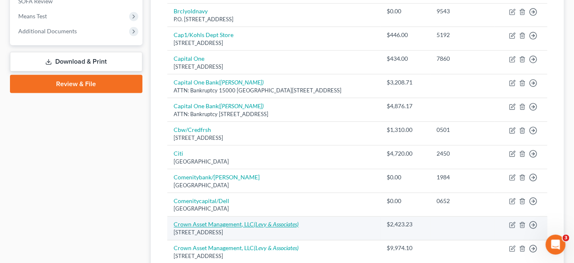
click at [239, 222] on link "Crown Asset Management, LLC (Levy & Associates)" at bounding box center [236, 224] width 125 height 7
select select "10"
select select "2"
select select "0"
select select "36"
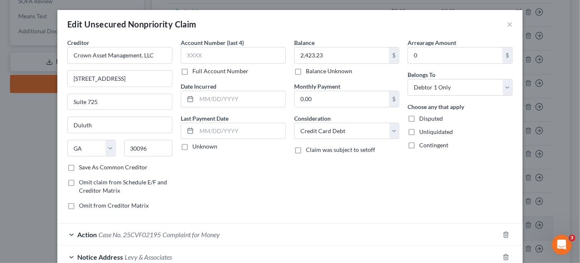
scroll to position [15, 0]
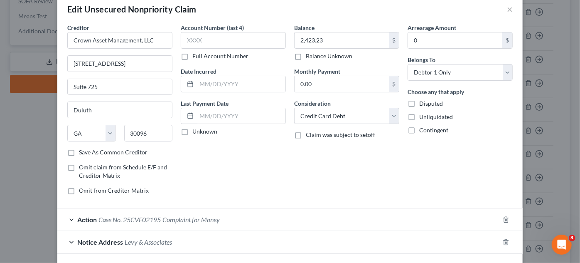
click at [163, 239] on span "Levy & Associates" at bounding box center [148, 242] width 47 height 8
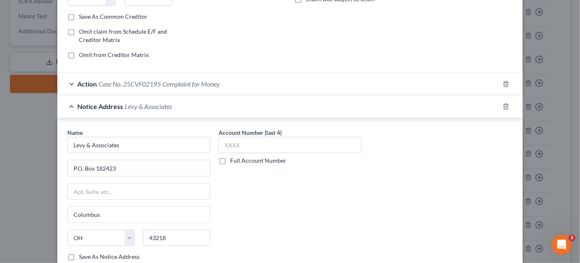
scroll to position [151, 0]
click at [120, 165] on input "P.O. Box 182423" at bounding box center [139, 168] width 142 height 16
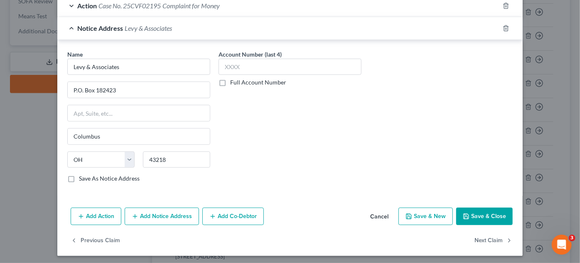
click at [474, 215] on button "Save & Close" at bounding box center [484, 215] width 57 height 17
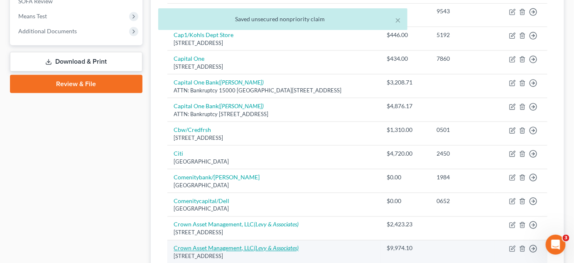
click at [275, 246] on icon "(Levy & Associates)" at bounding box center [276, 247] width 45 height 7
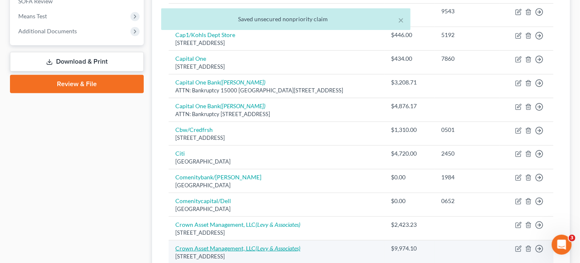
select select "10"
select select "2"
select select "0"
select select "36"
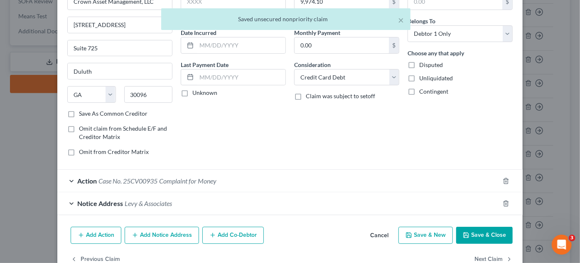
scroll to position [74, 0]
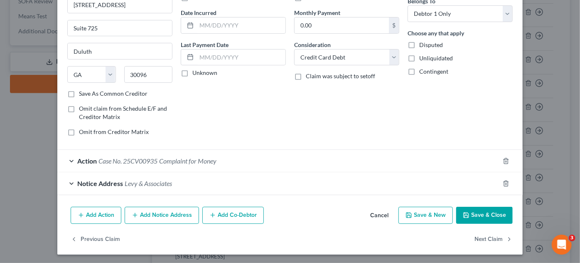
click at [106, 185] on span "Notice Address" at bounding box center [100, 183] width 46 height 8
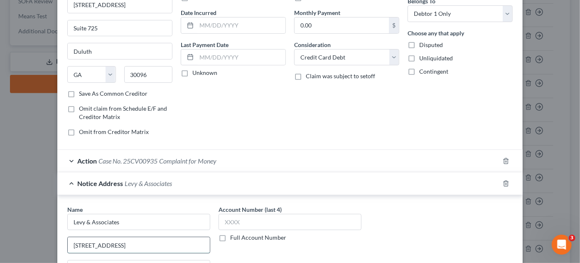
click at [116, 239] on input "[STREET_ADDRESS]" at bounding box center [139, 245] width 142 height 16
paste input "P.O. Box 182423"
click at [116, 239] on input "P.O. Box 182423" at bounding box center [139, 245] width 142 height 16
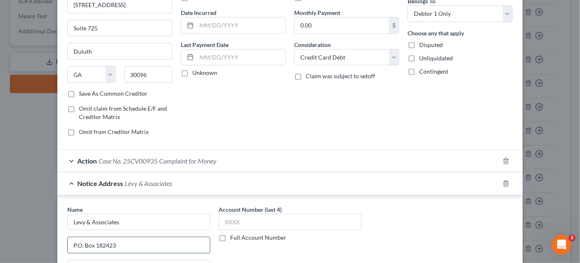
type input "P.O. Box 182423"
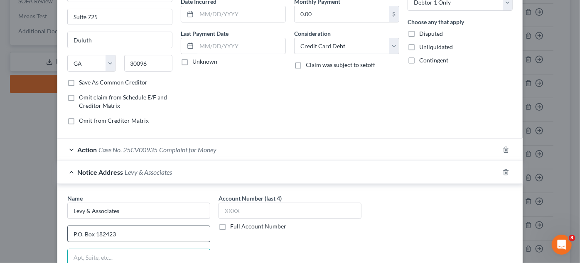
scroll to position [229, 0]
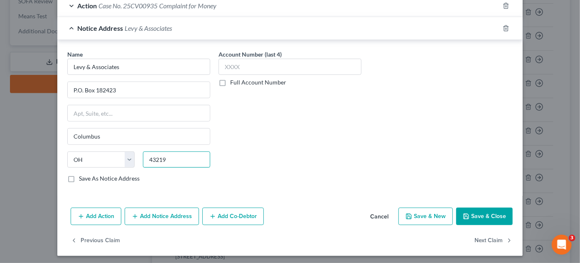
type input "43219"
click at [470, 209] on button "Save & Close" at bounding box center [484, 215] width 57 height 17
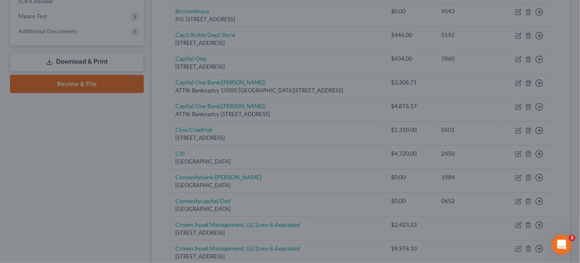
type input "0"
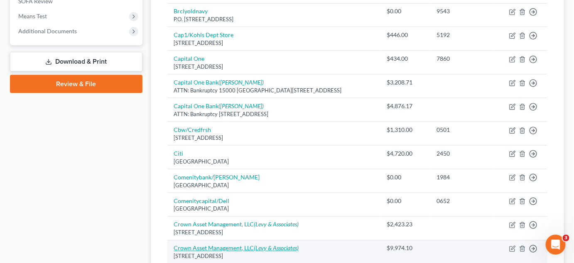
click at [287, 244] on icon "(Levy & Associates)" at bounding box center [276, 247] width 45 height 7
select select "10"
select select "2"
select select "0"
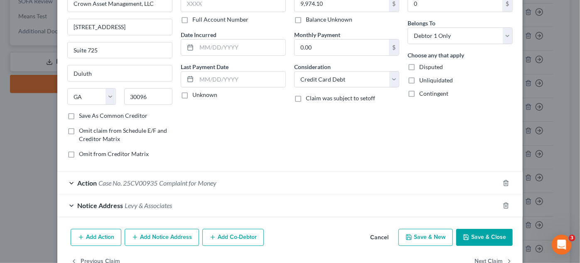
scroll to position [74, 0]
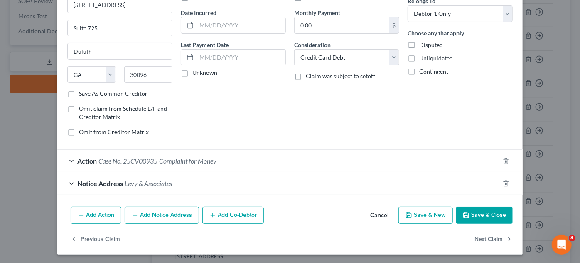
click at [125, 181] on span "Levy & Associates" at bounding box center [148, 183] width 47 height 8
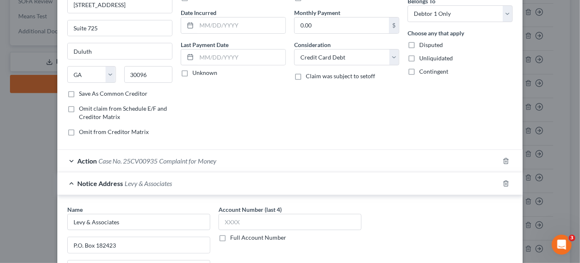
scroll to position [229, 0]
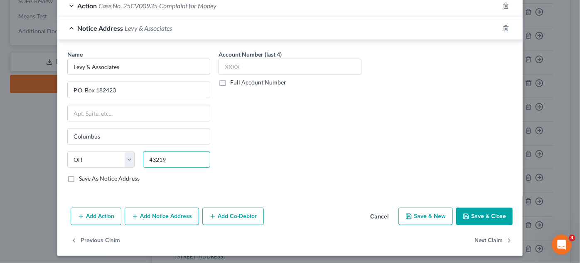
click at [182, 161] on input "43219" at bounding box center [176, 159] width 67 height 17
type input "43218"
click at [488, 215] on button "Save & Close" at bounding box center [484, 215] width 57 height 17
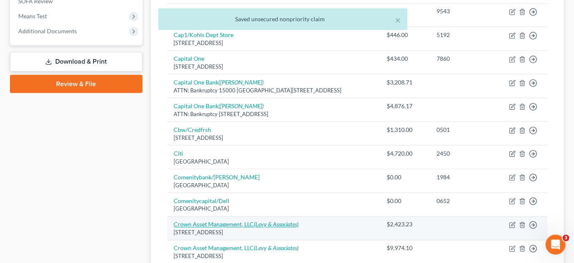
click at [286, 221] on icon "(Levy & Associates)" at bounding box center [276, 224] width 45 height 7
select select "10"
select select "2"
select select "0"
select select "36"
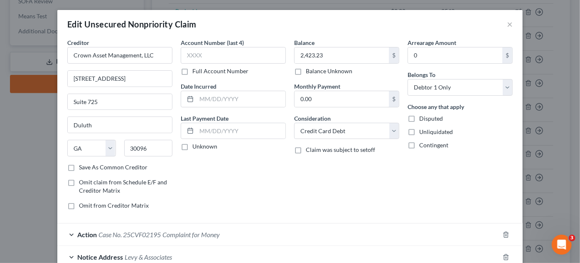
scroll to position [74, 0]
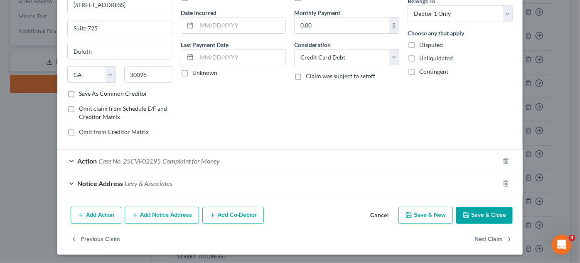
click at [143, 184] on span "Levy & Associates" at bounding box center [148, 183] width 47 height 8
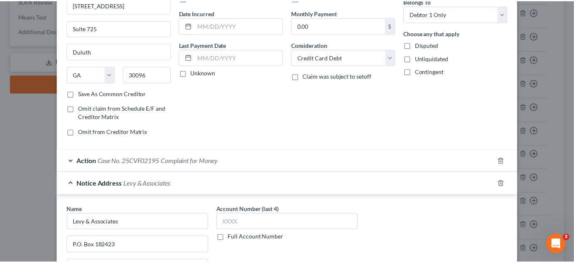
scroll to position [229, 0]
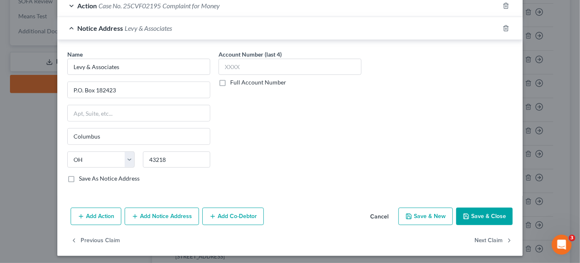
click at [473, 217] on button "Save & Close" at bounding box center [484, 215] width 57 height 17
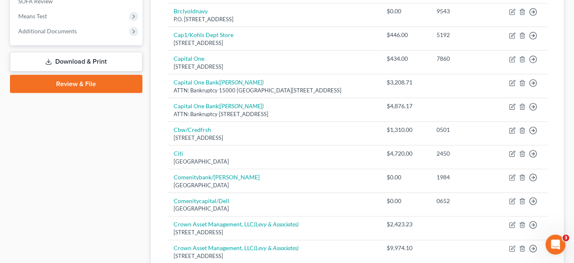
click at [114, 212] on div "Case Dashboard Payments Invoices Payments Payments Credit Report Client Profile" at bounding box center [76, 187] width 141 height 848
click at [86, 171] on div "Case Dashboard Payments Invoices Payments Payments Credit Report Client Profile" at bounding box center [76, 187] width 141 height 848
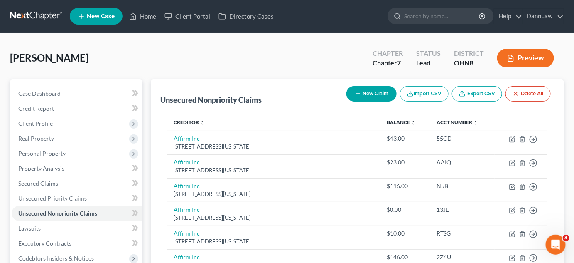
scroll to position [0, 0]
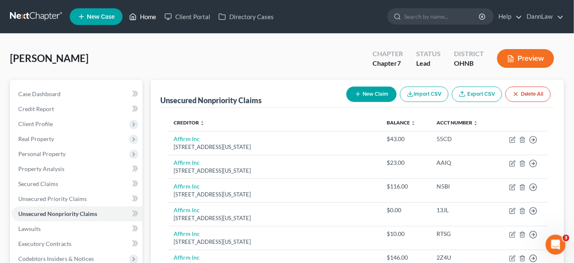
click at [145, 18] on link "Home" at bounding box center [142, 16] width 35 height 15
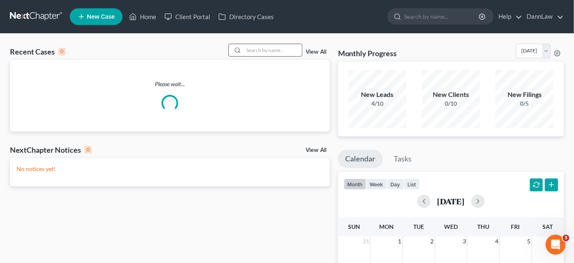
click at [254, 49] on input "search" at bounding box center [273, 50] width 58 height 12
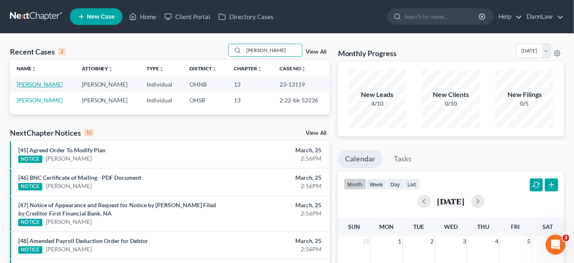
type input "[PERSON_NAME]"
click at [53, 84] on link "[PERSON_NAME]" at bounding box center [40, 84] width 46 height 7
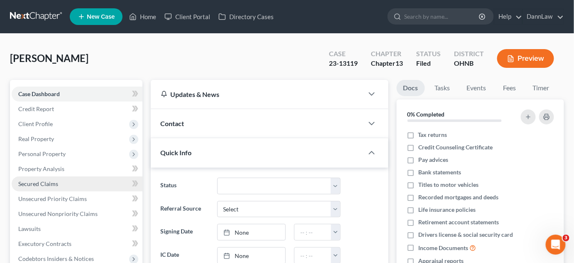
click at [49, 183] on span "Secured Claims" at bounding box center [38, 183] width 40 height 7
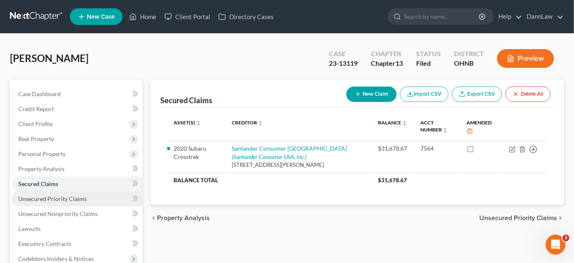
click at [50, 198] on span "Unsecured Priority Claims" at bounding box center [52, 198] width 69 height 7
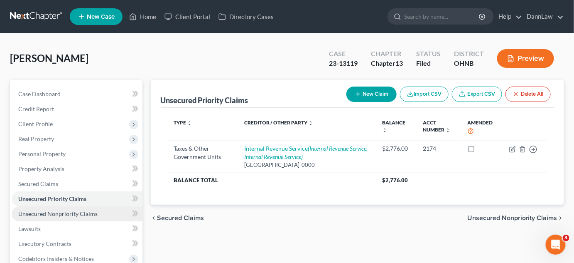
click at [54, 214] on span "Unsecured Nonpriority Claims" at bounding box center [57, 213] width 79 height 7
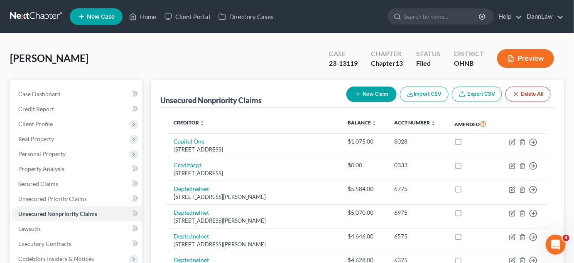
click at [248, 91] on div "Unsecured Nonpriority Claims New Claim Import CSV Export CSV Delete All" at bounding box center [358, 94] width 394 height 28
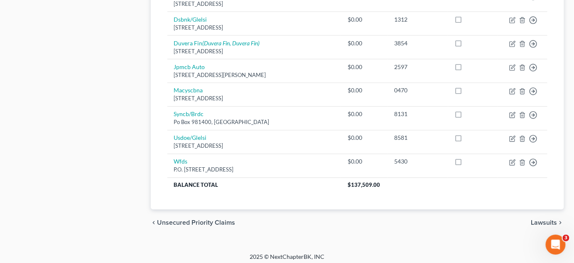
scroll to position [573, 0]
